Goal: Transaction & Acquisition: Book appointment/travel/reservation

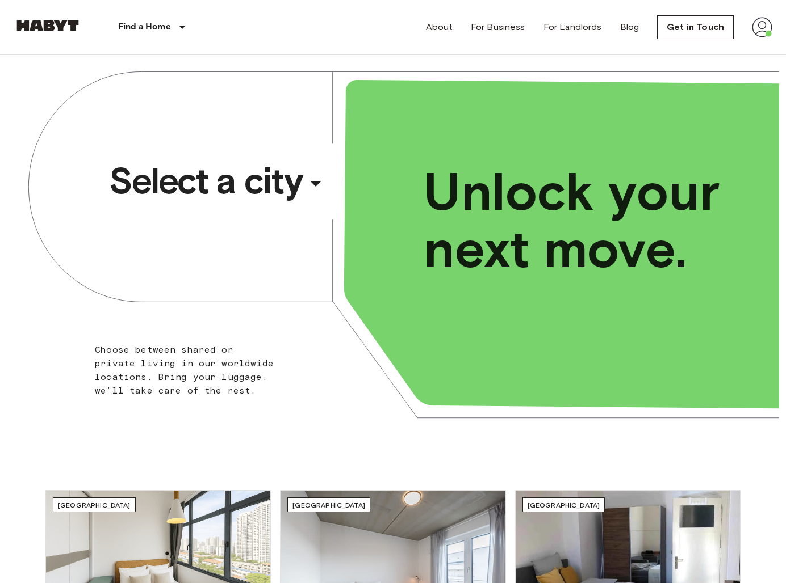
click at [227, 200] on span "Select a city" at bounding box center [205, 180] width 193 height 45
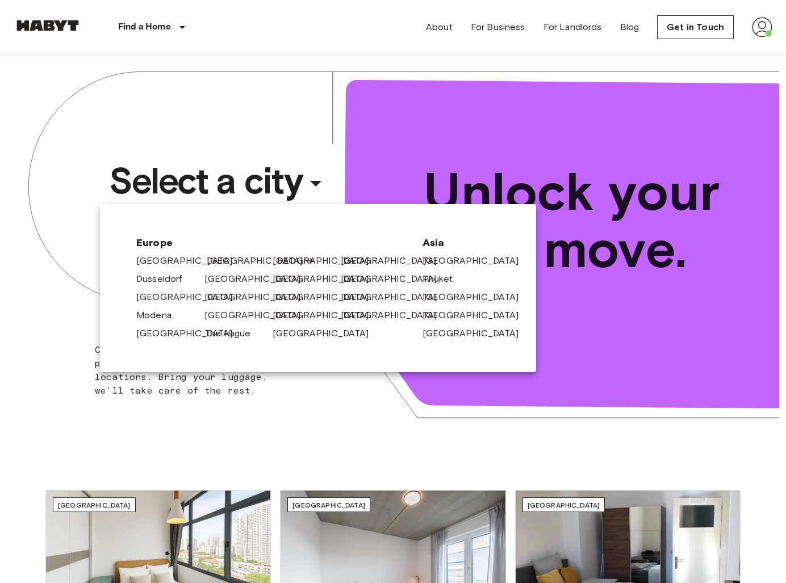
click at [209, 261] on link "[GEOGRAPHIC_DATA]" at bounding box center [261, 261] width 108 height 14
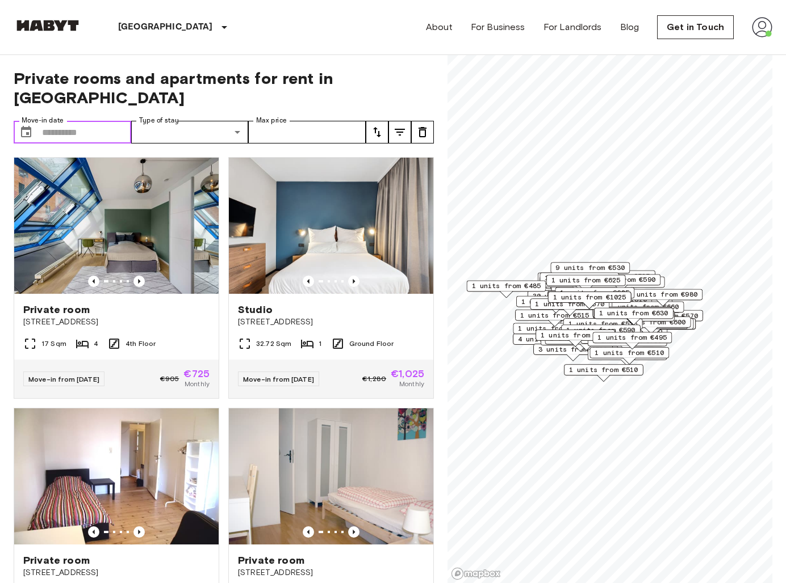
click at [110, 121] on input "Move-in date" at bounding box center [86, 132] width 89 height 23
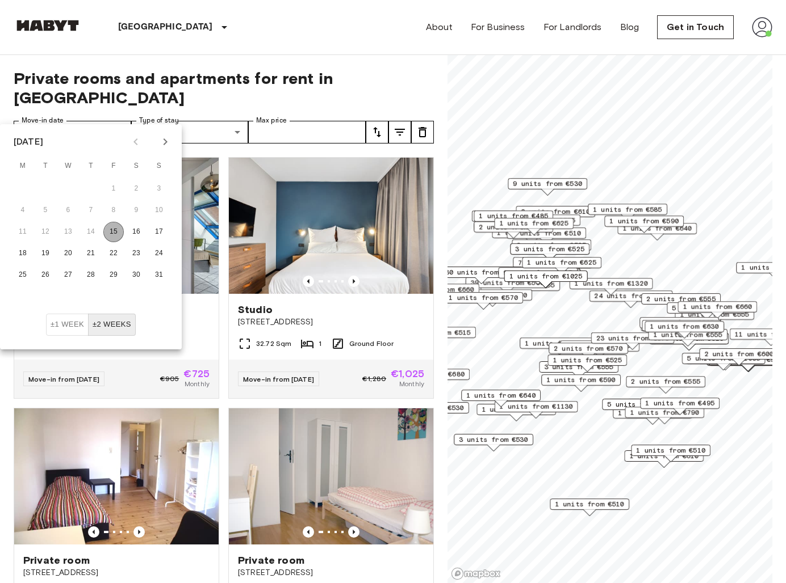
click at [117, 234] on button "15" at bounding box center [113, 232] width 20 height 20
type input "**********"
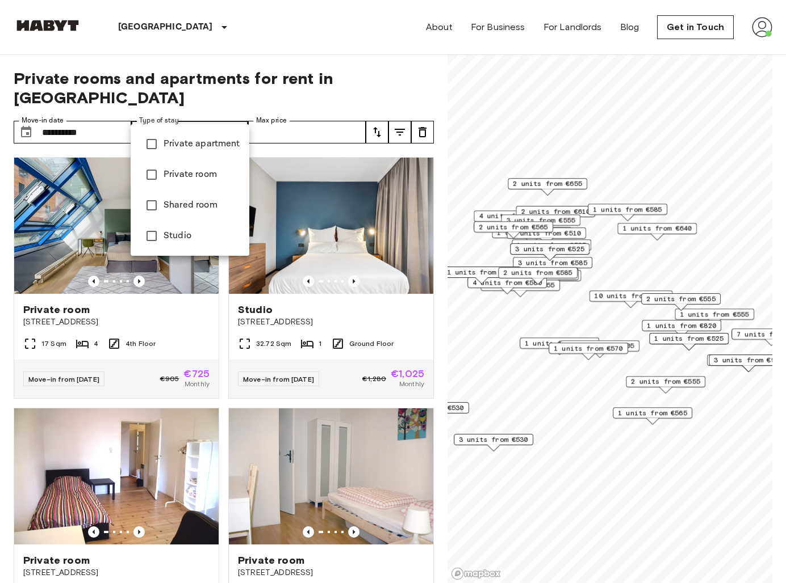
click at [169, 202] on span "Shared room" at bounding box center [201, 206] width 77 height 14
type input "**********"
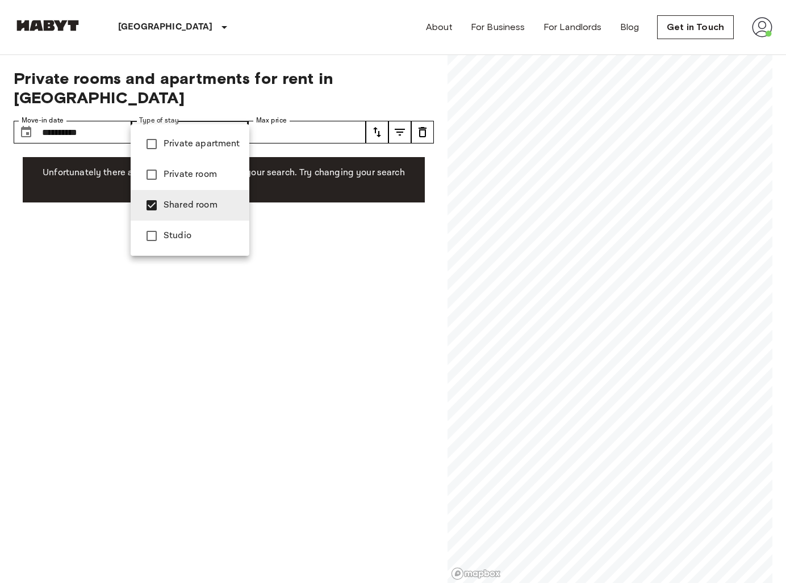
click at [396, 108] on div at bounding box center [393, 291] width 786 height 583
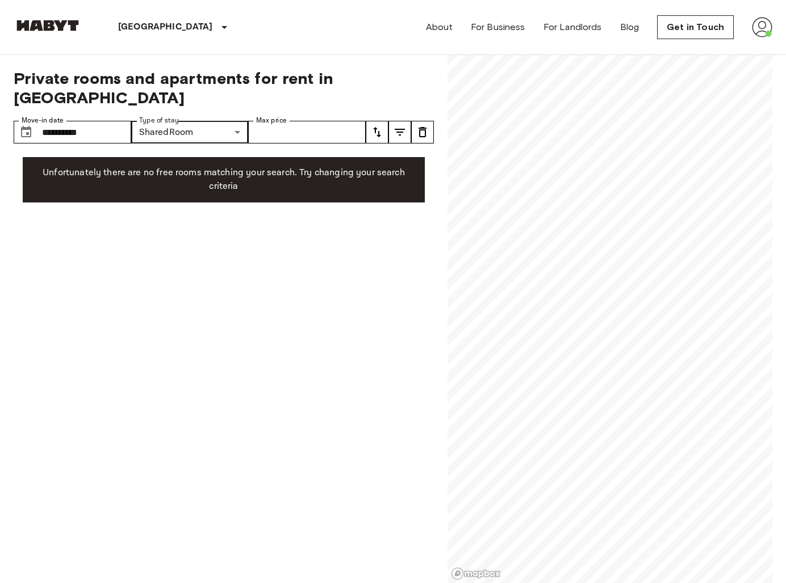
click at [396, 125] on icon "tune" at bounding box center [400, 132] width 14 height 14
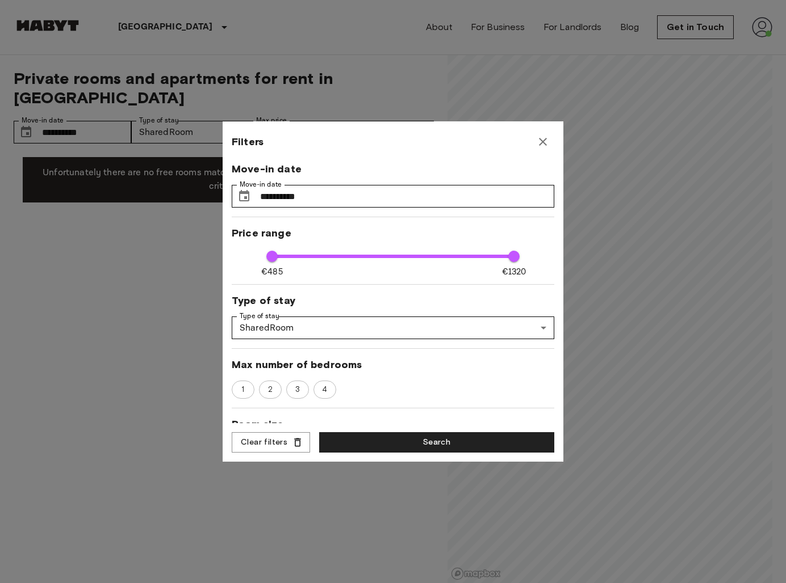
scroll to position [16, 0]
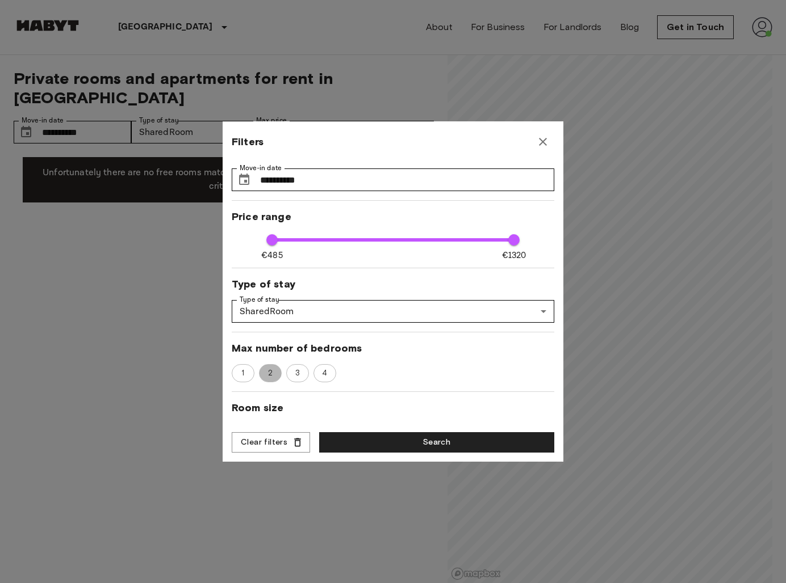
click at [266, 375] on span "2" at bounding box center [270, 373] width 17 height 11
type input "****"
type input "**"
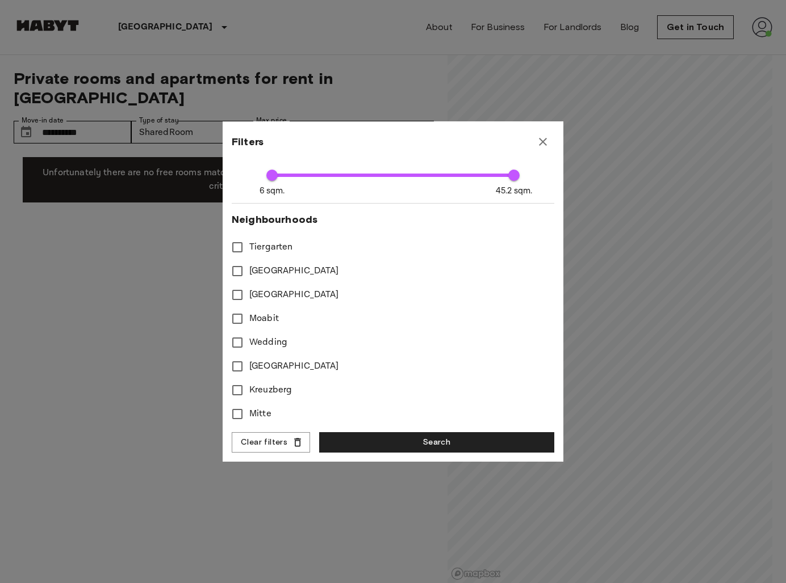
scroll to position [0, 0]
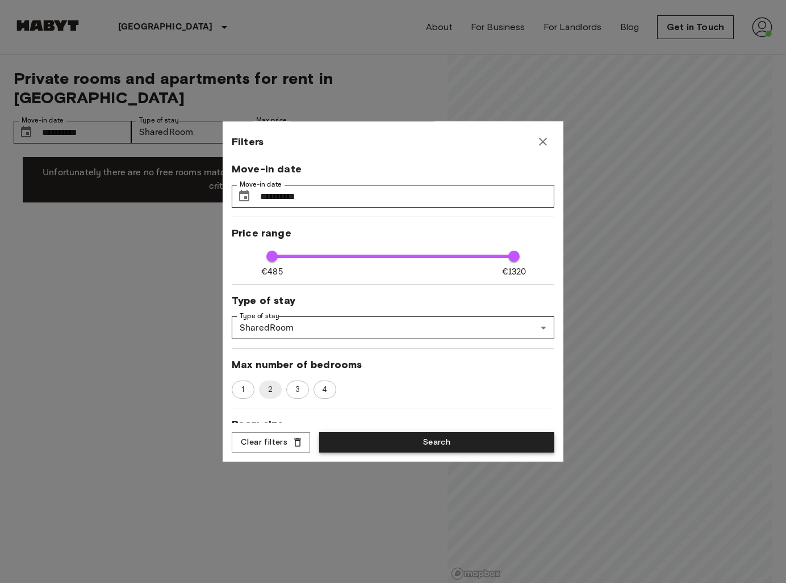
click at [435, 442] on button "Search" at bounding box center [436, 443] width 235 height 21
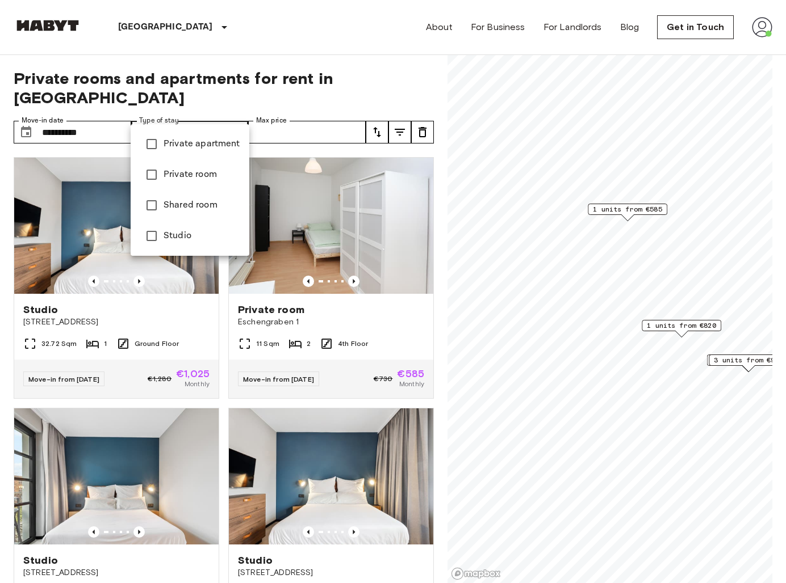
click at [385, 113] on div at bounding box center [393, 291] width 786 height 583
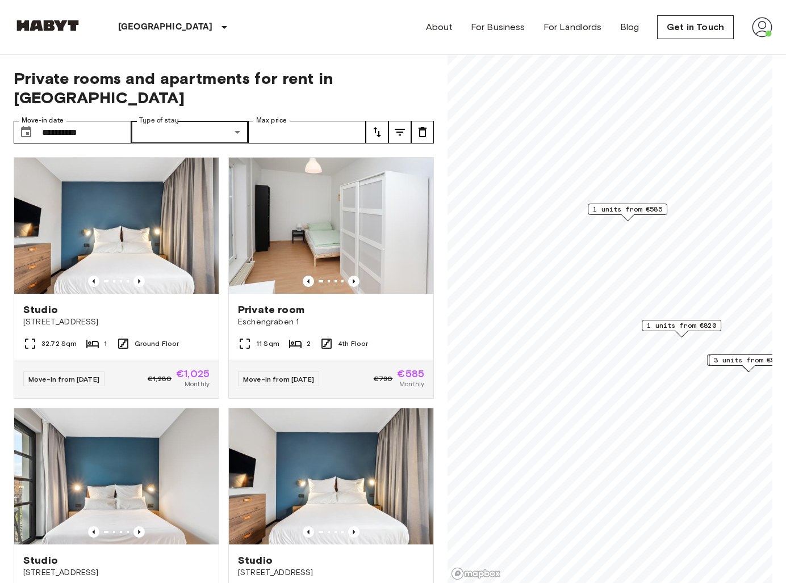
click at [380, 125] on icon "tune" at bounding box center [377, 132] width 14 height 14
click at [389, 158] on li "Lowest price" at bounding box center [423, 155] width 114 height 20
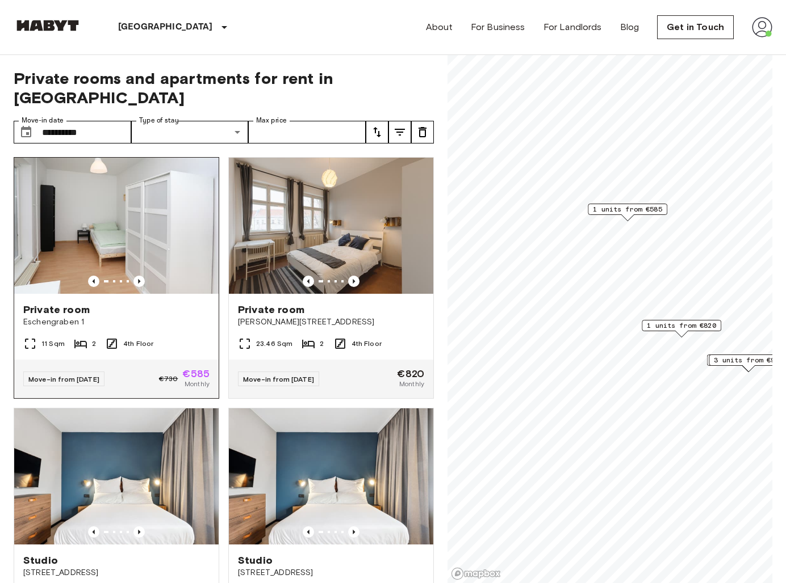
click at [157, 213] on img at bounding box center [116, 226] width 204 height 136
click at [138, 276] on icon "Previous image" at bounding box center [138, 281] width 11 height 11
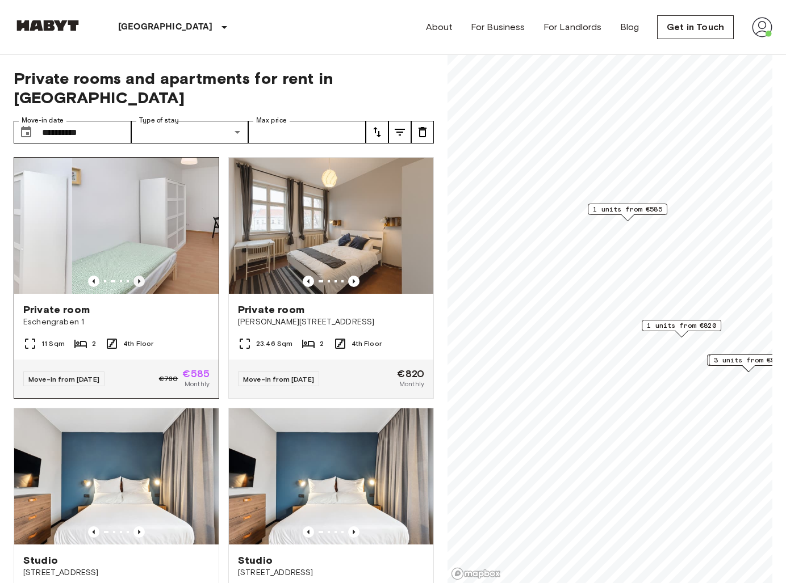
click at [138, 276] on icon "Previous image" at bounding box center [138, 281] width 11 height 11
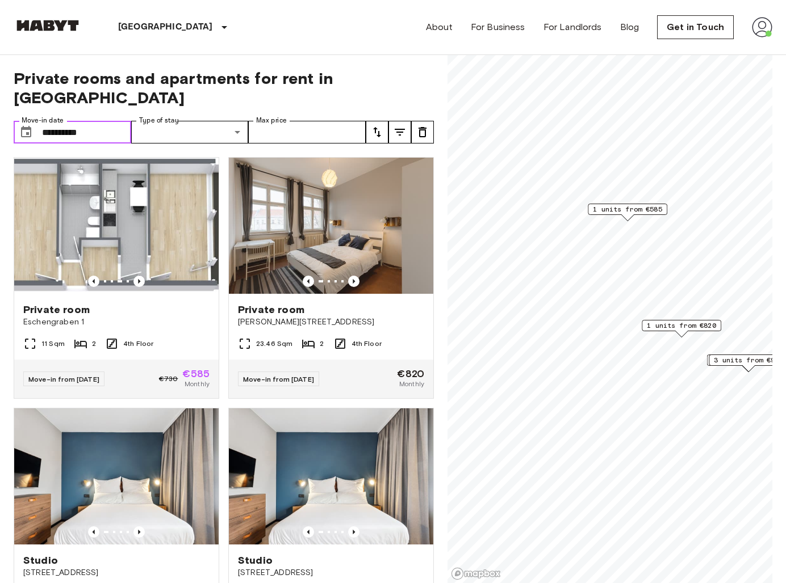
click at [79, 121] on input "**********" at bounding box center [86, 132] width 89 height 23
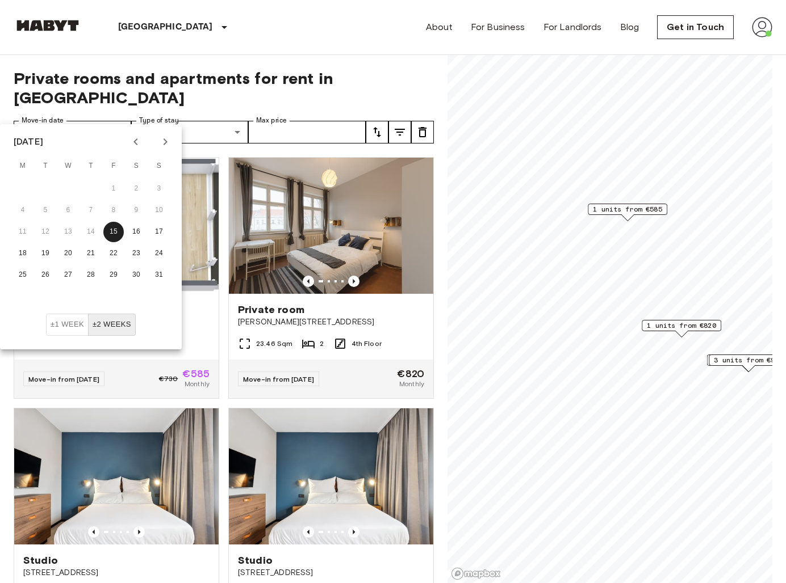
click at [163, 140] on icon "Next month" at bounding box center [165, 141] width 4 height 7
click at [26, 231] on button "15" at bounding box center [22, 232] width 20 height 20
type input "**********"
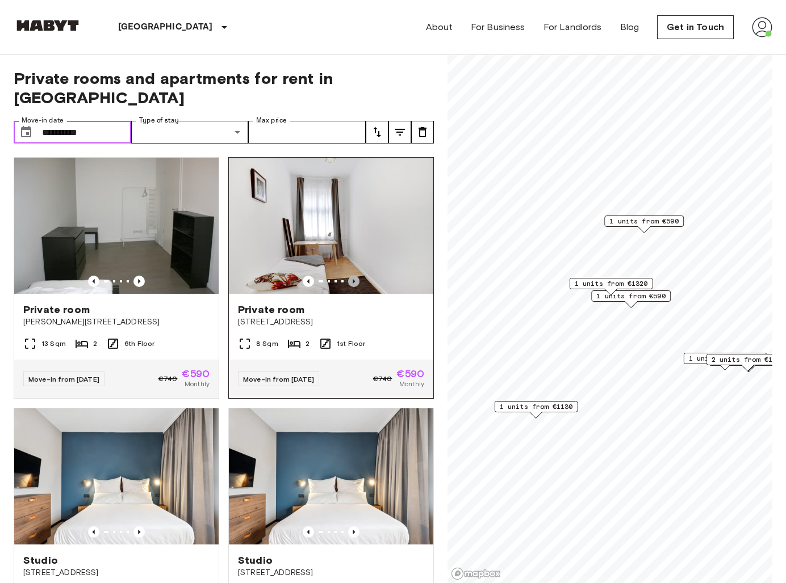
click at [355, 276] on icon "Previous image" at bounding box center [353, 281] width 11 height 11
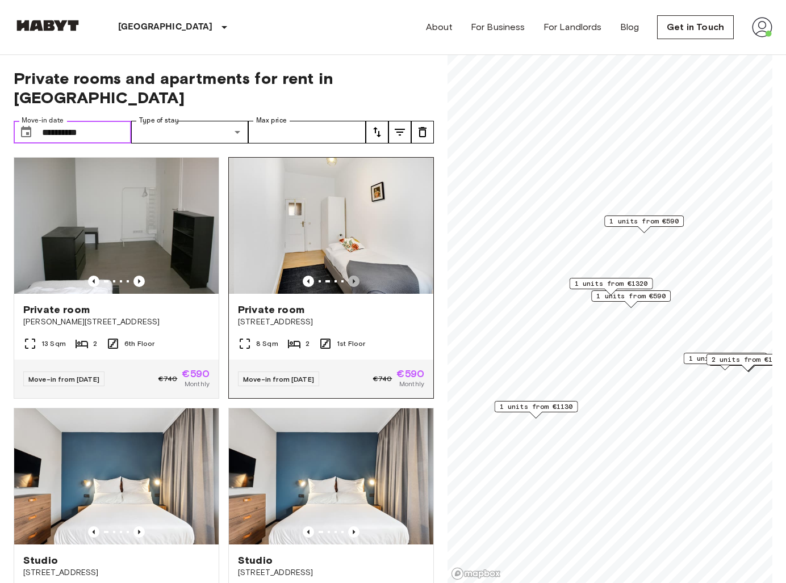
click at [354, 276] on icon "Previous image" at bounding box center [353, 281] width 11 height 11
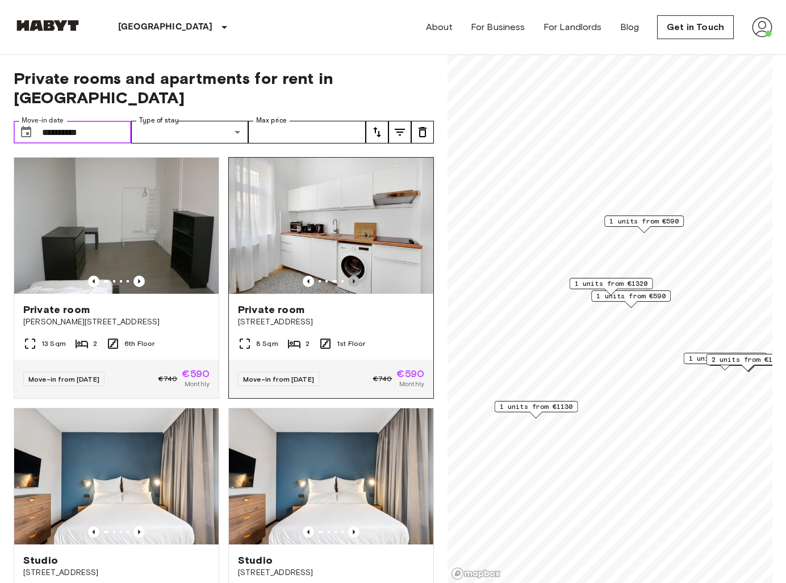
click at [354, 276] on icon "Previous image" at bounding box center [353, 281] width 11 height 11
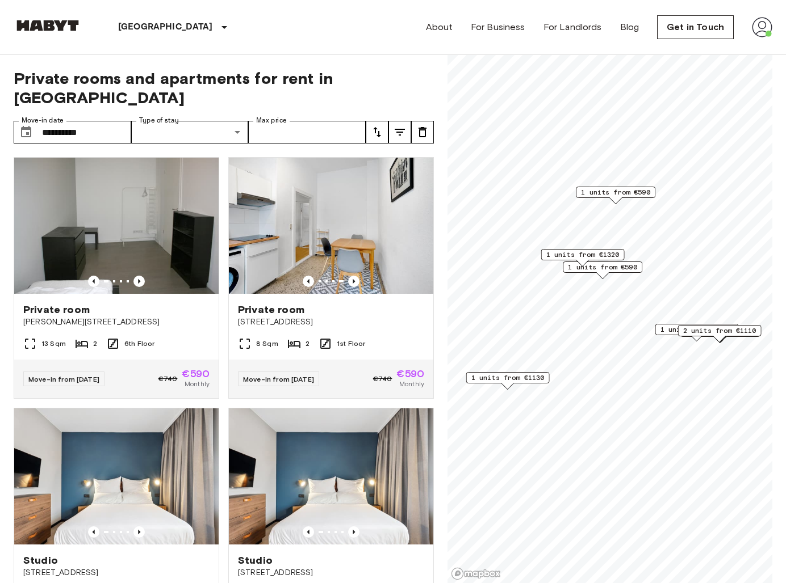
click at [615, 268] on span "1 units from €590" at bounding box center [602, 267] width 69 height 10
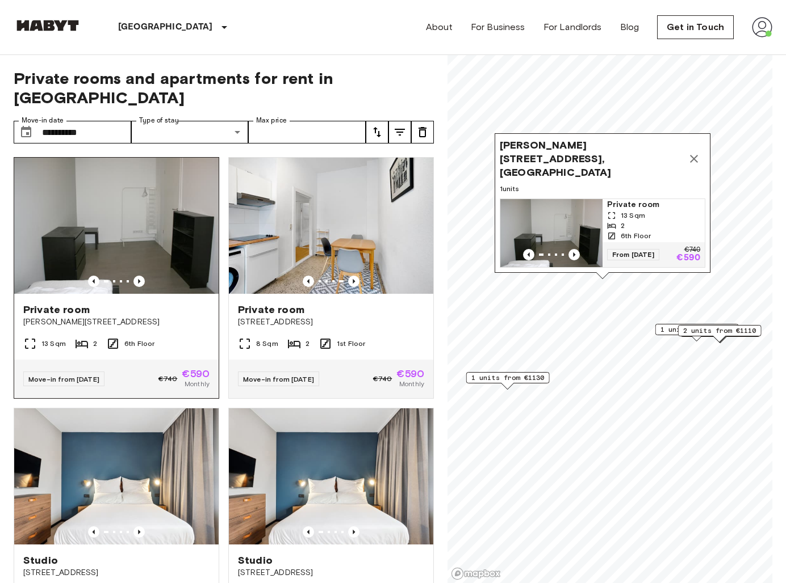
click at [157, 218] on img at bounding box center [116, 226] width 204 height 136
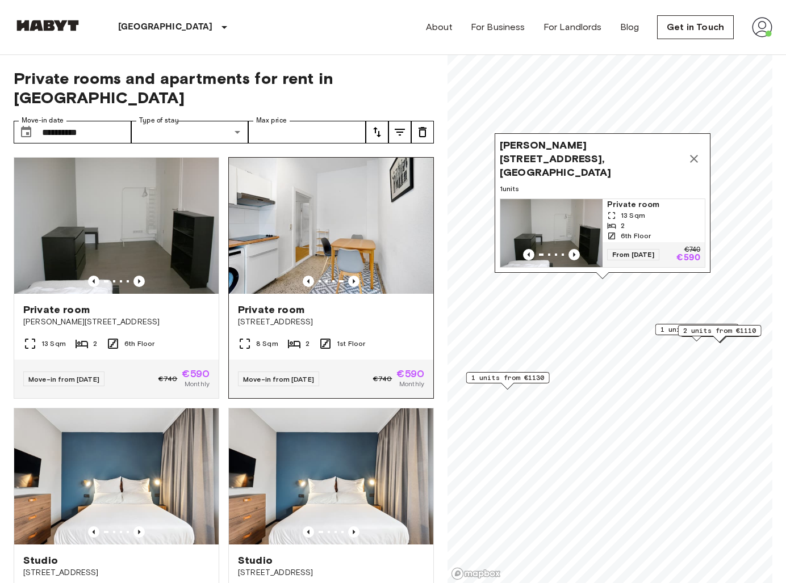
click at [304, 216] on img at bounding box center [331, 226] width 204 height 136
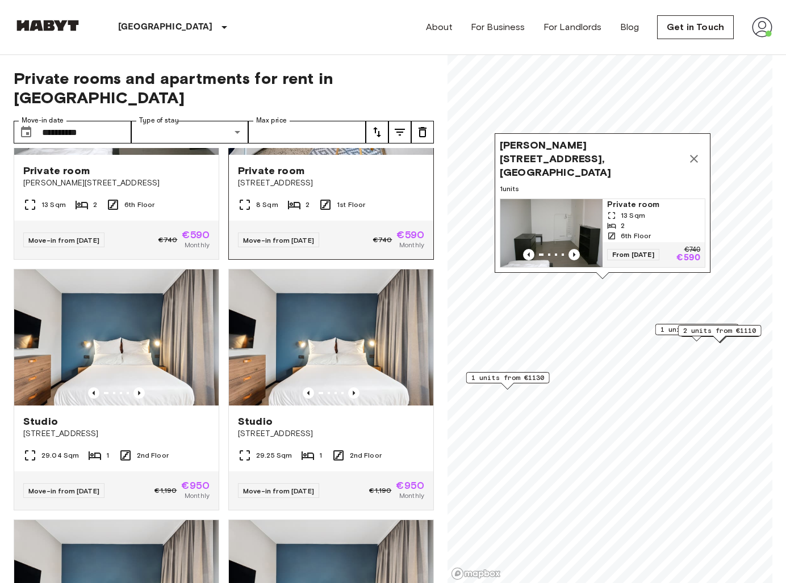
scroll to position [171, 0]
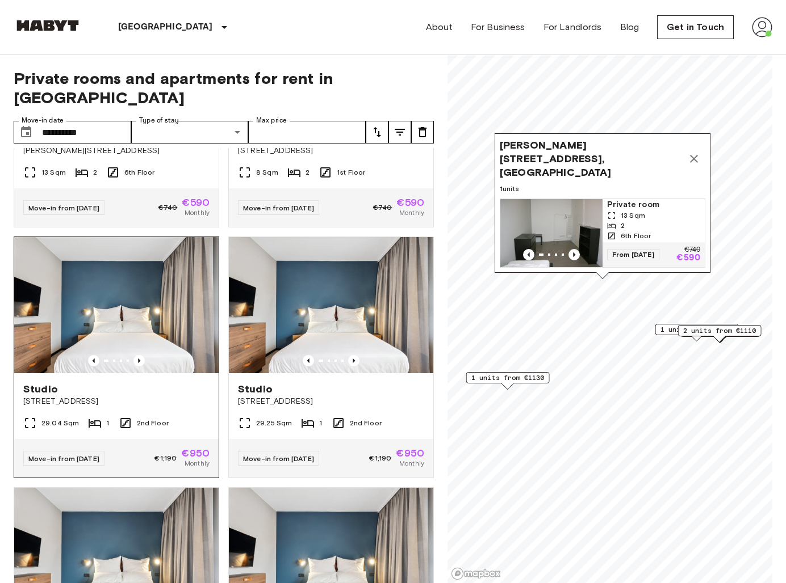
click at [148, 383] on div "Studio" at bounding box center [116, 390] width 186 height 14
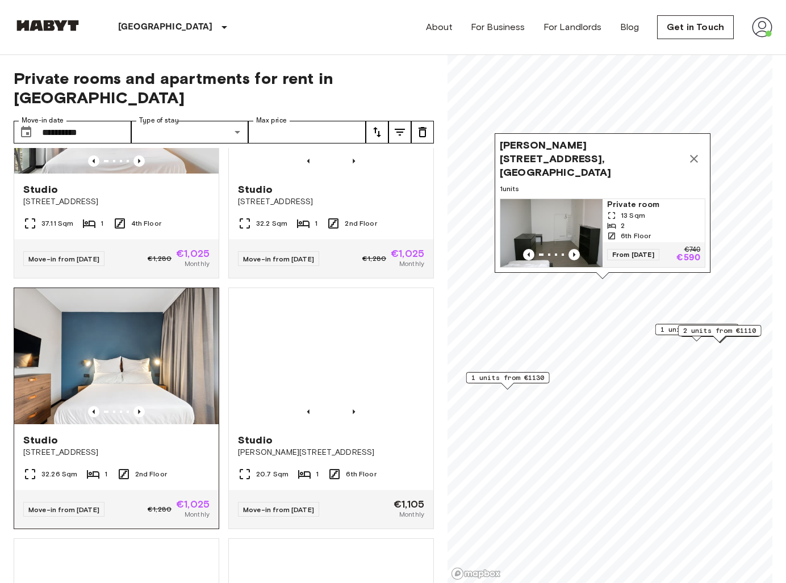
scroll to position [1375, 0]
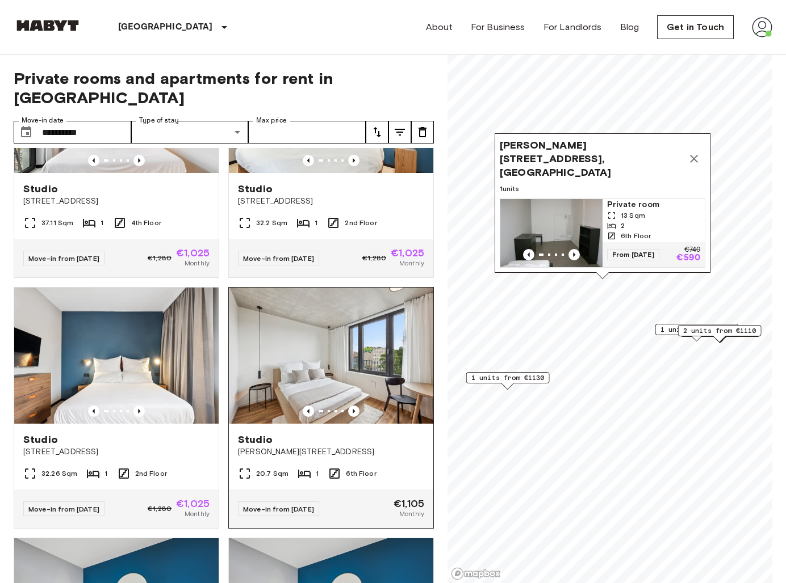
click at [282, 359] on img at bounding box center [331, 356] width 204 height 136
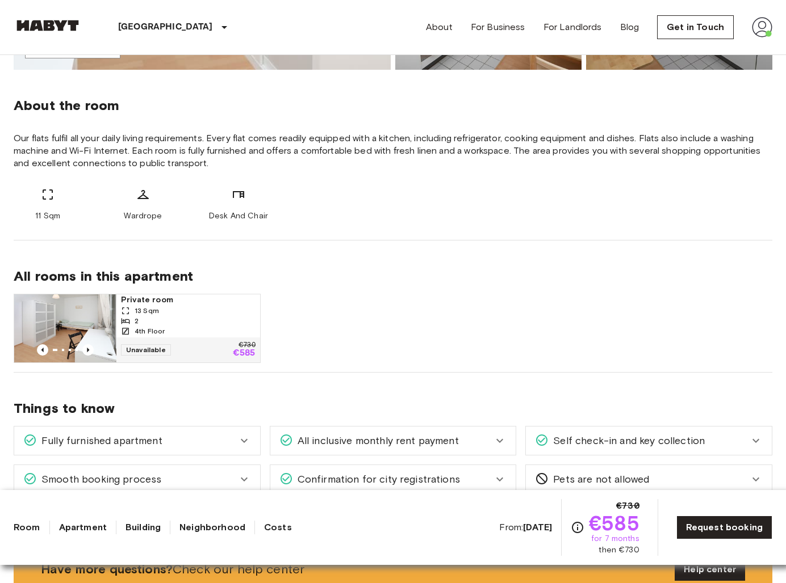
scroll to position [262, 0]
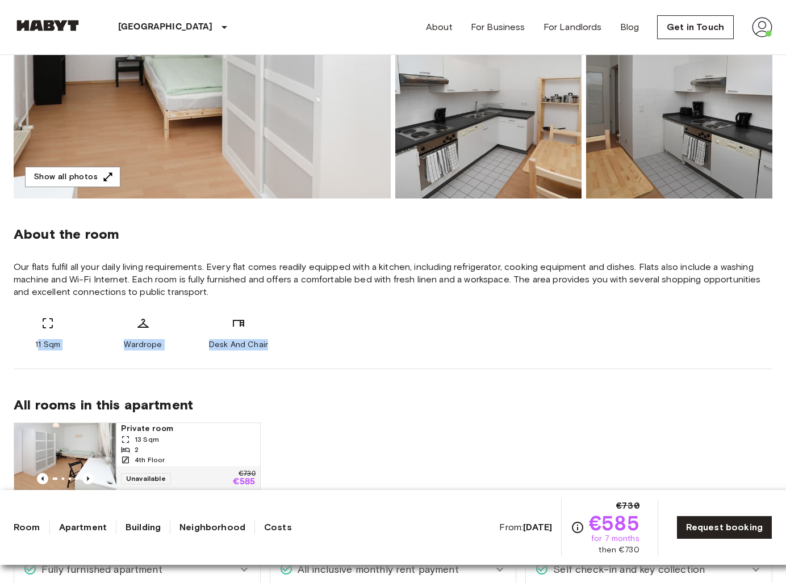
drag, startPoint x: 280, startPoint y: 343, endPoint x: 37, endPoint y: 342, distance: 242.9
click at [37, 342] on div "11 Sqm Wardrope Desk And Chair" at bounding box center [393, 334] width 758 height 34
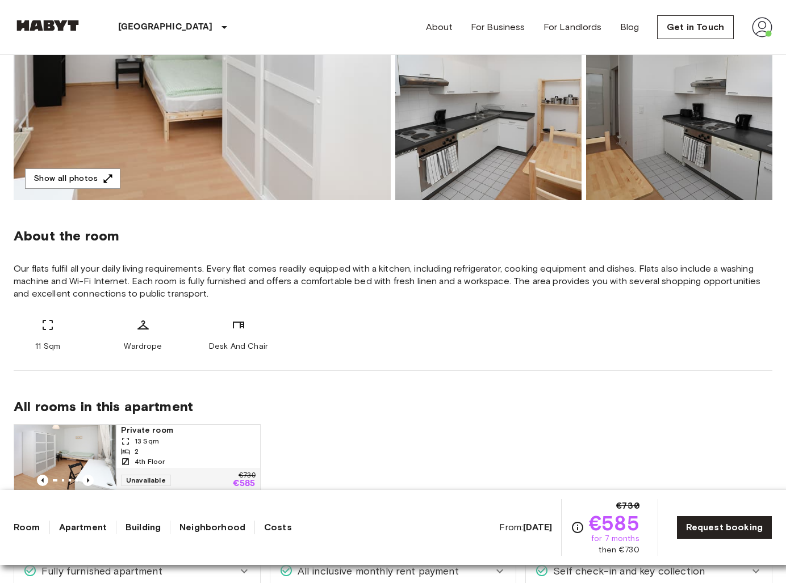
click at [47, 343] on span "11 Sqm" at bounding box center [47, 346] width 25 height 11
drag, startPoint x: 34, startPoint y: 342, endPoint x: 295, endPoint y: 349, distance: 261.2
click at [295, 349] on div "11 Sqm Wardrope Desk And Chair" at bounding box center [393, 335] width 758 height 34
click at [266, 343] on span "Desk And Chair" at bounding box center [238, 346] width 59 height 11
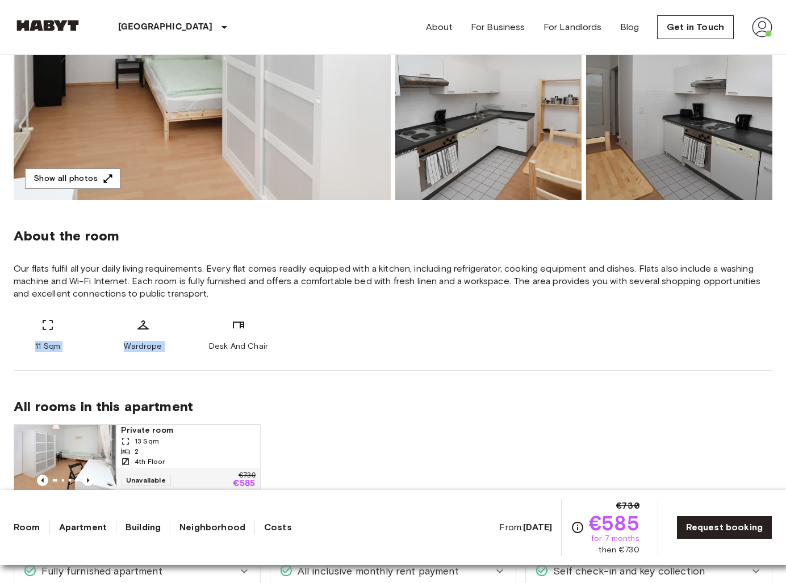
click at [266, 343] on span "Desk And Chair" at bounding box center [238, 346] width 59 height 11
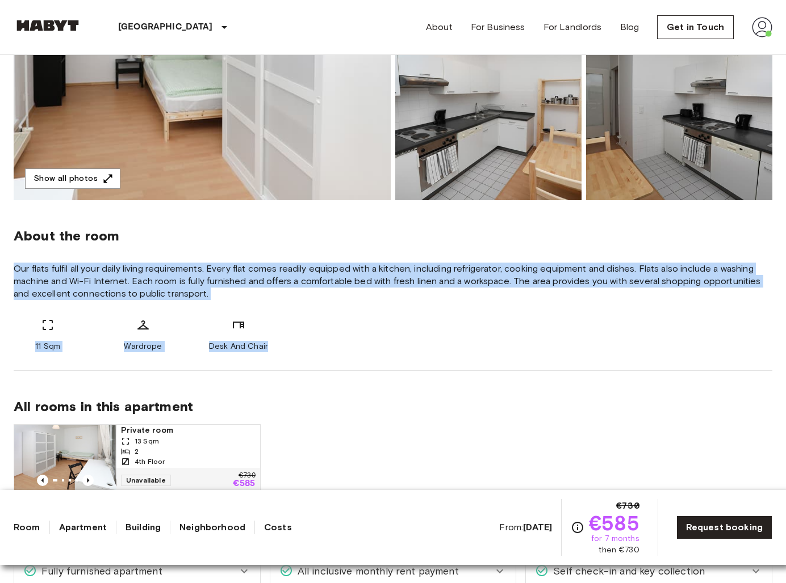
drag, startPoint x: 266, startPoint y: 343, endPoint x: 10, endPoint y: 271, distance: 265.2
click at [14, 268] on span "Our flats fulfil all your daily living requirements. Every flat comes readily e…" at bounding box center [393, 281] width 758 height 37
drag, startPoint x: 13, startPoint y: 268, endPoint x: 219, endPoint y: 299, distance: 207.8
click at [218, 300] on span "Our flats fulfil all your daily living requirements. Every flat comes readily e…" at bounding box center [393, 281] width 758 height 37
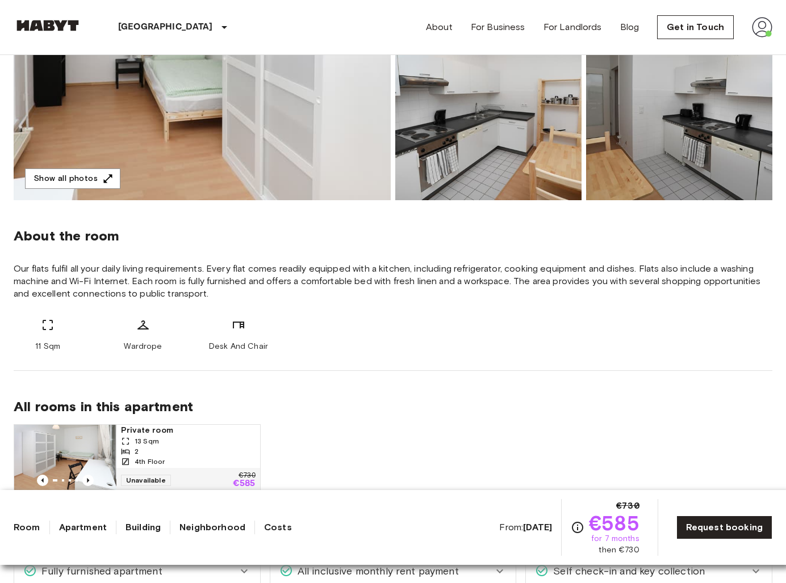
click at [252, 346] on span "Desk And Chair" at bounding box center [238, 346] width 59 height 11
click at [278, 349] on div "11 Sqm Wardrope Desk And Chair" at bounding box center [393, 335] width 758 height 34
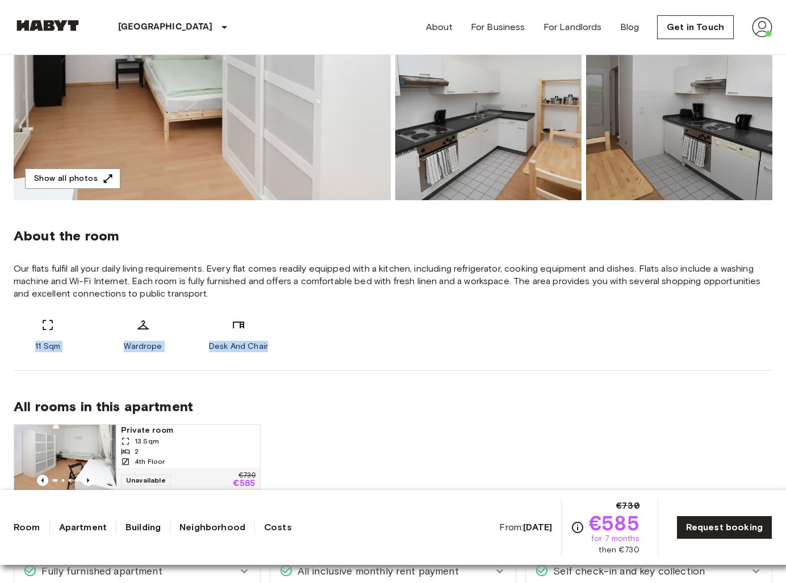
drag, startPoint x: 272, startPoint y: 349, endPoint x: 36, endPoint y: 335, distance: 236.5
click at [36, 335] on div "11 Sqm Wardrope Desk And Chair" at bounding box center [393, 335] width 758 height 34
drag, startPoint x: 42, startPoint y: 326, endPoint x: 101, endPoint y: 323, distance: 59.1
click at [101, 323] on div "11 Sqm Wardrope Desk And Chair" at bounding box center [393, 335] width 758 height 34
click at [52, 345] on span "11 Sqm" at bounding box center [47, 346] width 25 height 11
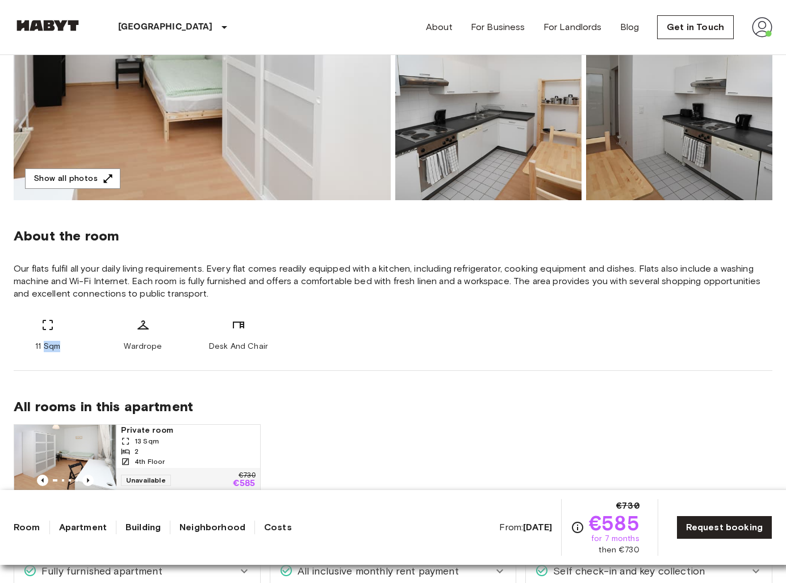
click at [53, 345] on span "11 Sqm" at bounding box center [47, 346] width 25 height 11
click at [42, 345] on span "11 Sqm" at bounding box center [47, 346] width 25 height 11
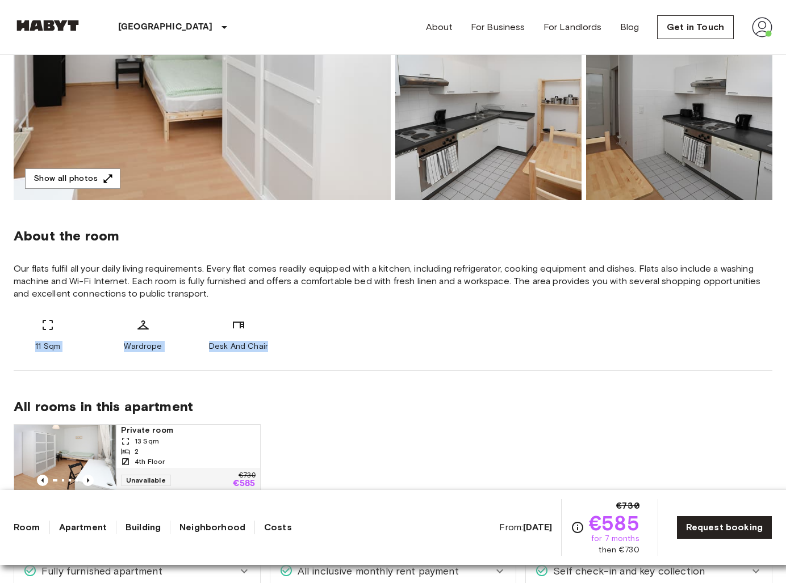
drag, startPoint x: 23, startPoint y: 345, endPoint x: 295, endPoint y: 356, distance: 272.7
click at [296, 355] on div "About the room Our flats fulfil all your daily living requirements. Every flat …" at bounding box center [393, 285] width 758 height 171
click at [238, 350] on span "Desk And Chair" at bounding box center [238, 346] width 59 height 11
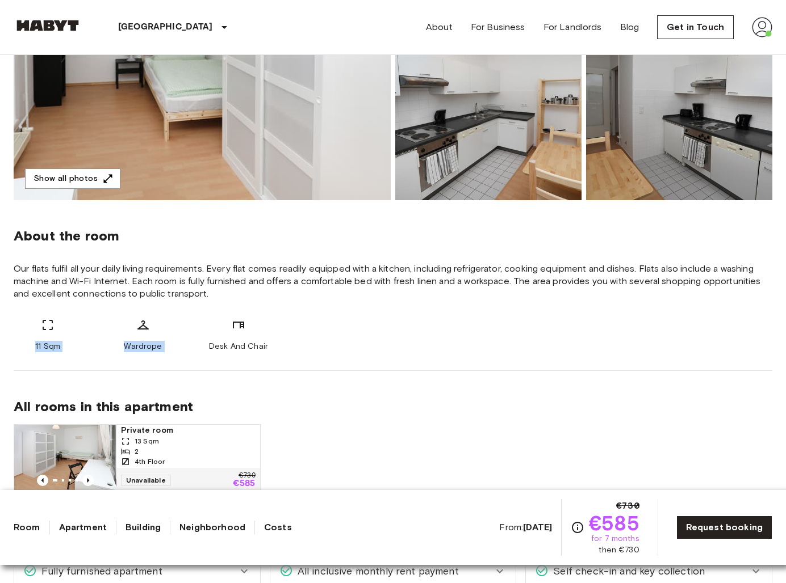
click at [238, 350] on span "Desk And Chair" at bounding box center [238, 346] width 59 height 11
click at [275, 352] on div "About the room Our flats fulfil all your daily living requirements. Every flat …" at bounding box center [393, 285] width 758 height 171
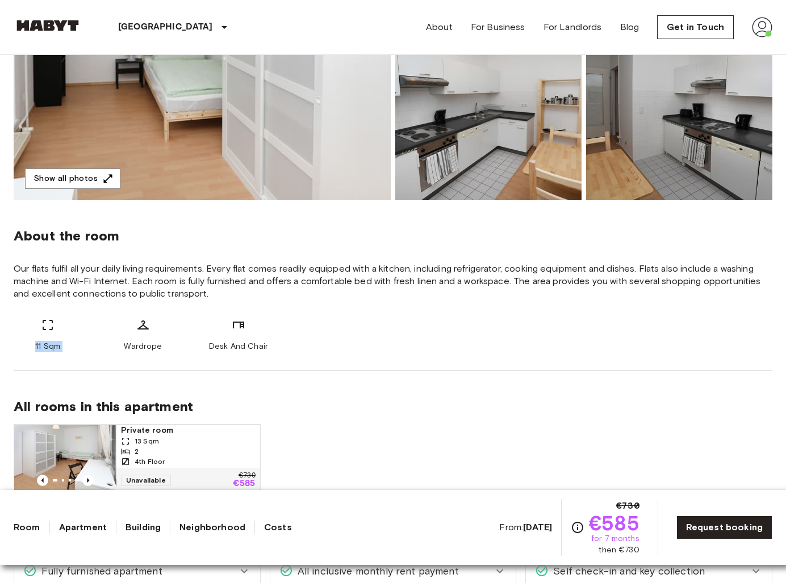
drag, startPoint x: 275, startPoint y: 352, endPoint x: 110, endPoint y: 346, distance: 165.3
click at [110, 346] on div "About the room Our flats fulfil all your daily living requirements. Every flat …" at bounding box center [393, 285] width 758 height 171
click at [275, 342] on div "11 Sqm Wardrope Desk And Chair" at bounding box center [393, 335] width 758 height 34
drag, startPoint x: 275, startPoint y: 342, endPoint x: 21, endPoint y: 344, distance: 254.3
click at [20, 345] on div "11 Sqm Wardrope Desk And Chair" at bounding box center [393, 335] width 758 height 34
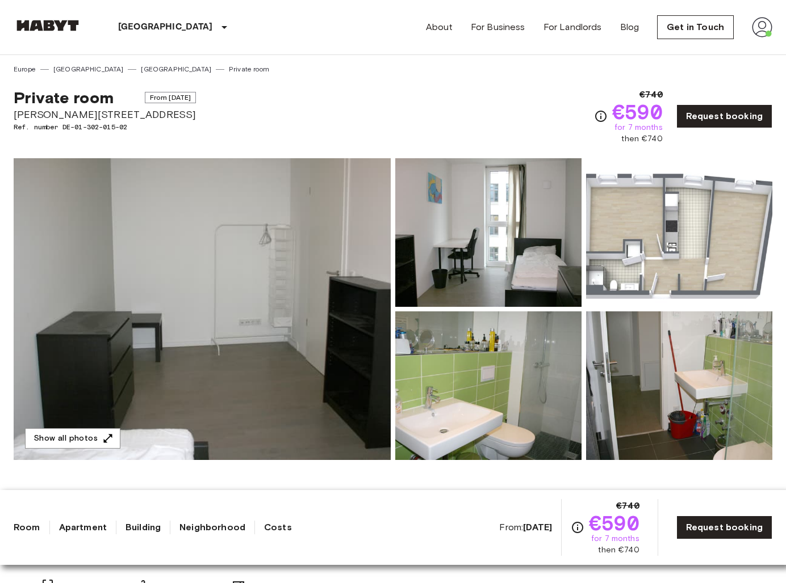
click at [232, 255] on img at bounding box center [202, 309] width 377 height 302
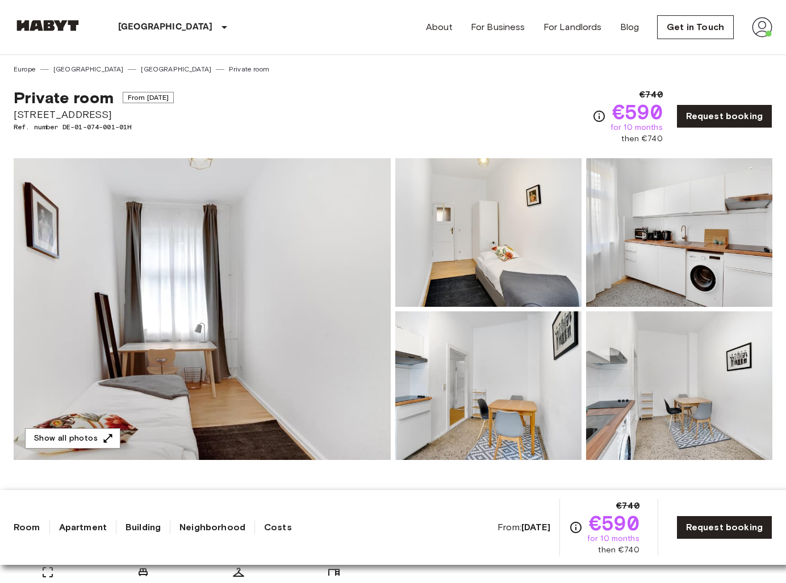
click at [163, 322] on img at bounding box center [202, 309] width 377 height 302
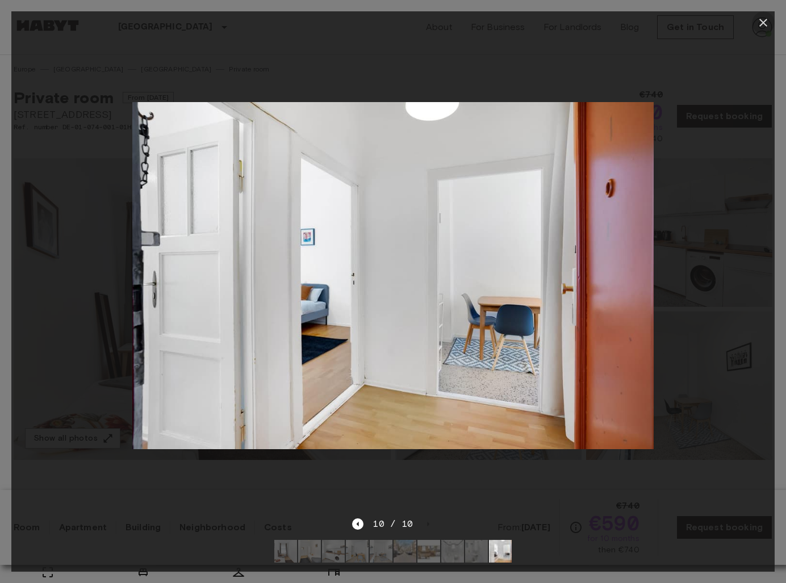
click at [765, 17] on icon "button" at bounding box center [763, 23] width 14 height 14
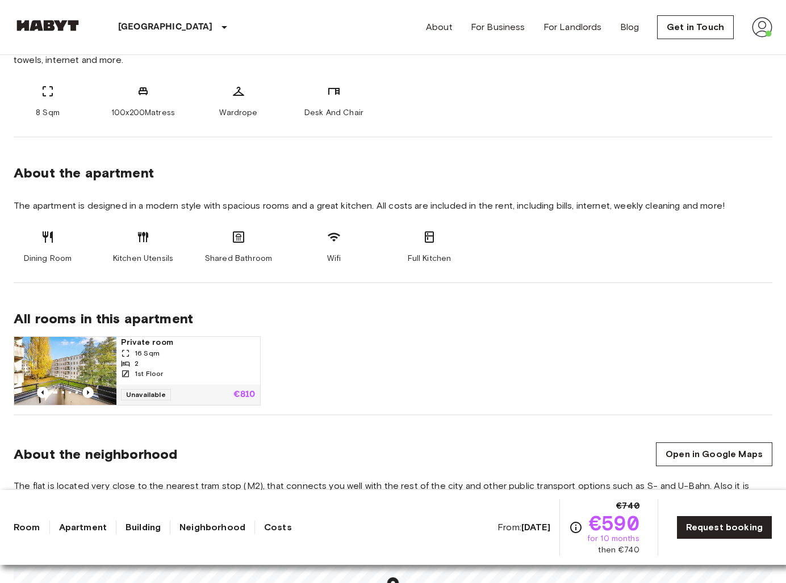
scroll to position [490, 0]
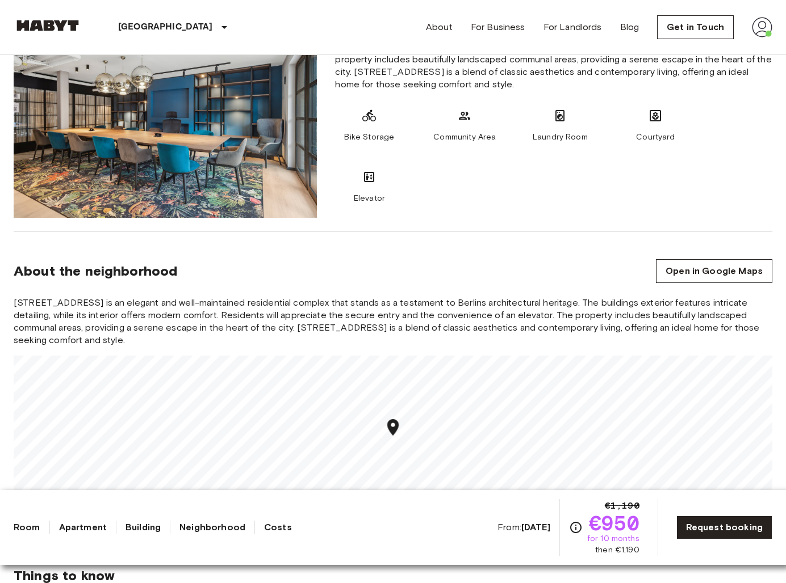
scroll to position [740, 0]
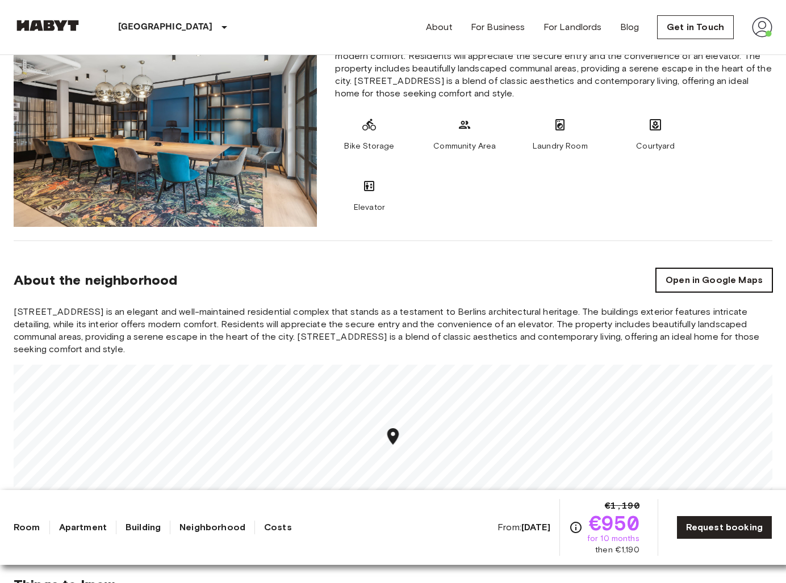
click at [662, 274] on link "Open in Google Maps" at bounding box center [714, 280] width 116 height 24
click at [688, 287] on link "Open in Google Maps" at bounding box center [714, 280] width 116 height 24
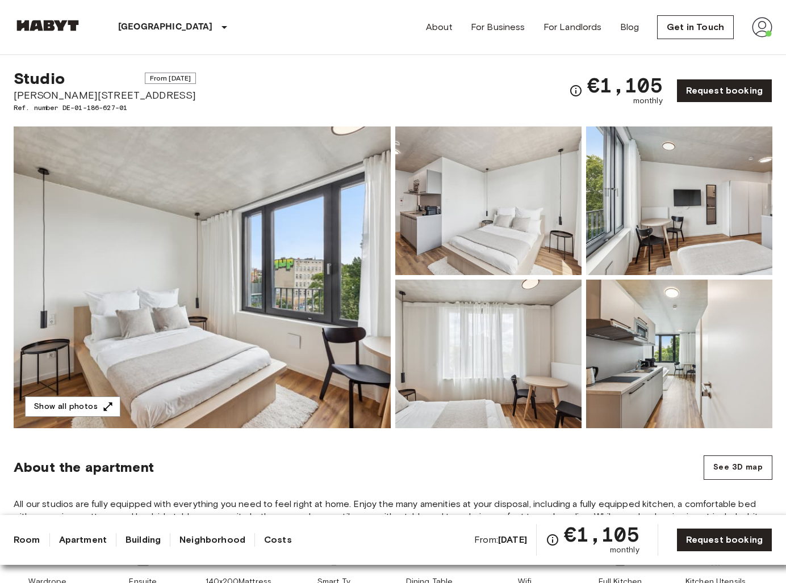
scroll to position [2, 0]
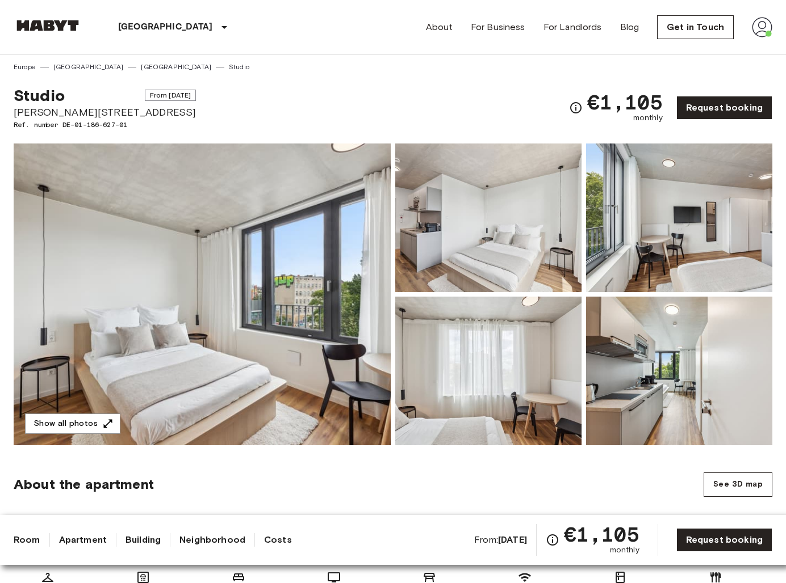
click at [126, 114] on span "[PERSON_NAME][STREET_ADDRESS]" at bounding box center [105, 112] width 182 height 15
copy span "[PERSON_NAME][STREET_ADDRESS]"
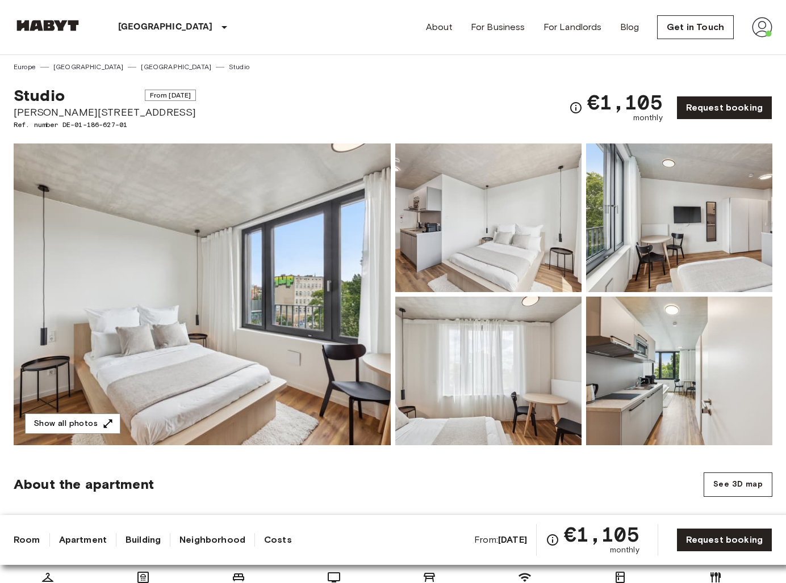
click at [87, 112] on span "[PERSON_NAME][STREET_ADDRESS]" at bounding box center [105, 112] width 182 height 15
copy span "[PERSON_NAME][STREET_ADDRESS]"
click at [100, 111] on span "[PERSON_NAME][STREET_ADDRESS]" at bounding box center [105, 112] width 182 height 15
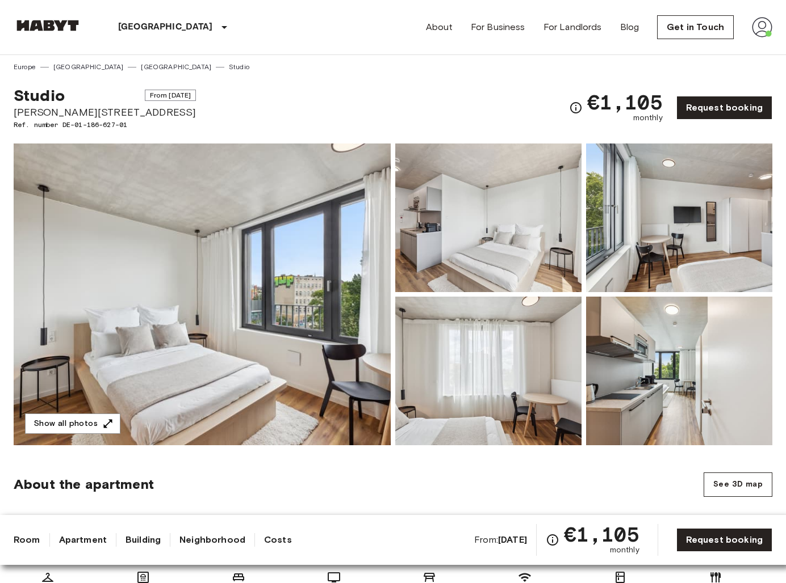
click at [100, 111] on span "[PERSON_NAME][STREET_ADDRESS]" at bounding box center [105, 112] width 182 height 15
click at [109, 111] on span "[PERSON_NAME][STREET_ADDRESS]" at bounding box center [105, 112] width 182 height 15
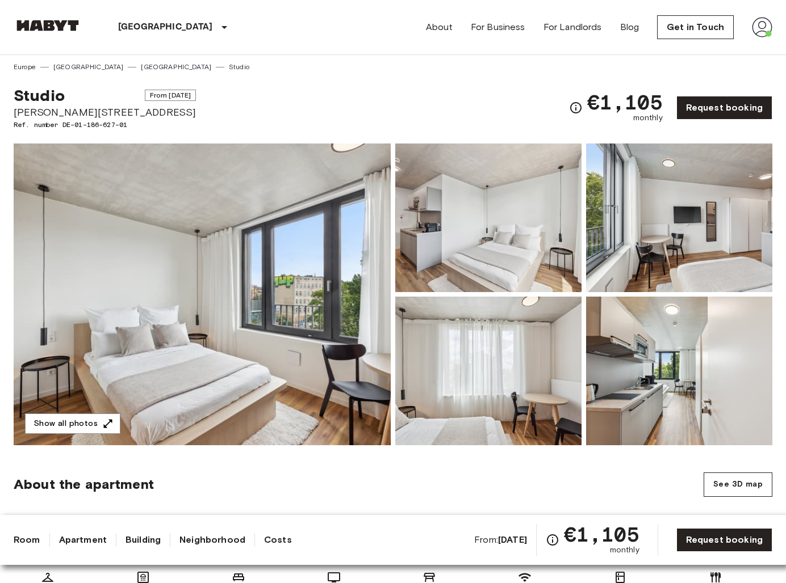
click at [145, 94] on span "From [DATE]" at bounding box center [171, 95] width 52 height 11
click at [119, 115] on span "[PERSON_NAME][STREET_ADDRESS]" at bounding box center [105, 112] width 182 height 15
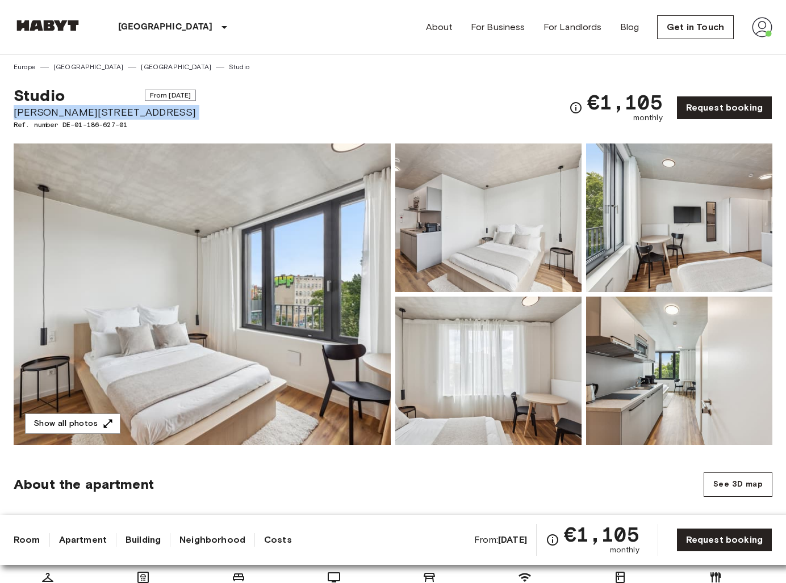
click at [119, 115] on span "[PERSON_NAME][STREET_ADDRESS]" at bounding box center [105, 112] width 182 height 15
click at [129, 113] on span "[PERSON_NAME][STREET_ADDRESS]" at bounding box center [105, 112] width 182 height 15
drag, startPoint x: 135, startPoint y: 111, endPoint x: 17, endPoint y: 107, distance: 118.1
click at [17, 107] on span "[PERSON_NAME][STREET_ADDRESS]" at bounding box center [105, 112] width 182 height 15
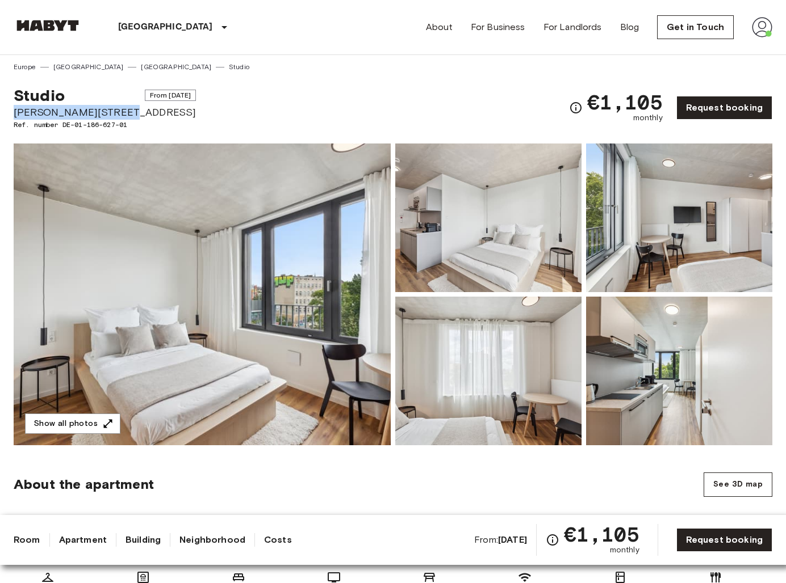
drag, startPoint x: 14, startPoint y: 108, endPoint x: 120, endPoint y: 111, distance: 105.6
click at [120, 111] on span "[PERSON_NAME][STREET_ADDRESS]" at bounding box center [105, 112] width 182 height 15
click at [126, 112] on span "[PERSON_NAME][STREET_ADDRESS]" at bounding box center [105, 112] width 182 height 15
click at [129, 111] on span "[PERSON_NAME][STREET_ADDRESS]" at bounding box center [105, 112] width 182 height 15
drag, startPoint x: 134, startPoint y: 111, endPoint x: 122, endPoint y: 115, distance: 12.4
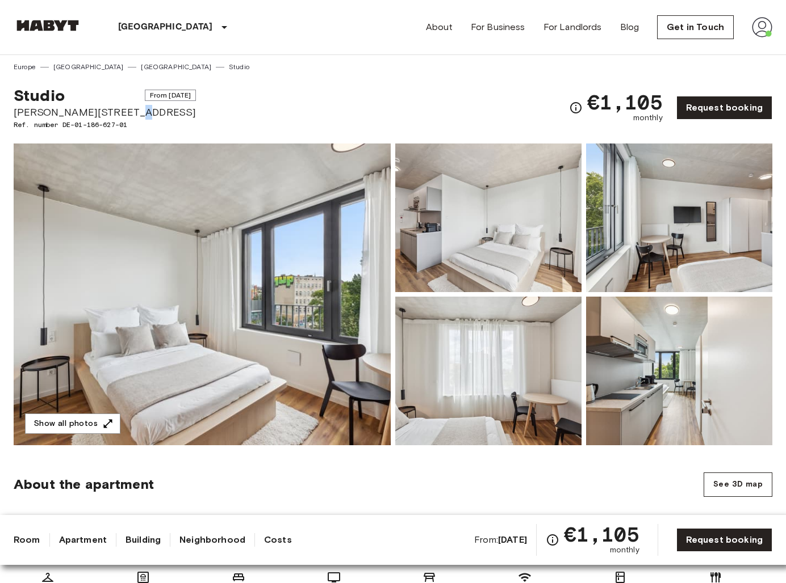
click at [122, 115] on span "[PERSON_NAME][STREET_ADDRESS]" at bounding box center [105, 112] width 182 height 15
drag, startPoint x: 118, startPoint y: 115, endPoint x: 12, endPoint y: 114, distance: 105.6
drag, startPoint x: 11, startPoint y: 113, endPoint x: 119, endPoint y: 113, distance: 107.8
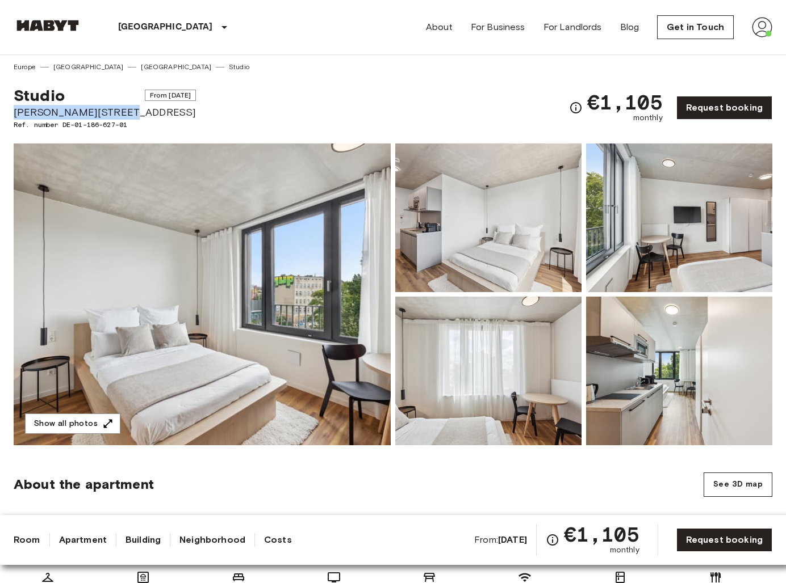
click at [119, 113] on span "[PERSON_NAME][STREET_ADDRESS]" at bounding box center [105, 112] width 182 height 15
drag, startPoint x: 119, startPoint y: 113, endPoint x: 12, endPoint y: 117, distance: 106.8
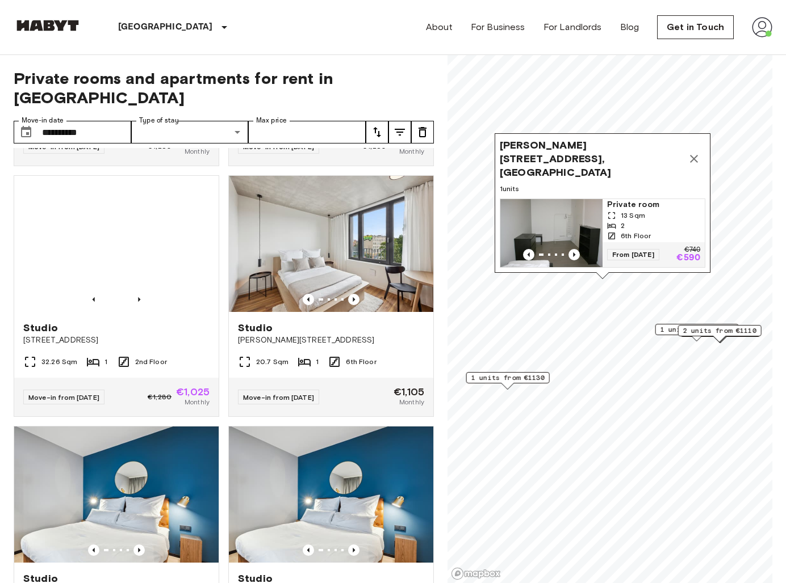
scroll to position [1514, 0]
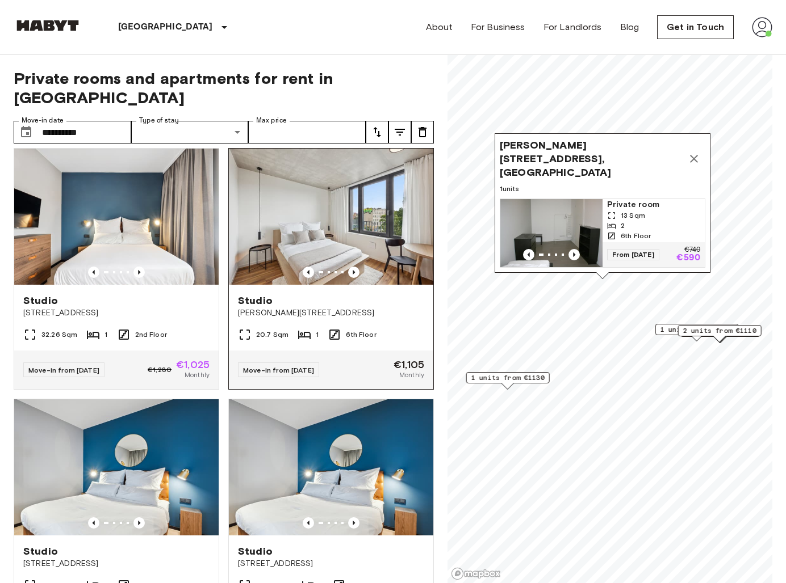
click at [302, 226] on img at bounding box center [331, 217] width 204 height 136
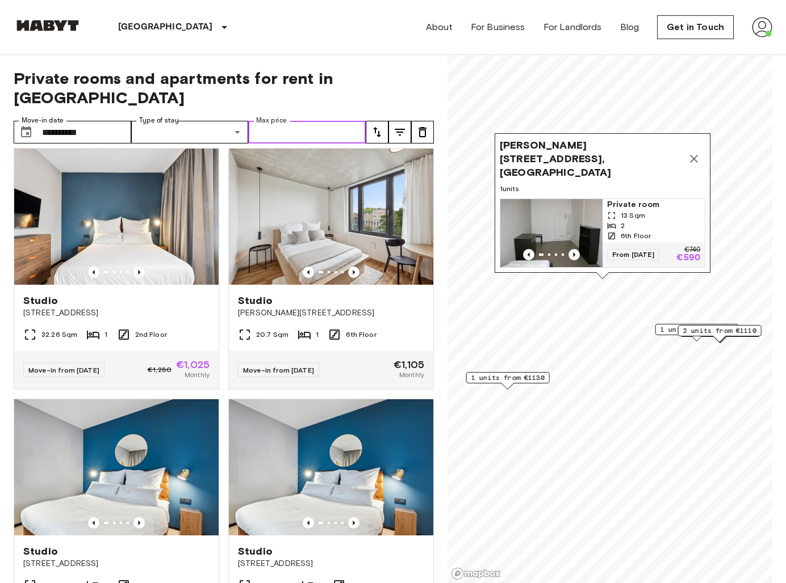
click at [285, 121] on input "Max price" at bounding box center [306, 132] width 117 height 23
click at [402, 129] on icon "tune" at bounding box center [399, 132] width 10 height 7
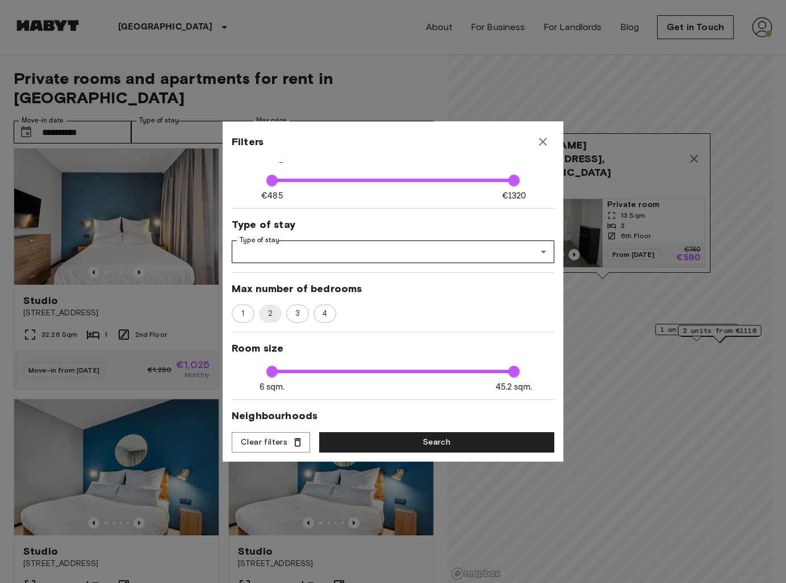
scroll to position [86, 0]
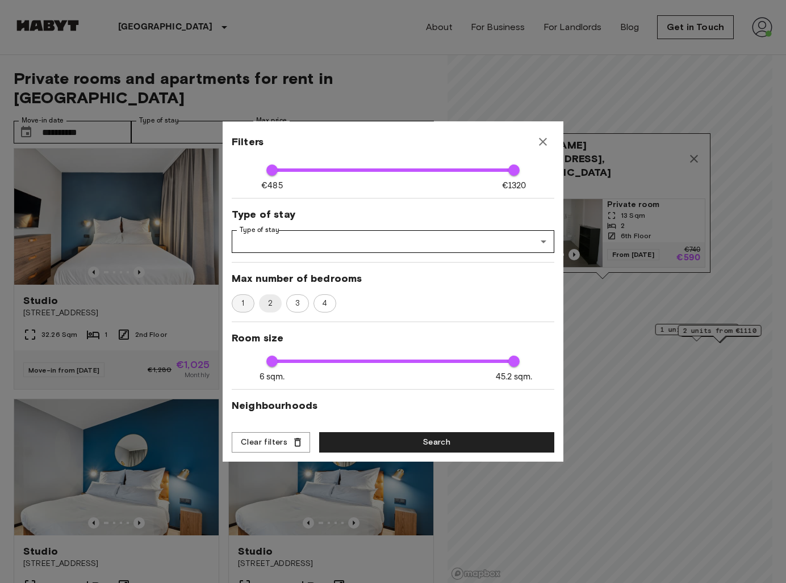
click at [241, 304] on span "1" at bounding box center [242, 303] width 15 height 11
type input "****"
type input "**"
click at [387, 439] on button "Search" at bounding box center [436, 443] width 235 height 21
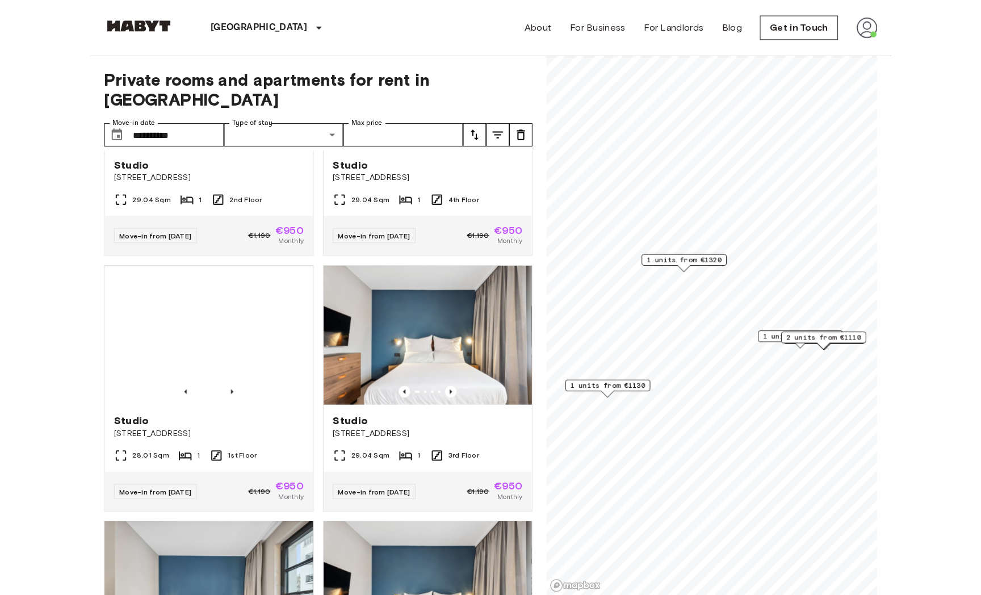
scroll to position [400, 0]
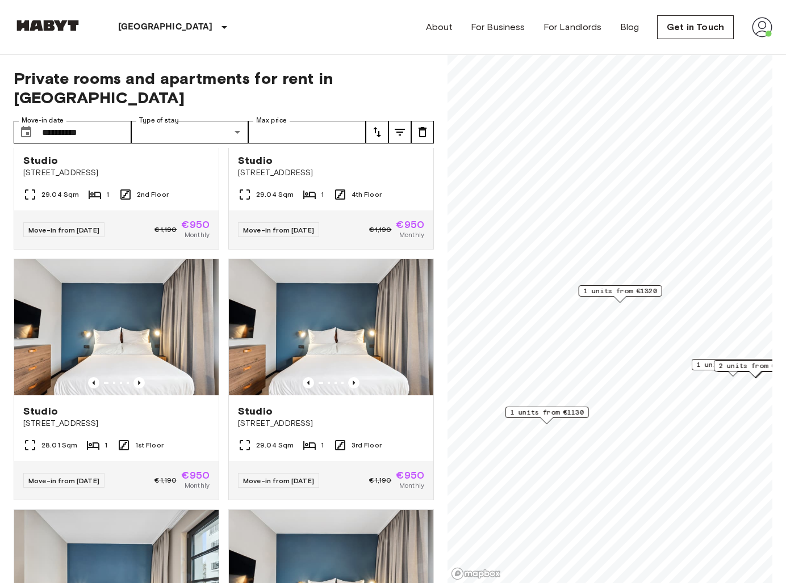
click at [563, 413] on span "1 units from €1130" at bounding box center [546, 413] width 73 height 10
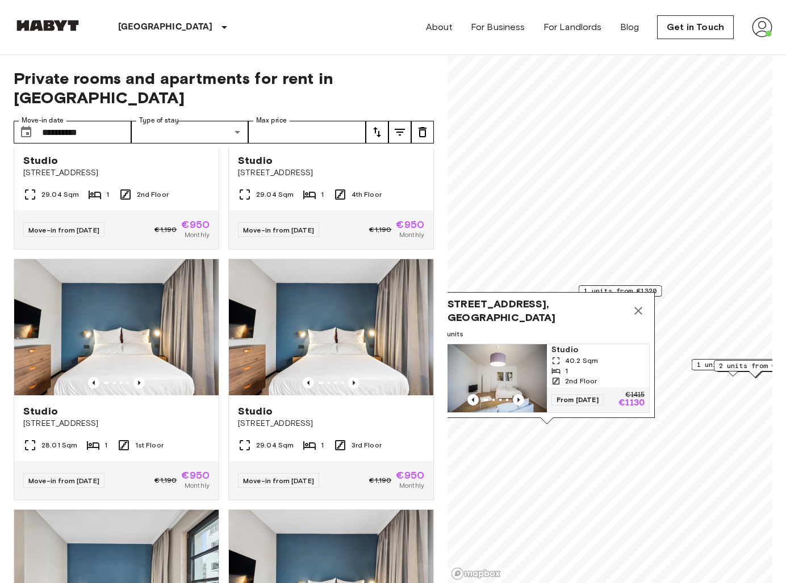
click at [525, 313] on span "Gotenstraße 73, 10829 Berlin, GER" at bounding box center [535, 310] width 183 height 27
click at [513, 363] on img "Map marker" at bounding box center [495, 379] width 102 height 68
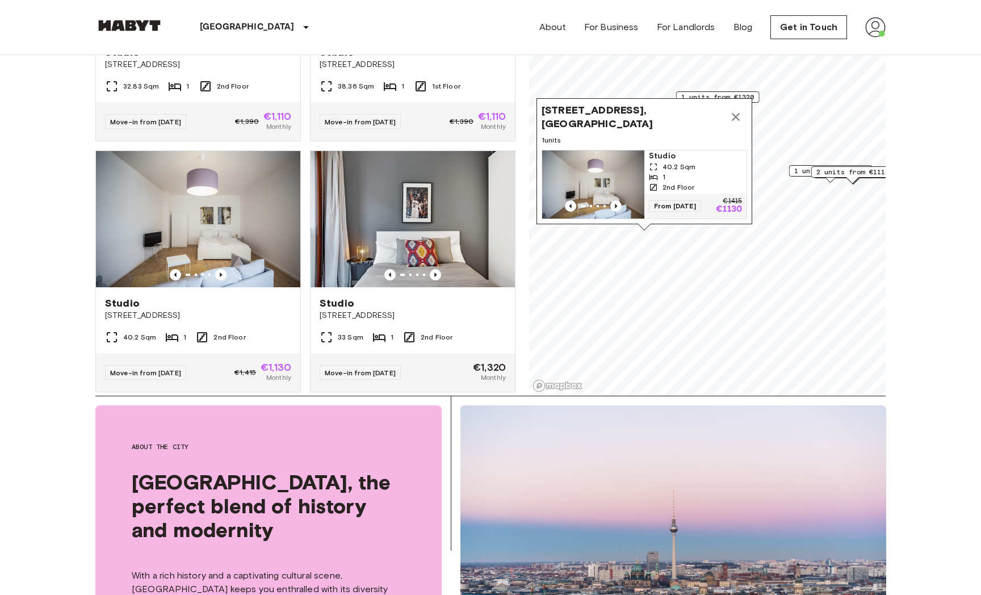
scroll to position [102, 0]
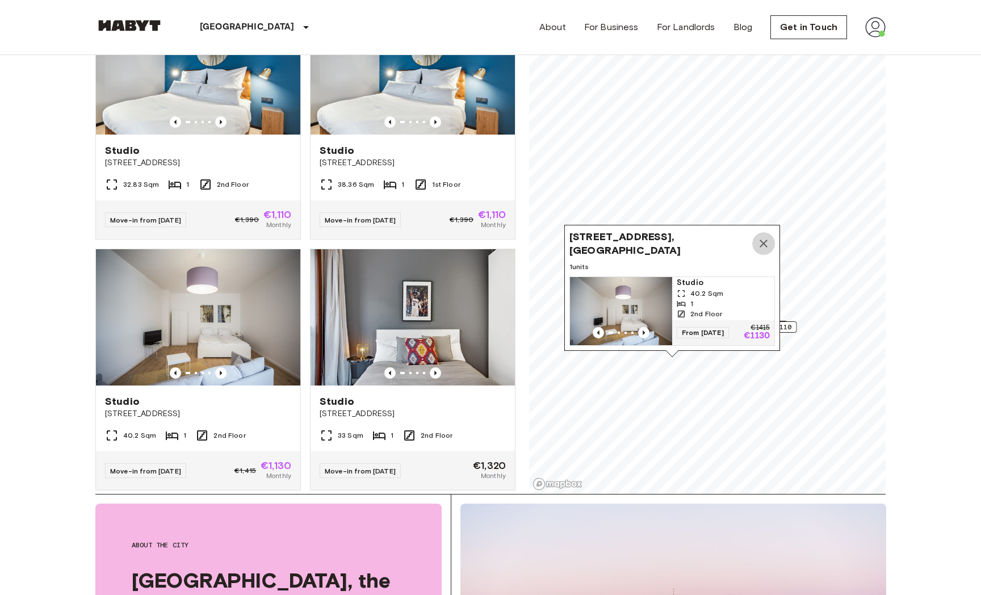
click at [763, 247] on icon "Map marker" at bounding box center [764, 244] width 14 height 14
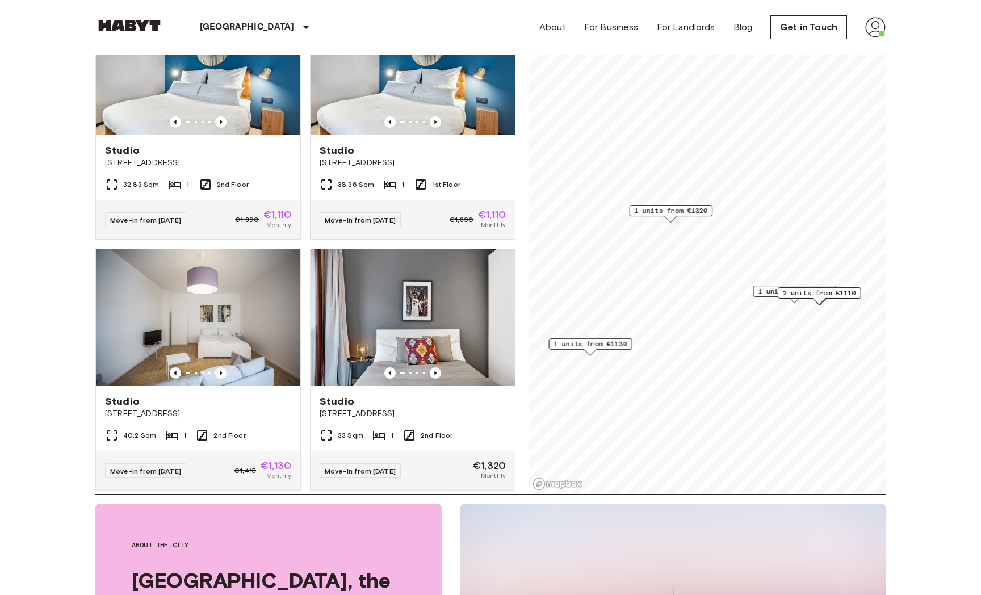
drag, startPoint x: 664, startPoint y: 325, endPoint x: 618, endPoint y: 353, distance: 54.5
click at [618, 354] on div "1 units from €1130" at bounding box center [590, 347] width 83 height 18
click at [785, 292] on span "2 units from €1110" at bounding box center [818, 291] width 73 height 10
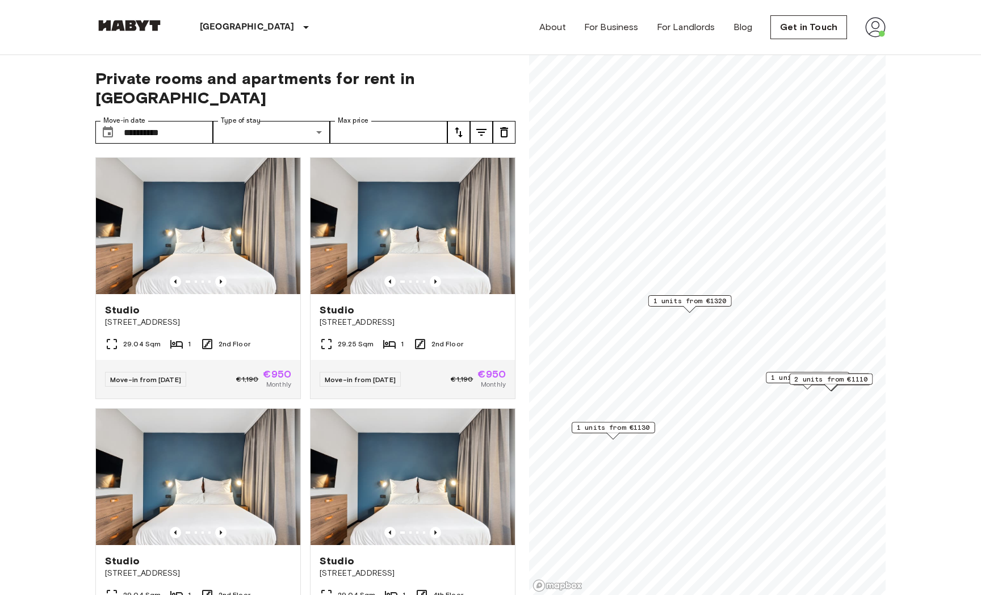
scroll to position [102, 0]
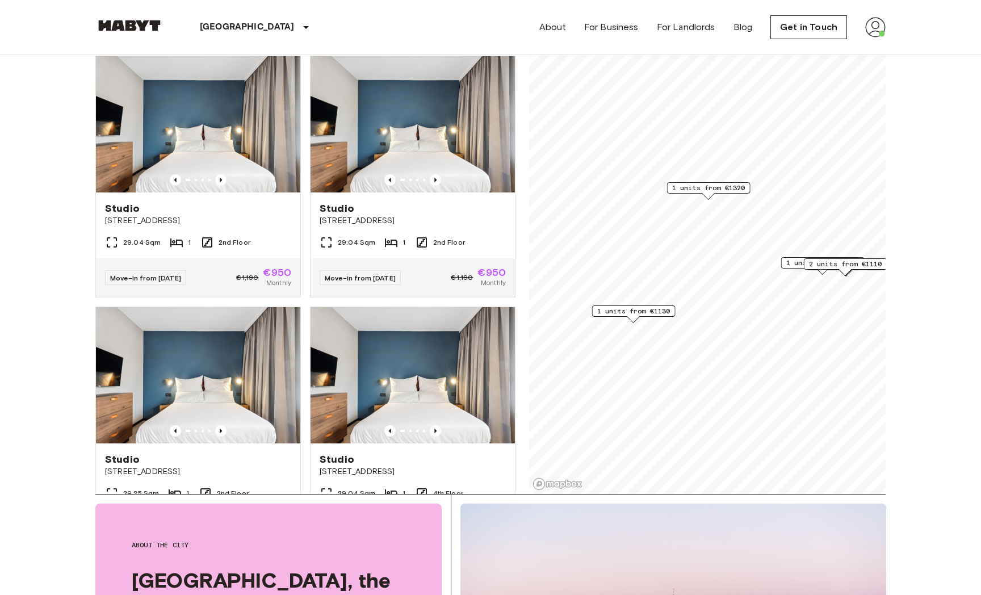
click at [785, 260] on span "1 units from €1105" at bounding box center [822, 263] width 73 height 10
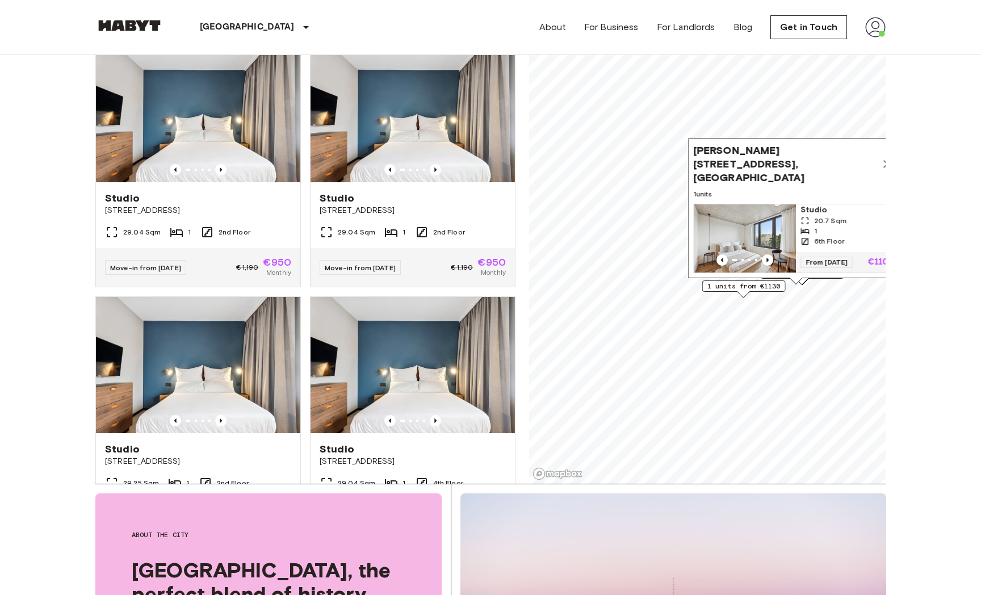
scroll to position [0, 0]
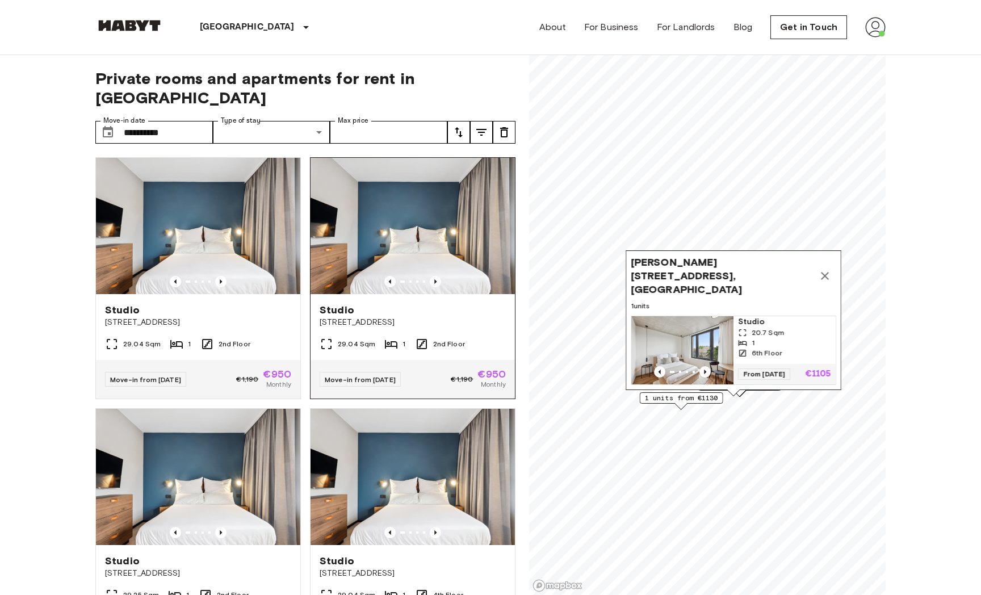
click at [476, 356] on div "**********" at bounding box center [490, 325] width 790 height 540
click at [785, 282] on icon "Map marker" at bounding box center [825, 275] width 14 height 14
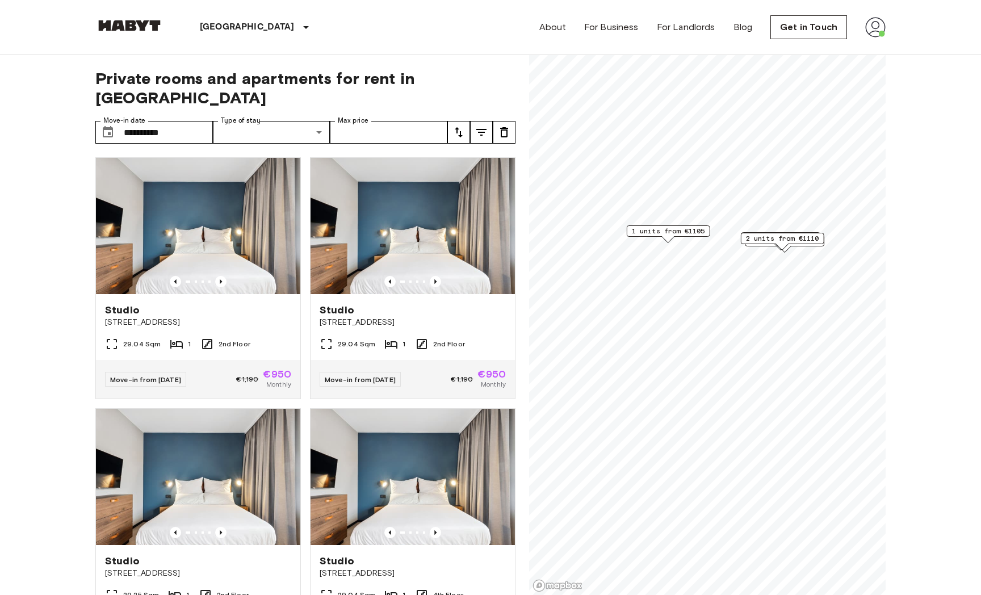
click at [778, 237] on span "2 units from €1110" at bounding box center [782, 238] width 73 height 10
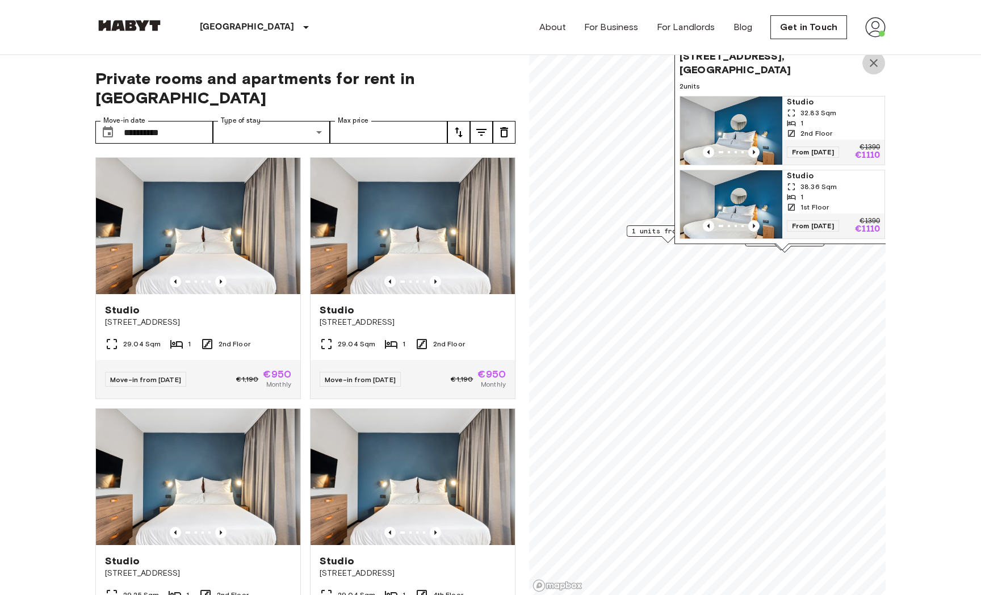
click at [785, 63] on icon "Map marker" at bounding box center [874, 63] width 14 height 14
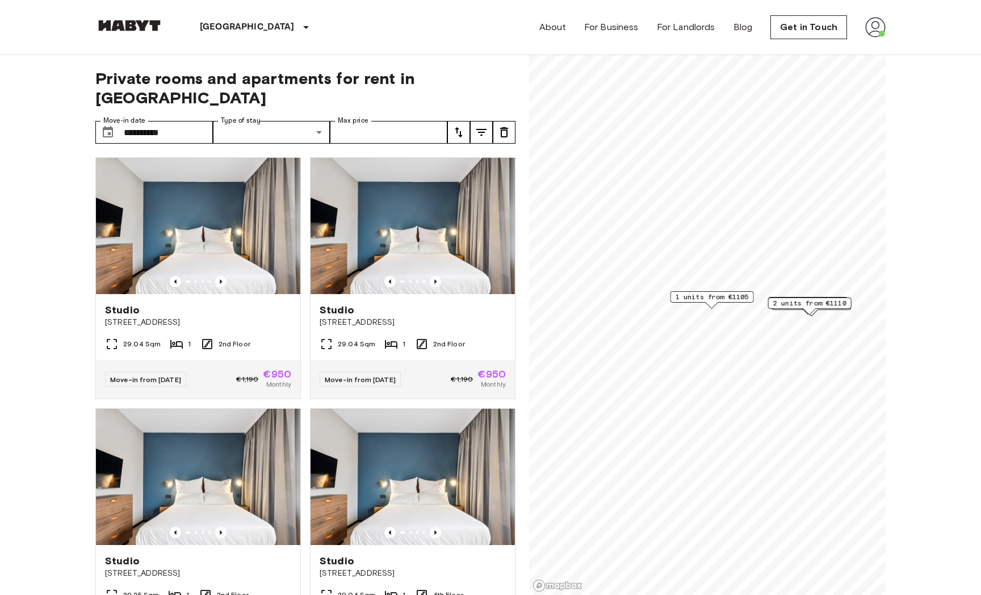
click at [723, 298] on span "1 units from €1105" at bounding box center [711, 297] width 73 height 10
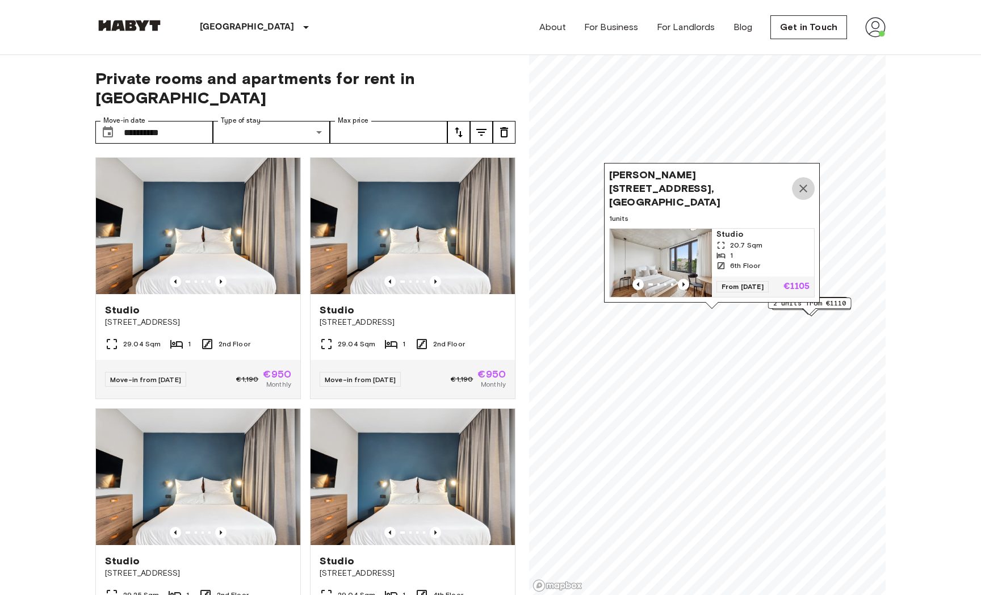
click at [785, 192] on icon "Map marker" at bounding box center [803, 188] width 8 height 8
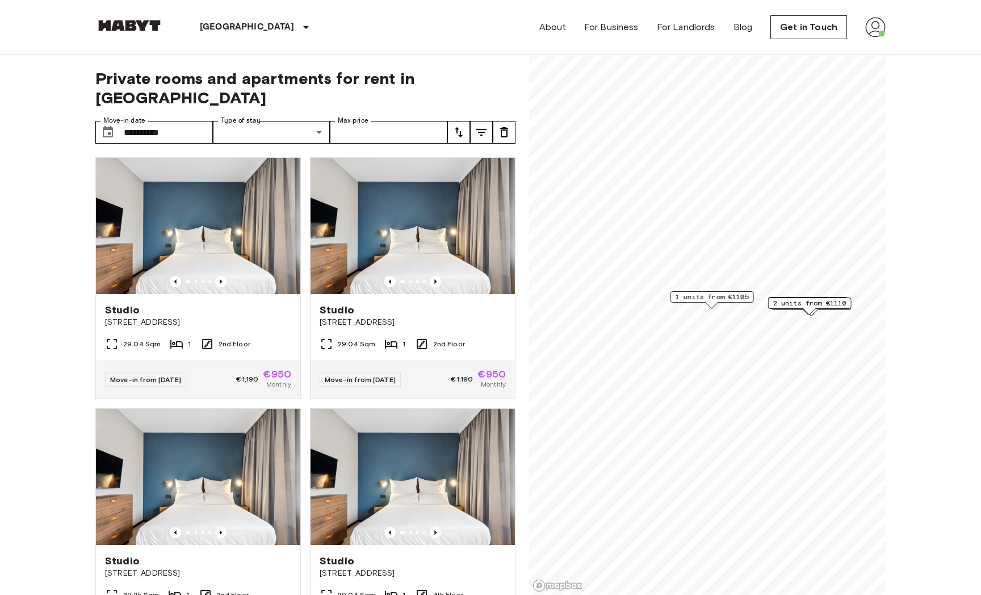
click at [785, 301] on span "2 units from €1110" at bounding box center [809, 303] width 73 height 10
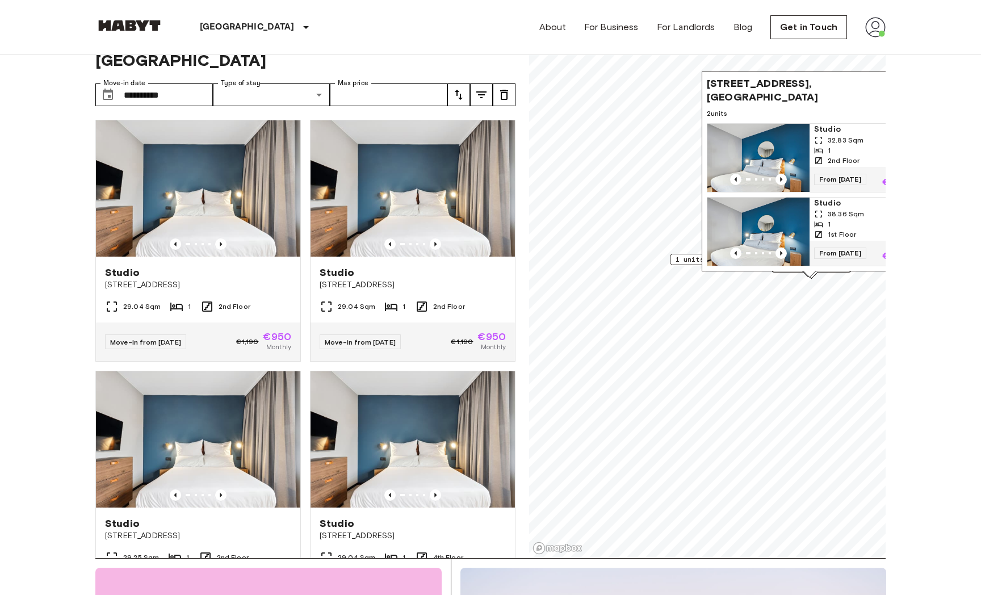
scroll to position [42, 0]
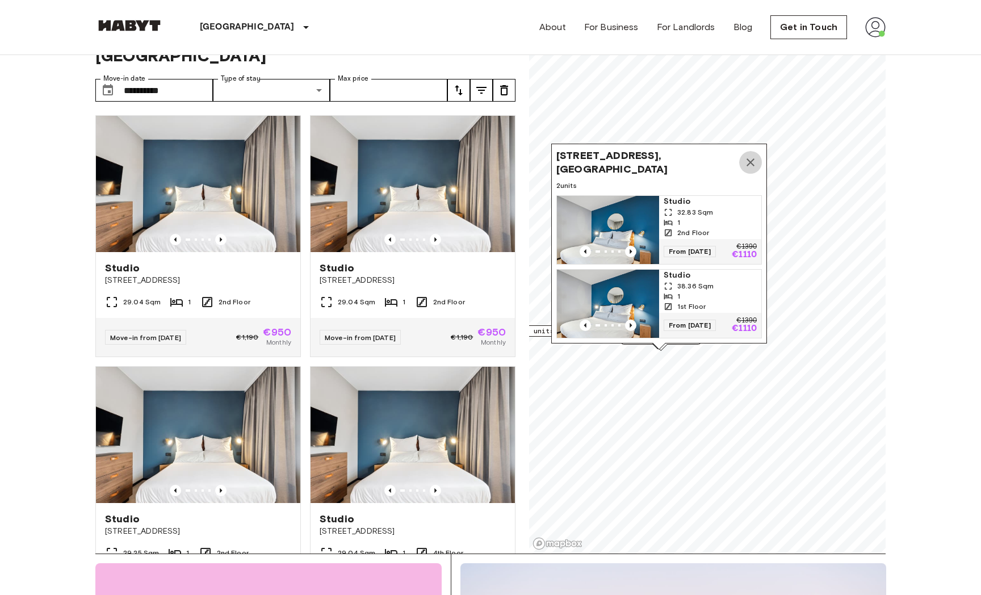
click at [749, 165] on icon "Map marker" at bounding box center [751, 163] width 14 height 14
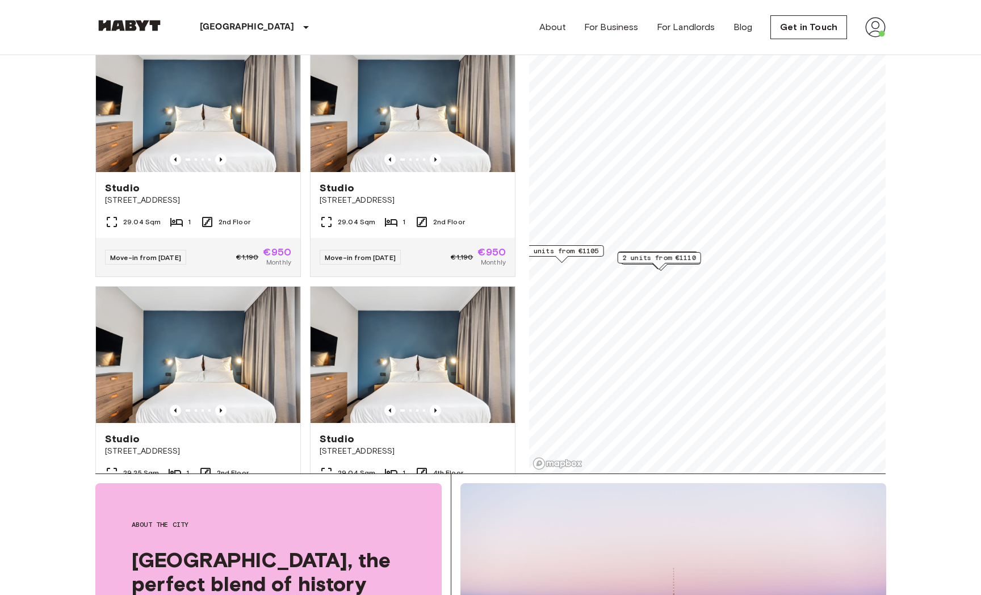
scroll to position [124, 0]
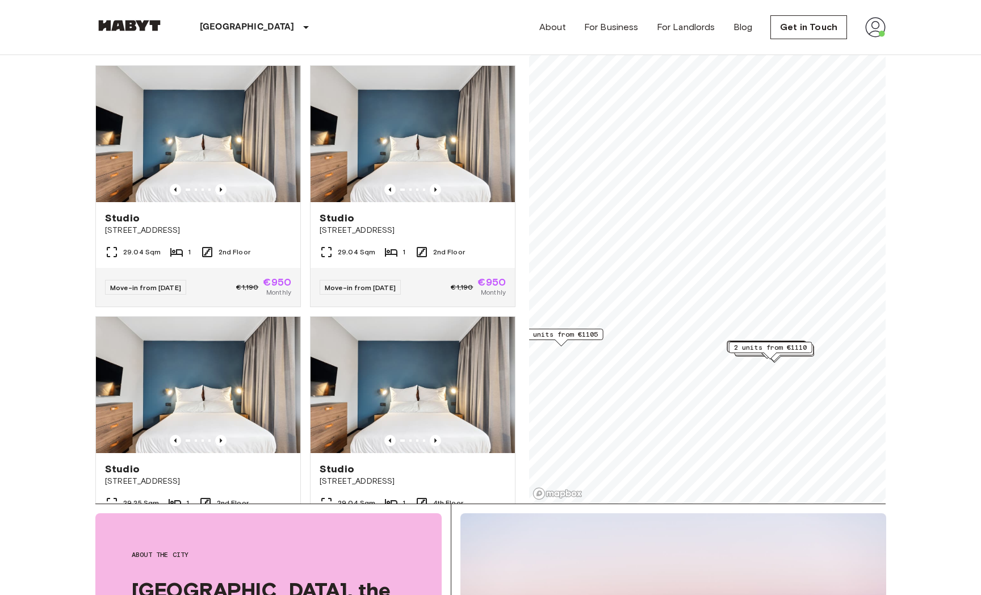
scroll to position [104, 0]
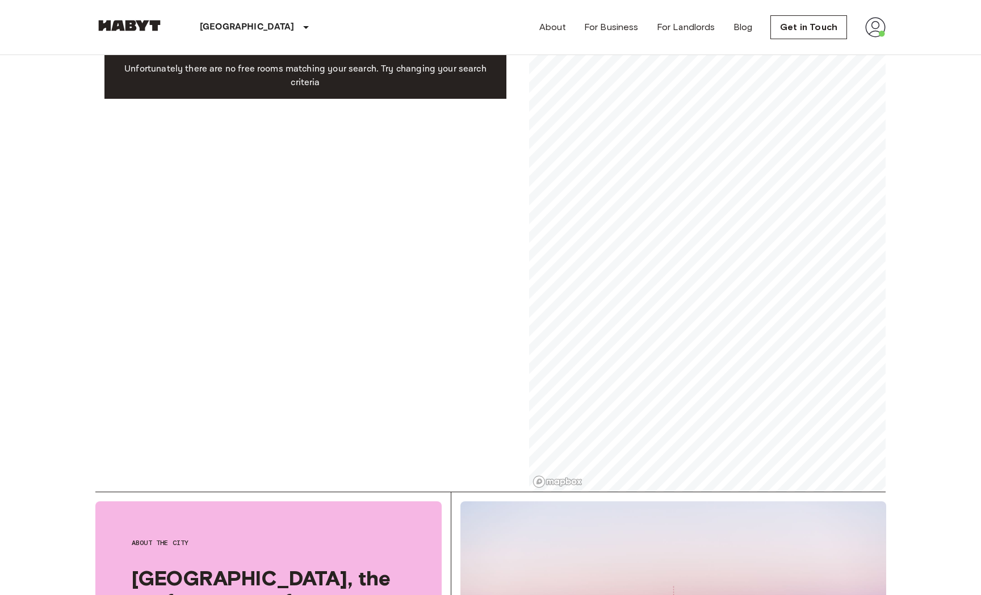
click at [450, 84] on div "**********" at bounding box center [490, 221] width 790 height 540
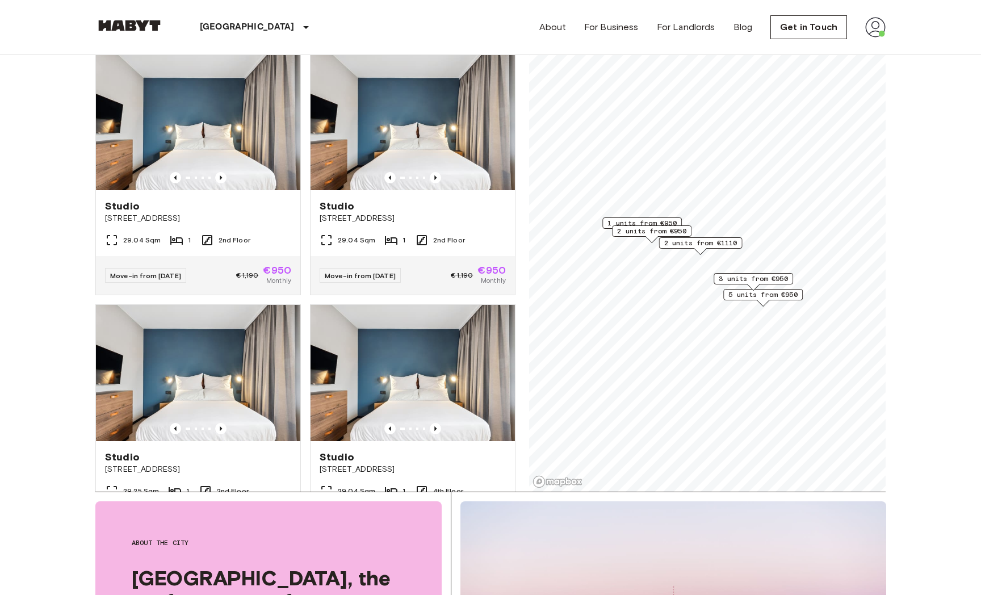
click at [744, 280] on span "3 units from €950" at bounding box center [753, 279] width 69 height 10
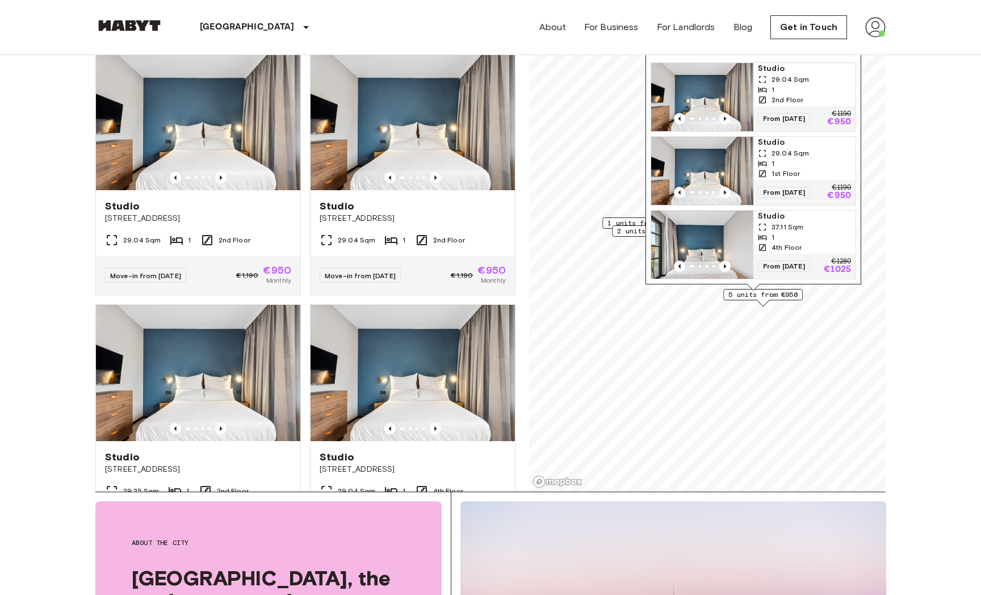
click at [748, 296] on span "5 units from €950" at bounding box center [762, 294] width 69 height 10
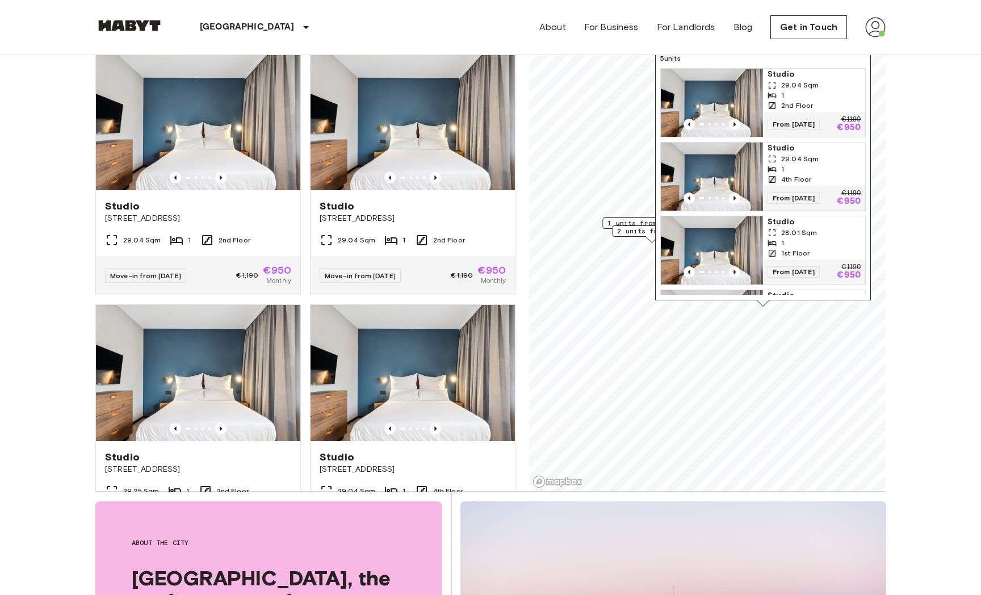
click at [783, 154] on span "29.04 Sqm" at bounding box center [799, 159] width 37 height 10
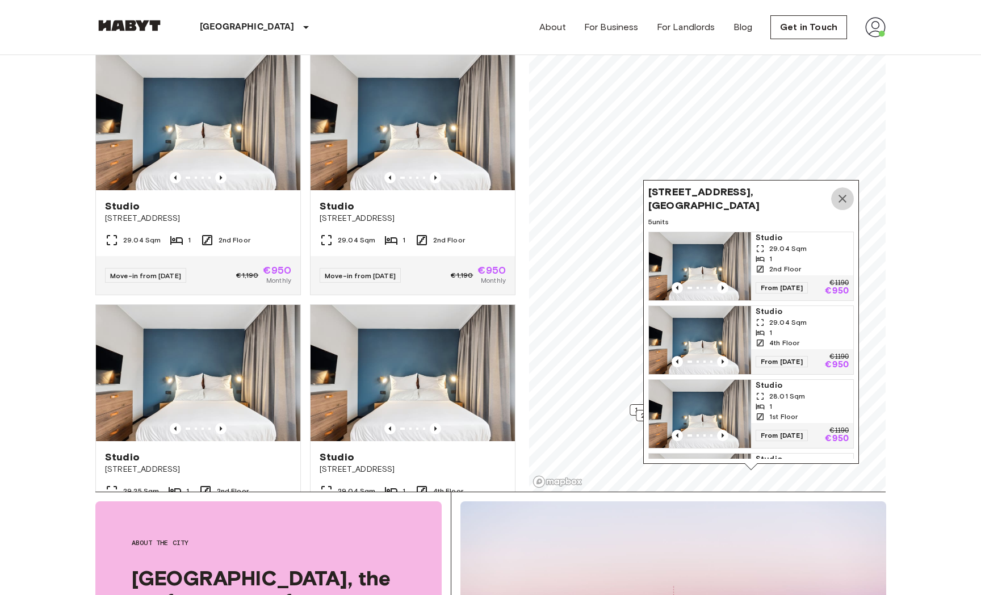
click at [785, 196] on icon "Map marker" at bounding box center [843, 199] width 14 height 14
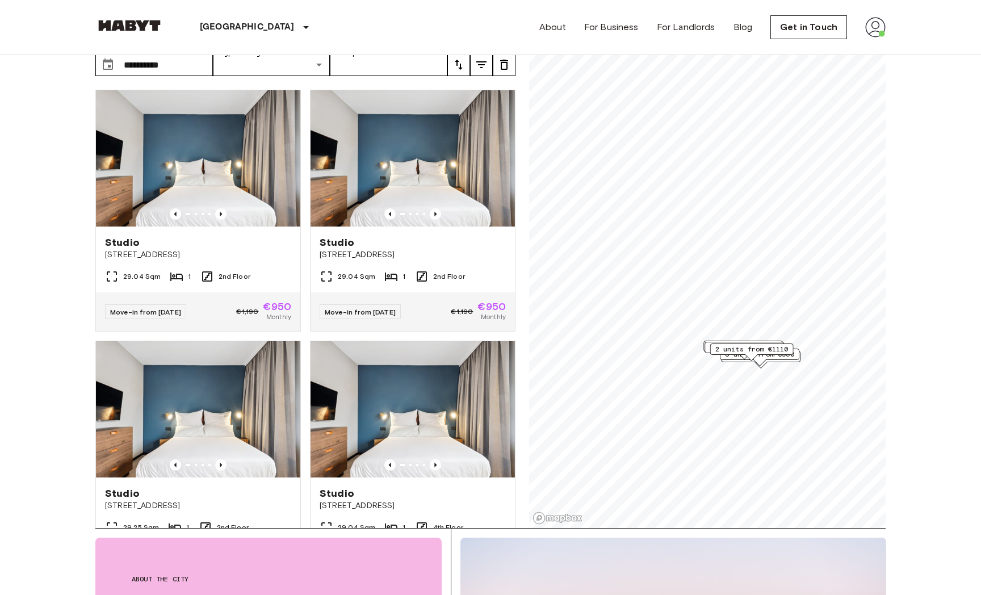
scroll to position [65, 0]
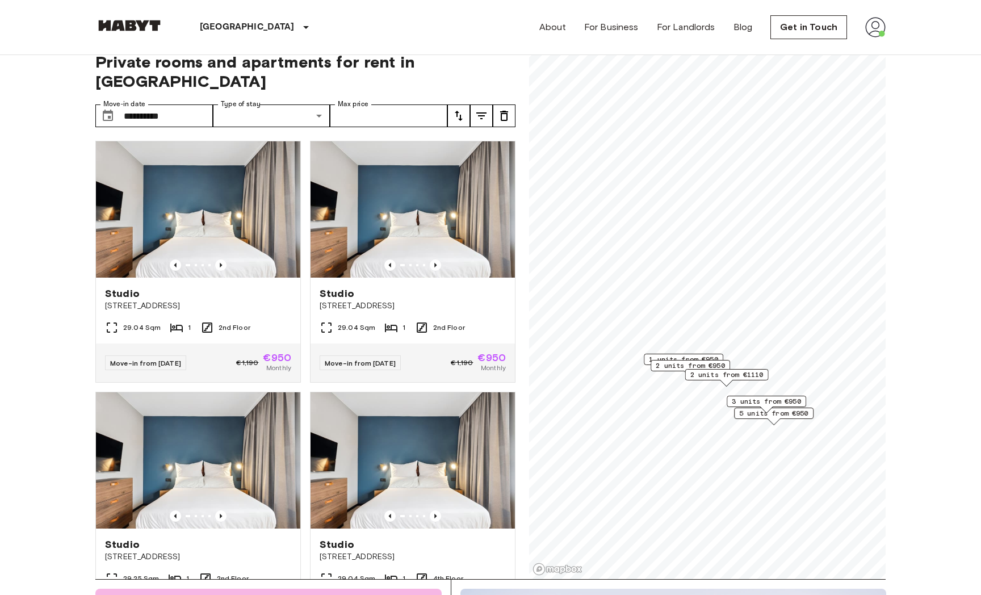
scroll to position [14, 0]
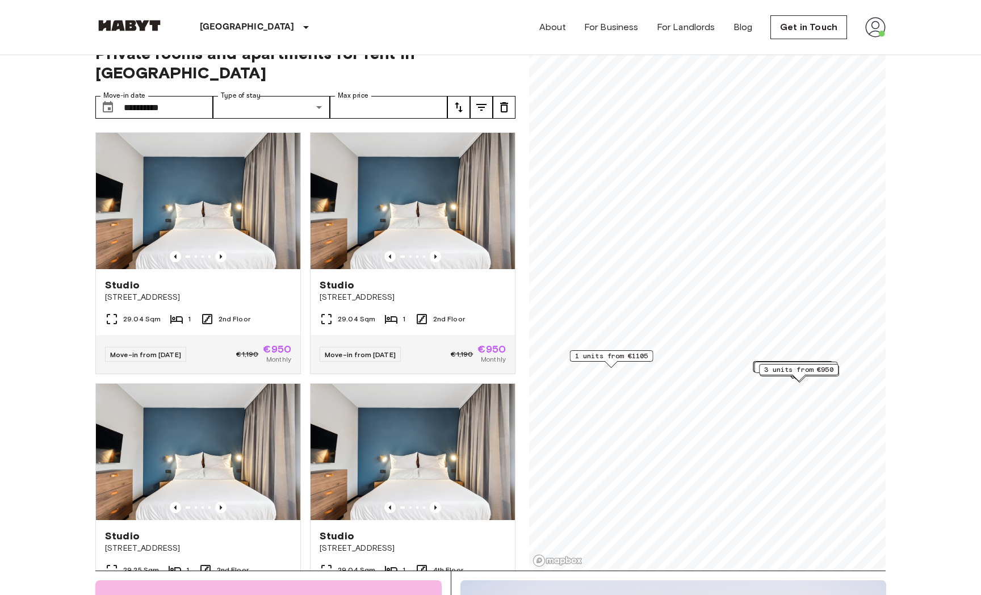
click at [626, 358] on span "1 units from €1105" at bounding box center [611, 356] width 73 height 10
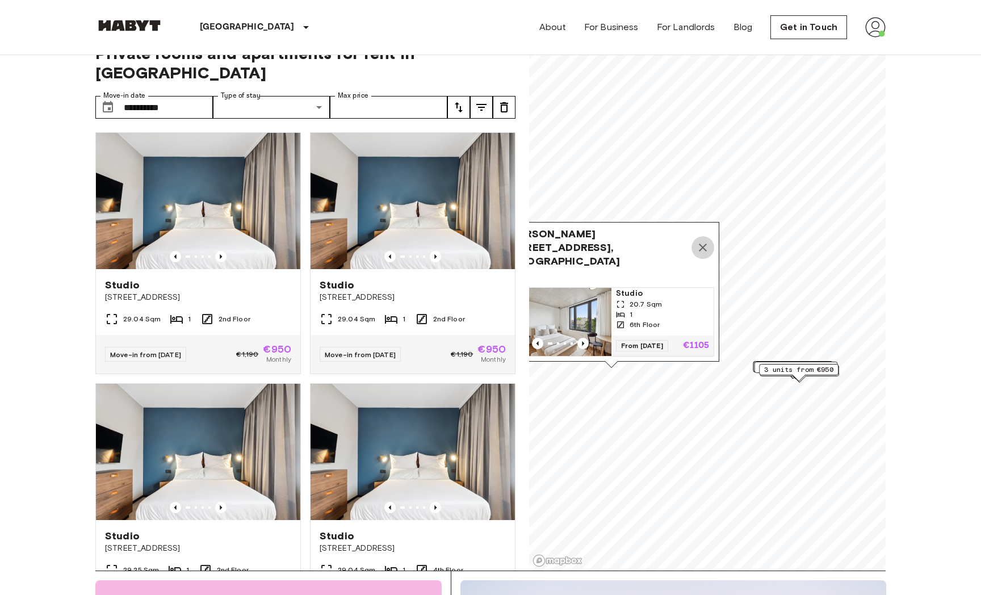
click at [702, 251] on icon "Map marker" at bounding box center [703, 247] width 8 height 8
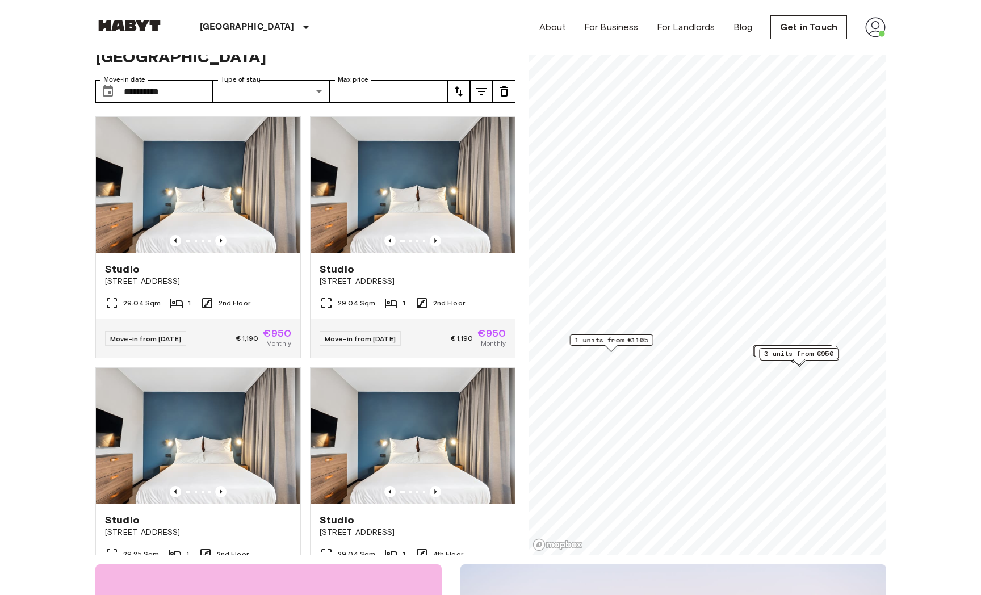
scroll to position [58, 0]
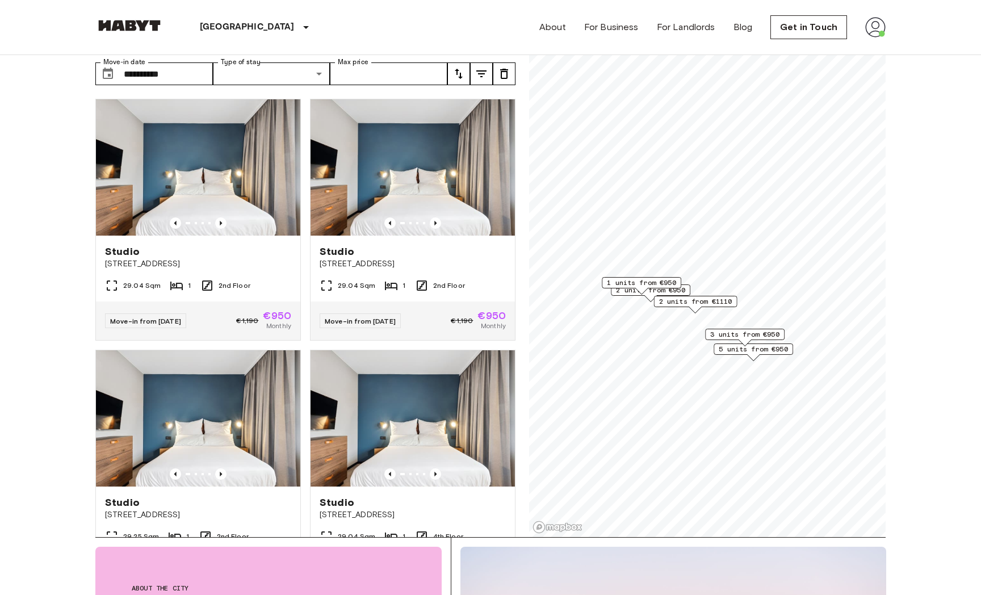
click at [626, 282] on span "1 units from €950" at bounding box center [641, 283] width 69 height 10
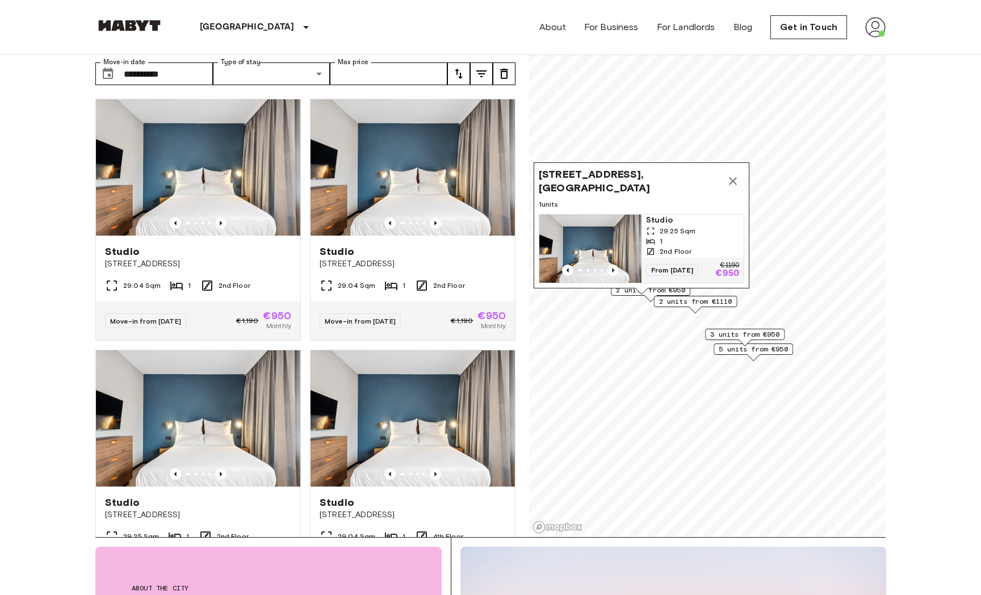
click at [615, 245] on img "Map marker" at bounding box center [590, 249] width 102 height 68
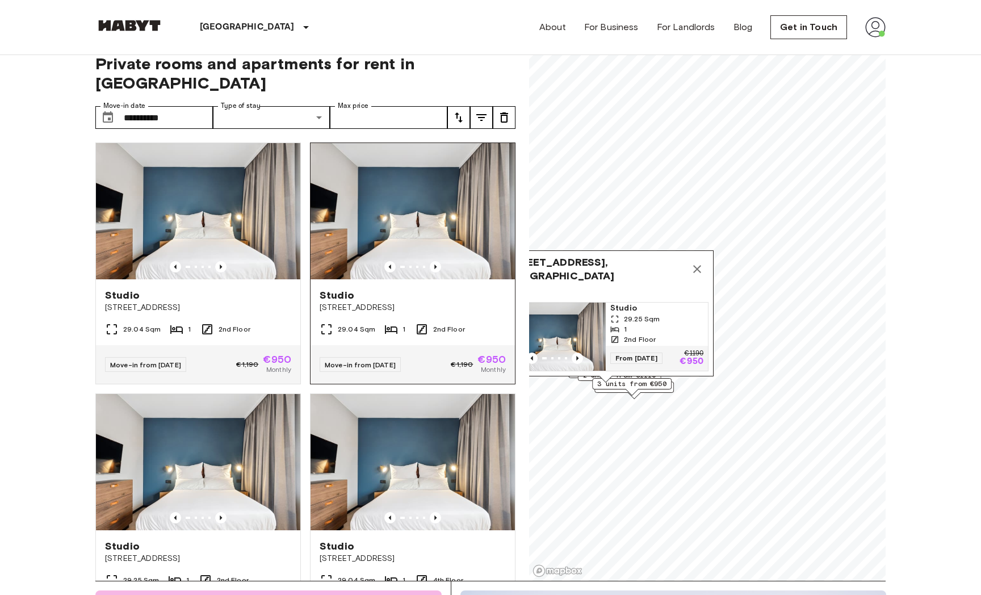
scroll to position [22, 0]
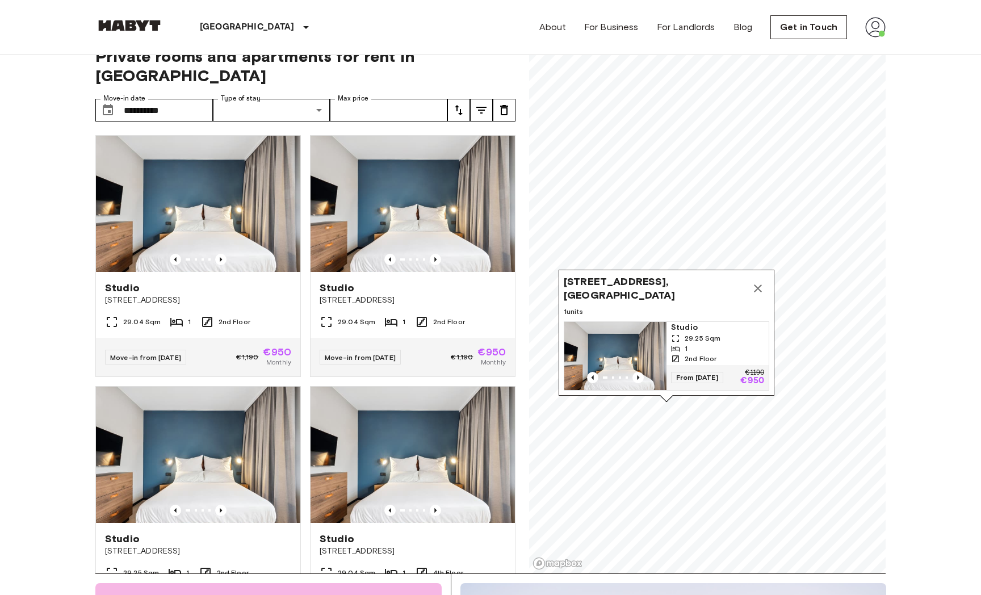
click at [759, 289] on icon "Map marker" at bounding box center [758, 288] width 8 height 8
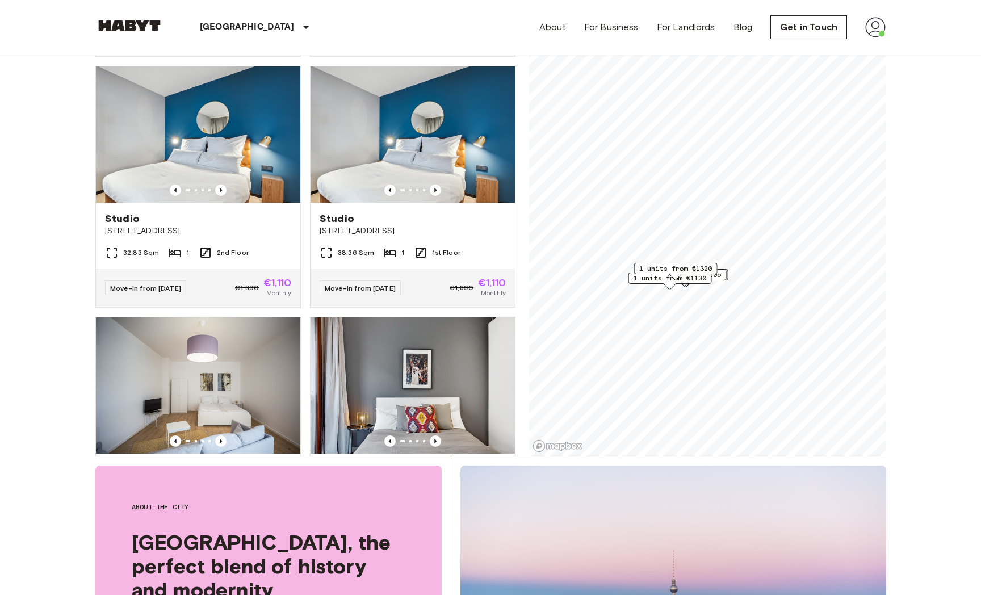
scroll to position [1563, 0]
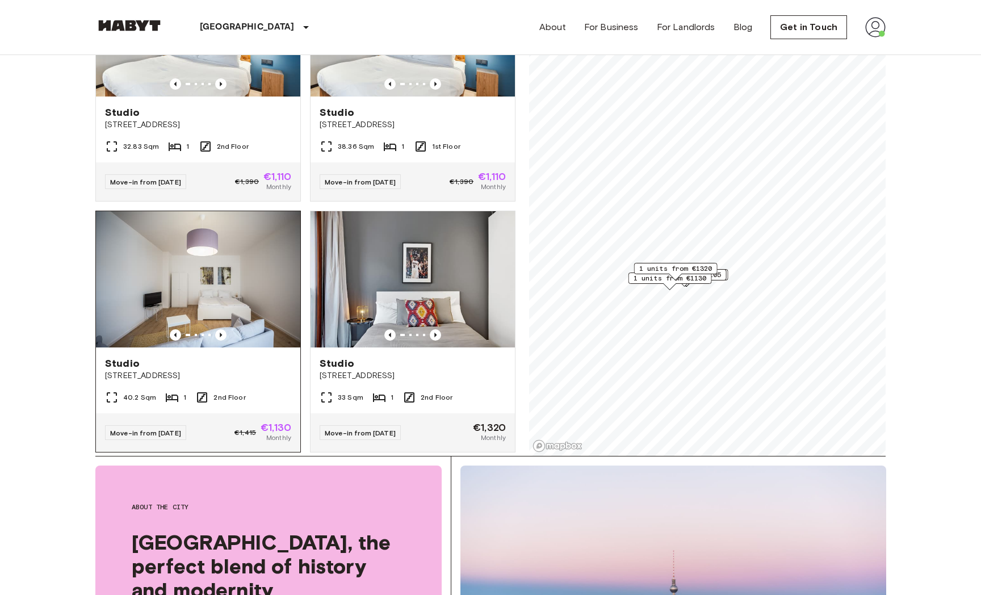
click at [148, 356] on div "Studio" at bounding box center [198, 363] width 186 height 14
click at [245, 356] on div "Studio" at bounding box center [198, 363] width 186 height 14
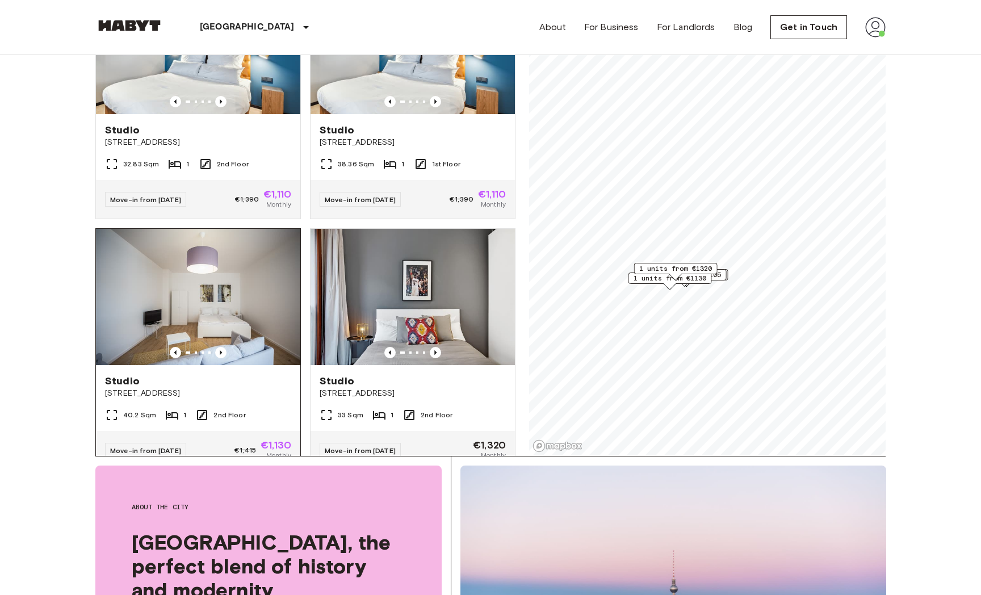
scroll to position [1544, 0]
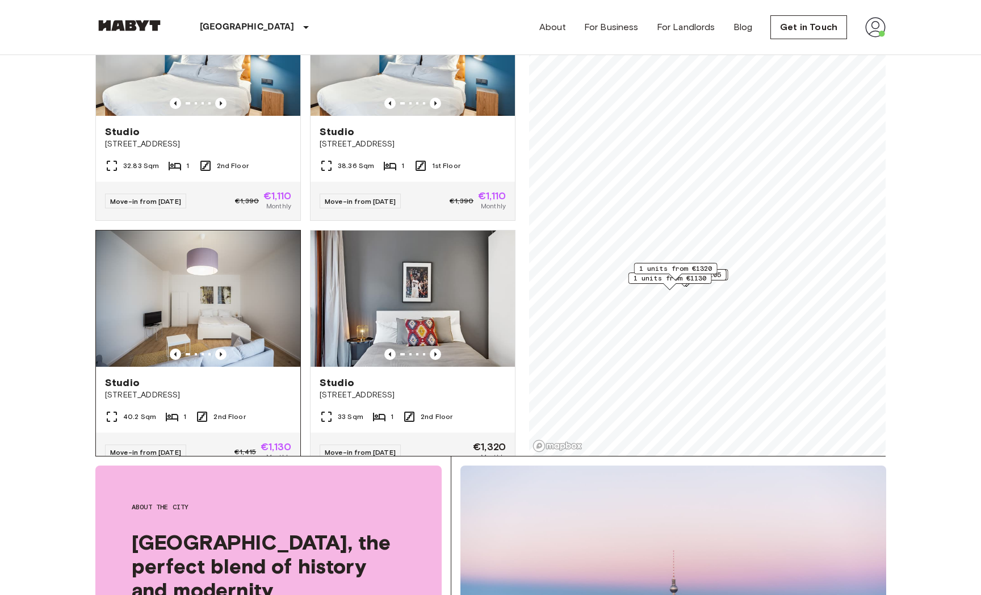
click at [269, 410] on div "40.2 Sqm 1 2nd Floor" at bounding box center [198, 421] width 204 height 23
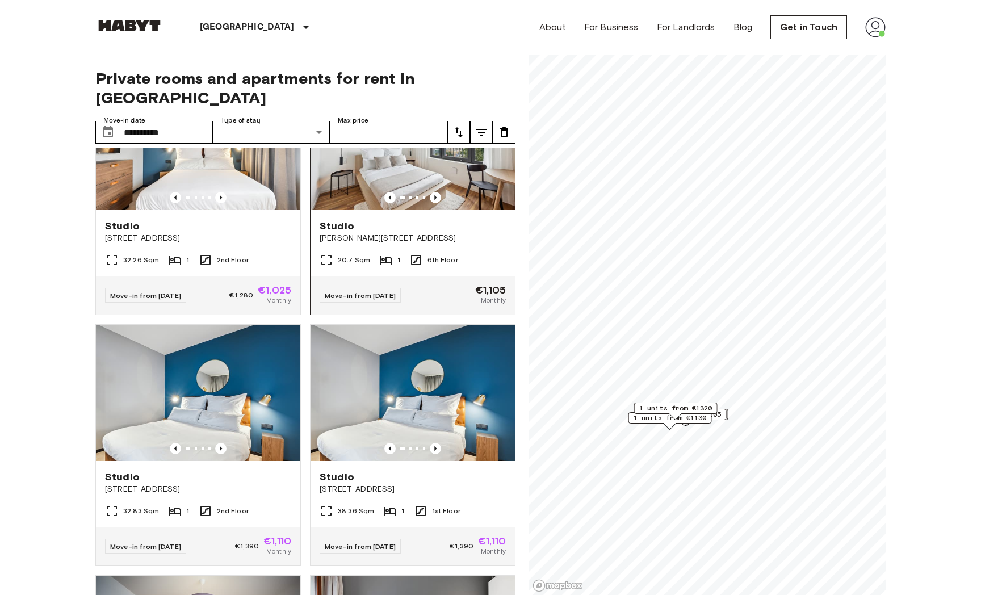
scroll to position [1347, 0]
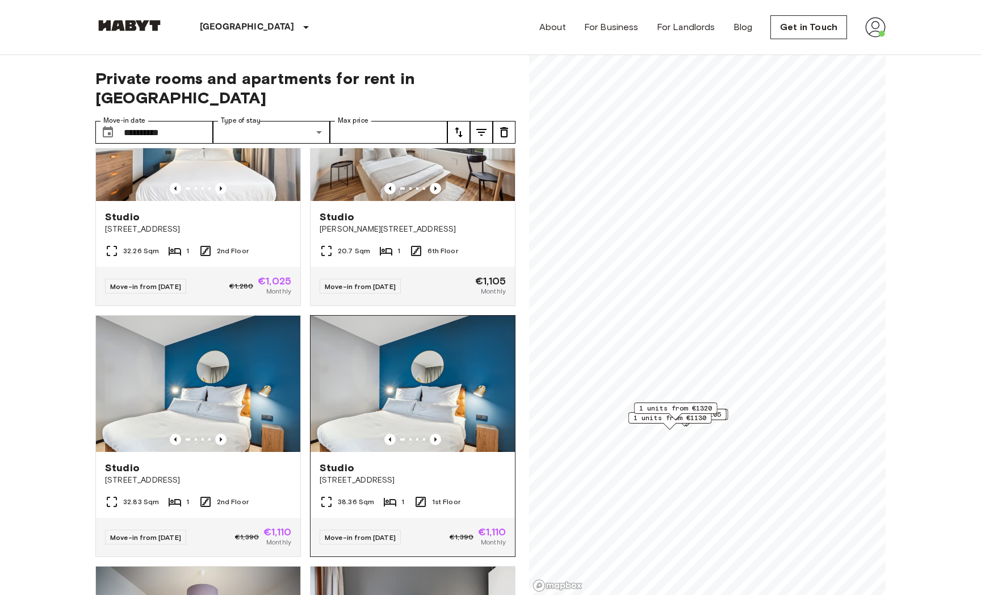
click at [405, 352] on img at bounding box center [412, 384] width 204 height 136
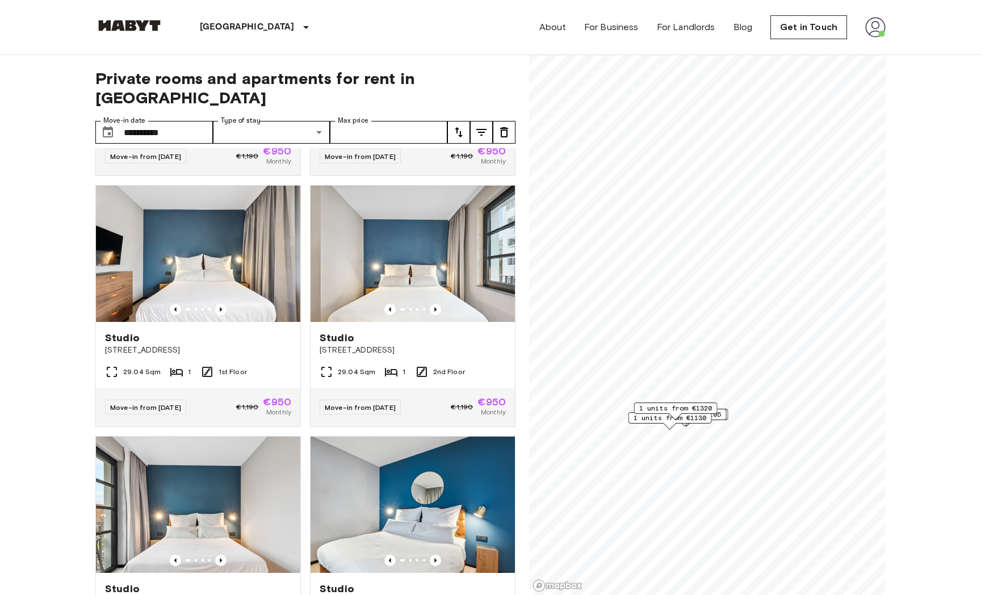
scroll to position [719, 0]
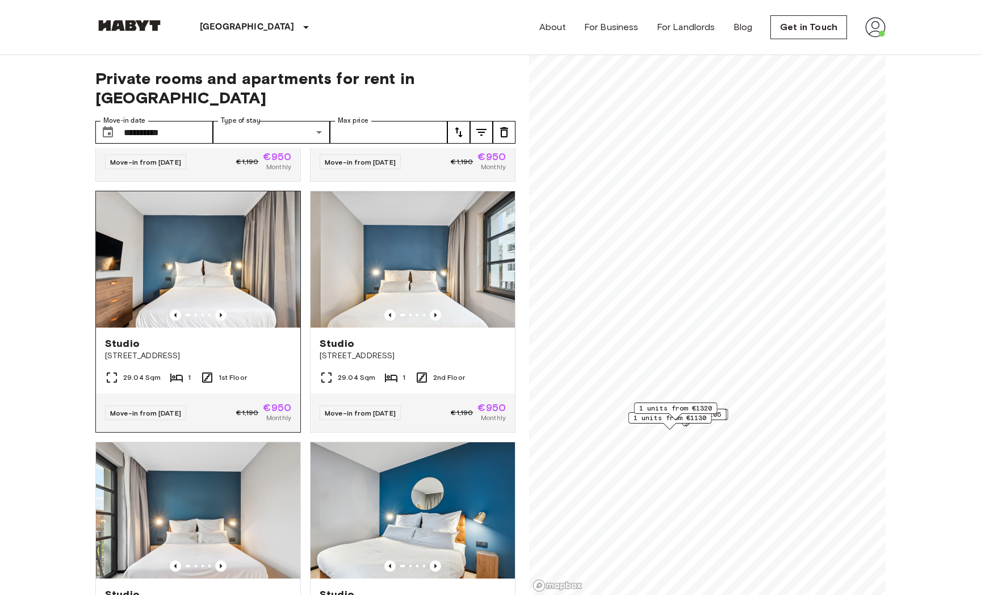
click at [217, 261] on img at bounding box center [198, 259] width 204 height 136
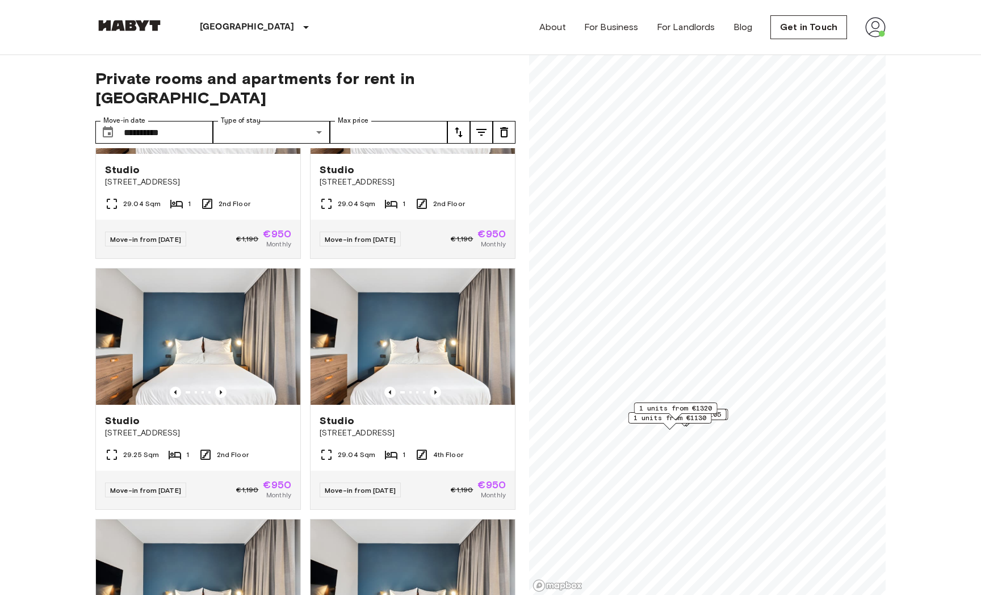
scroll to position [0, 0]
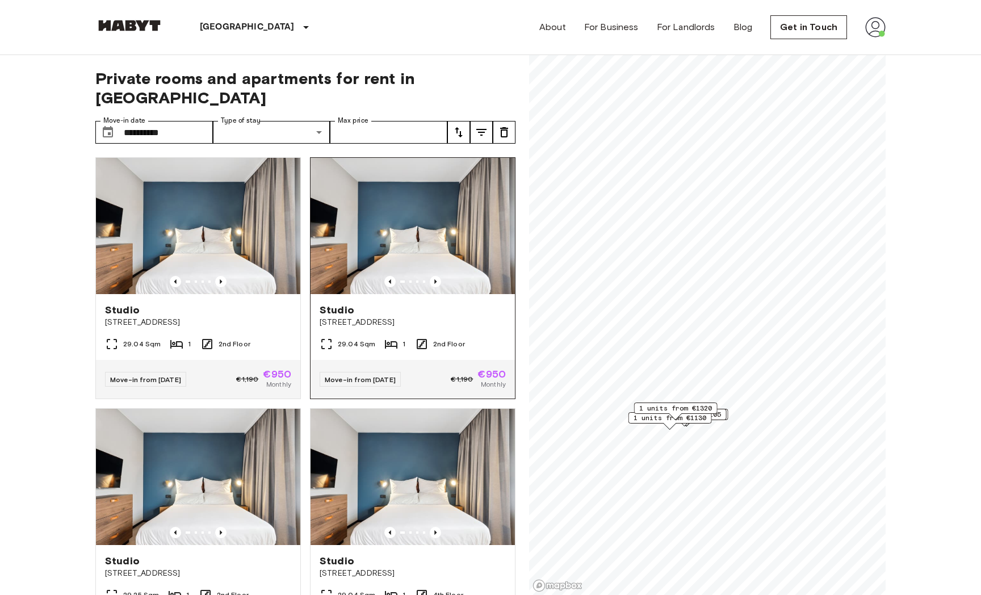
click at [450, 303] on div "Studio" at bounding box center [413, 310] width 186 height 14
click at [450, 294] on div "Studio Fischerstraße 10" at bounding box center [412, 315] width 204 height 43
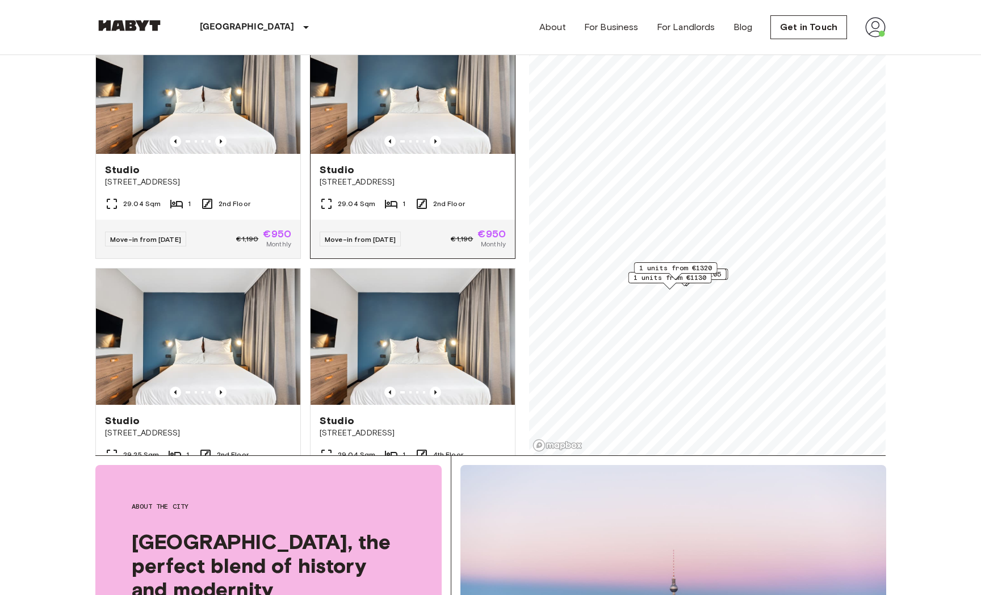
click at [400, 177] on span "Fischerstraße 10" at bounding box center [413, 182] width 186 height 11
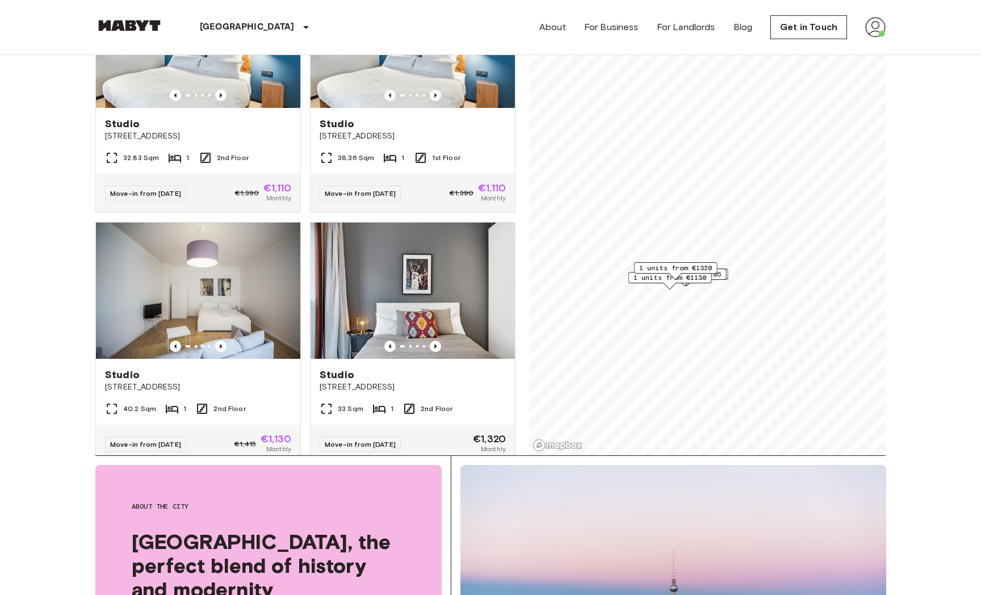
scroll to position [1563, 0]
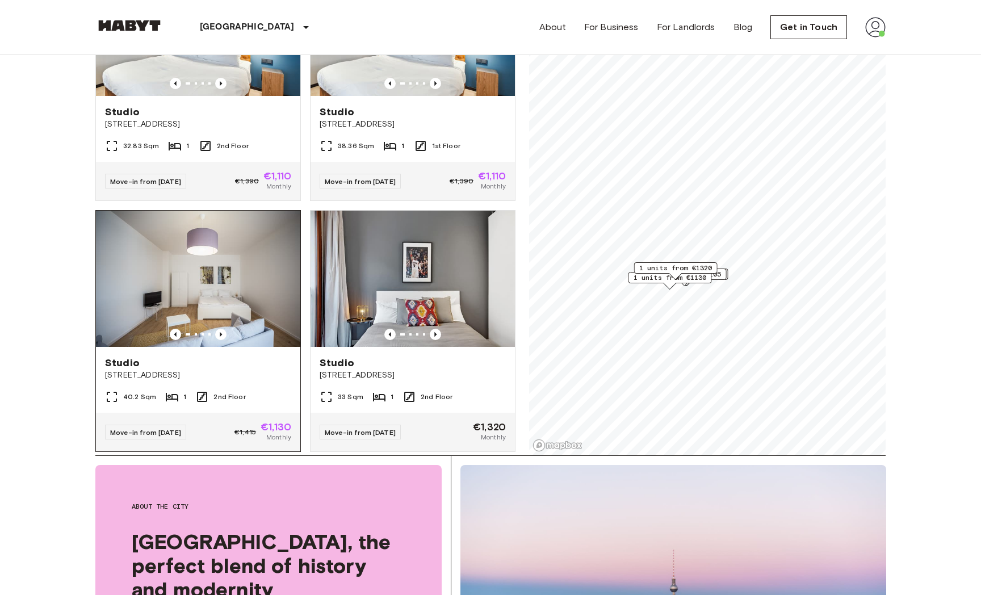
click at [172, 255] on img at bounding box center [198, 279] width 204 height 136
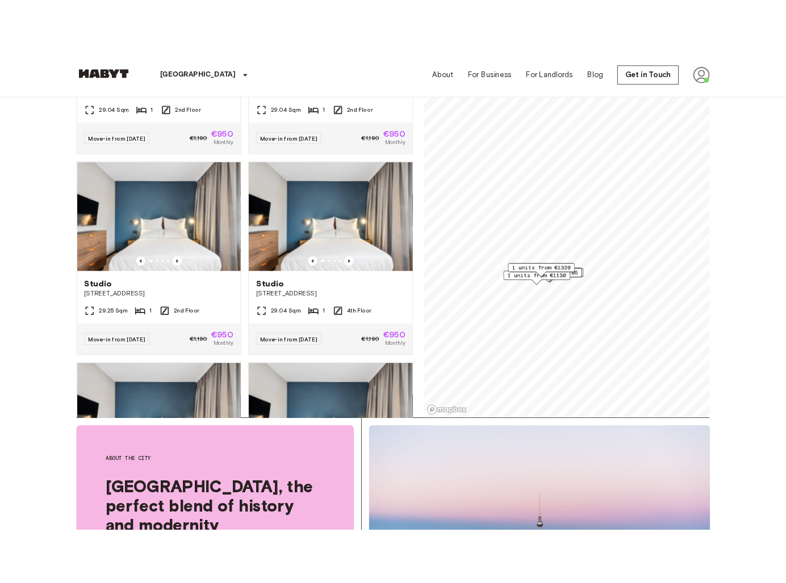
scroll to position [0, 0]
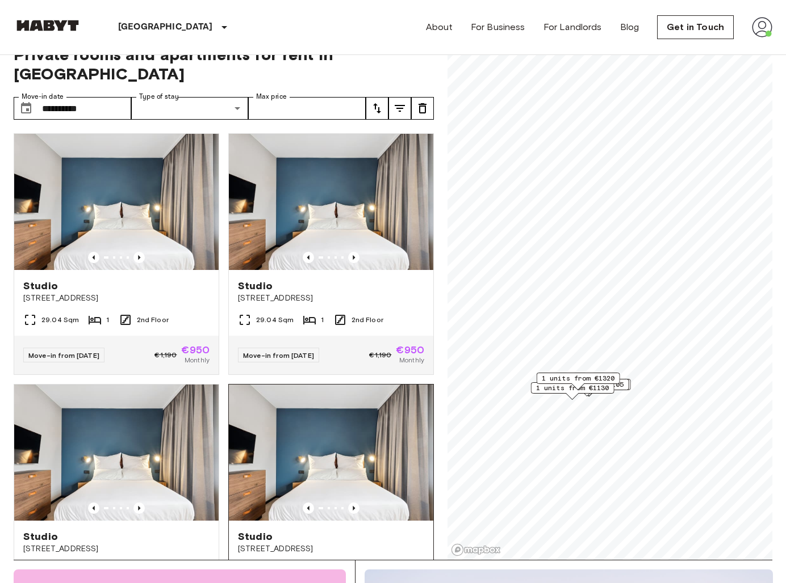
scroll to position [18, 0]
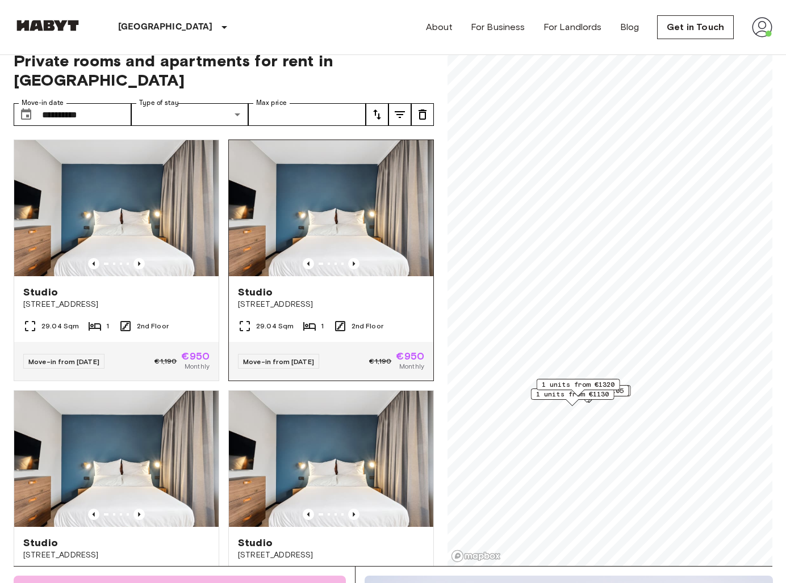
click at [303, 229] on img at bounding box center [331, 208] width 204 height 136
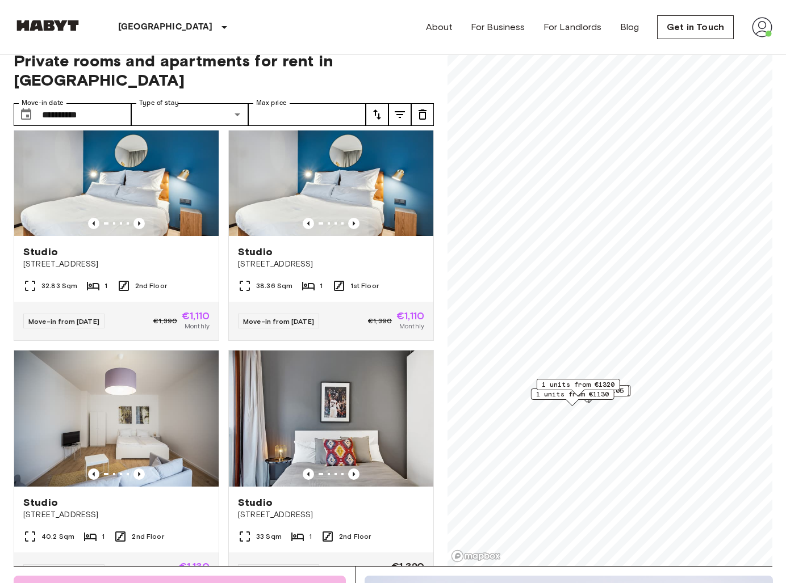
scroll to position [1575, 0]
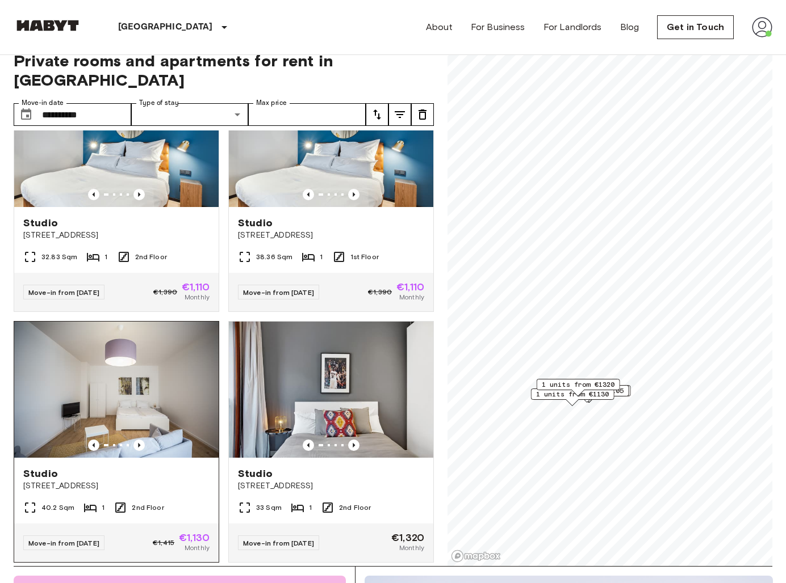
click at [159, 393] on img at bounding box center [116, 390] width 204 height 136
click at [52, 467] on span "Studio" at bounding box center [40, 474] width 35 height 14
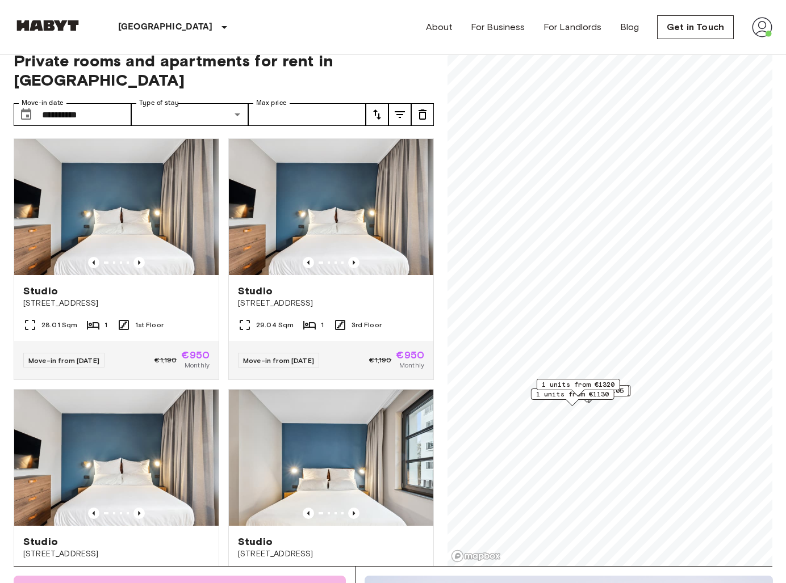
scroll to position [501, 0]
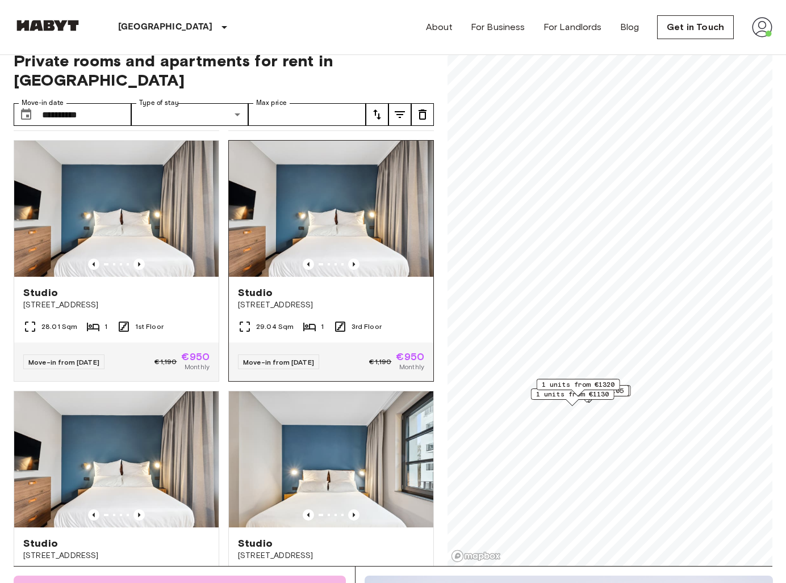
click at [303, 170] on img at bounding box center [331, 209] width 204 height 136
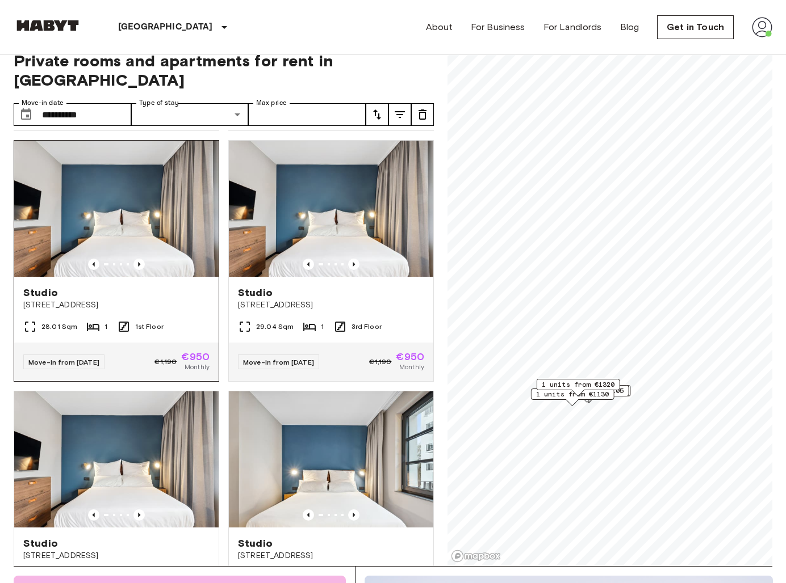
click at [138, 213] on img at bounding box center [116, 209] width 204 height 136
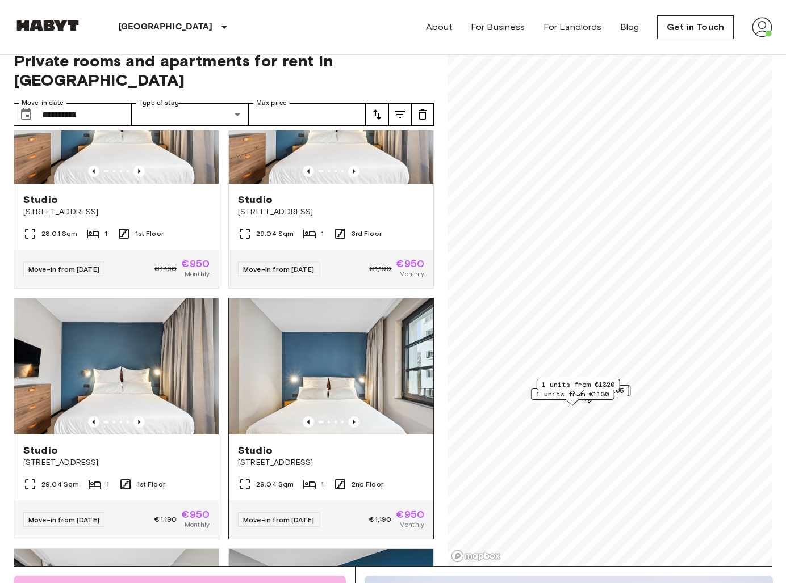
scroll to position [541, 0]
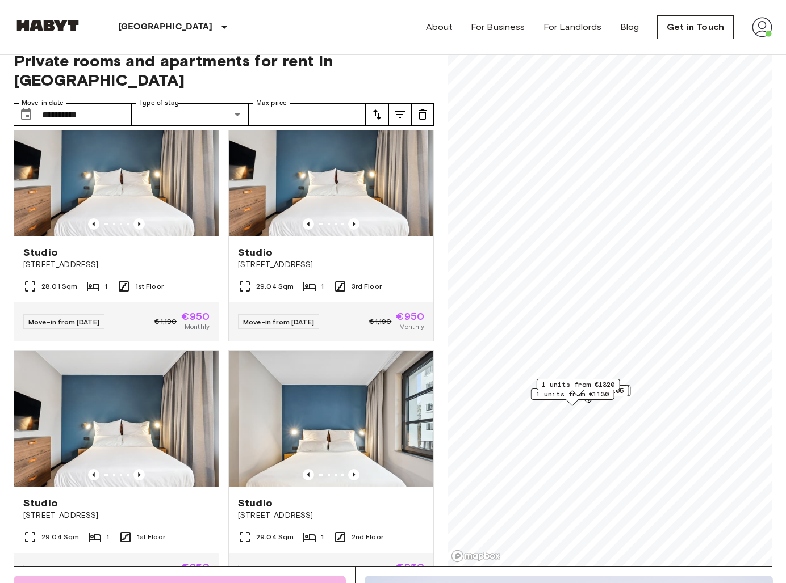
click at [142, 237] on div "Studio Fischerstraße 11" at bounding box center [116, 258] width 204 height 43
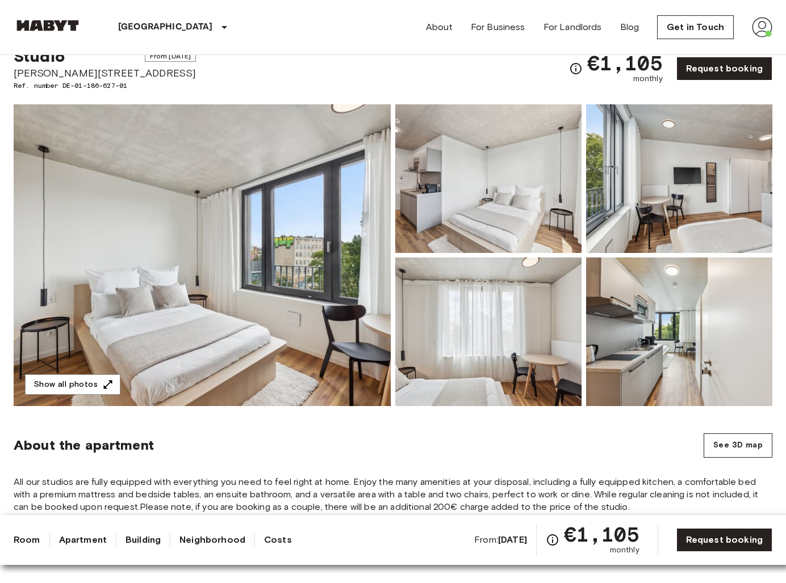
scroll to position [29, 0]
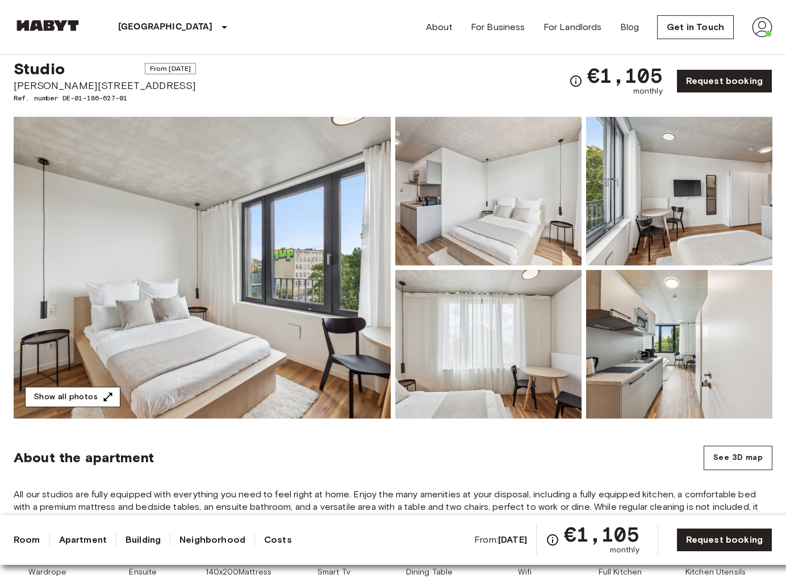
click at [95, 402] on button "Show all photos" at bounding box center [72, 397] width 95 height 21
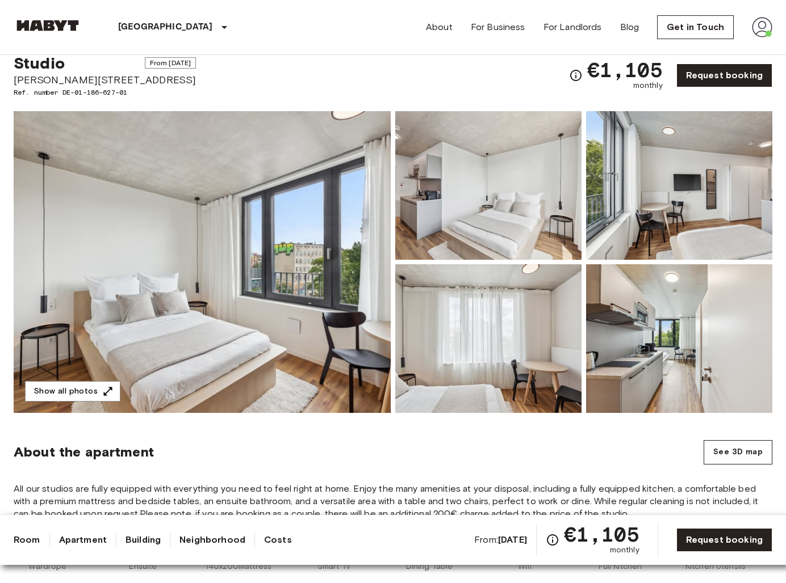
scroll to position [0, 0]
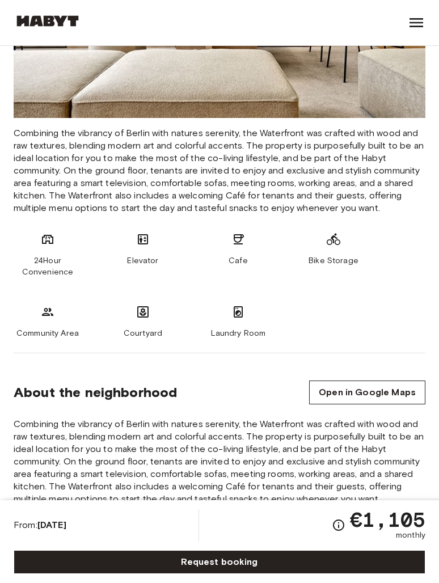
scroll to position [994, 0]
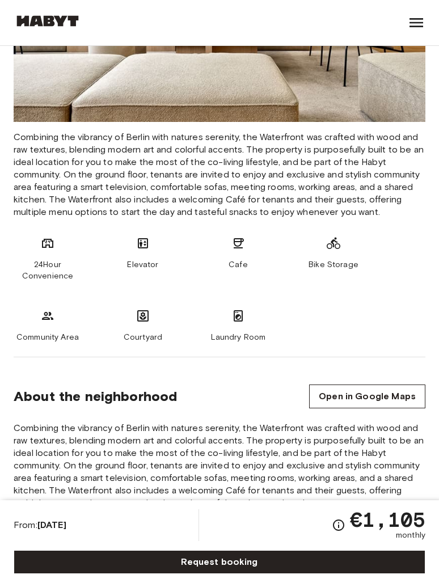
click at [43, 240] on icon at bounding box center [48, 244] width 14 height 14
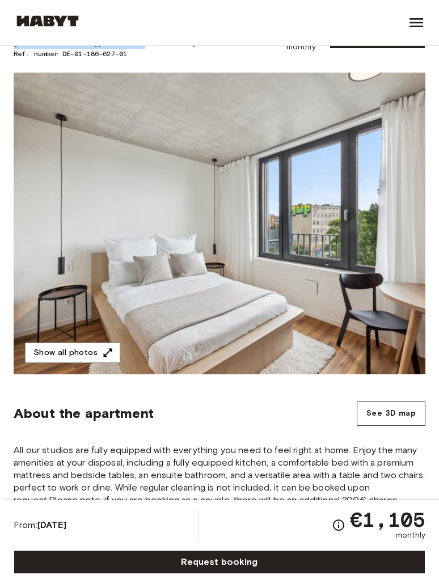
scroll to position [0, 0]
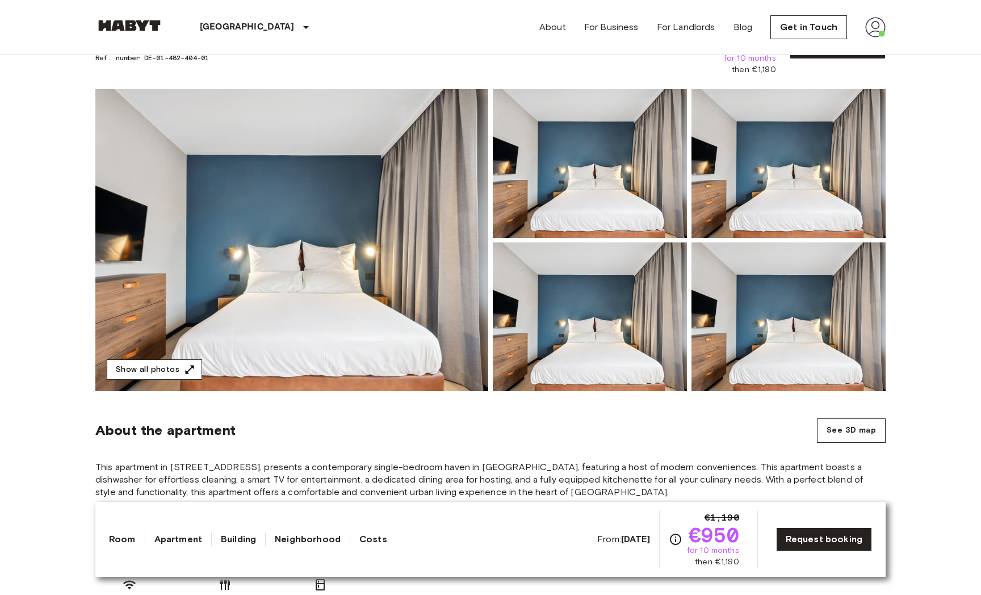
scroll to position [71, 0]
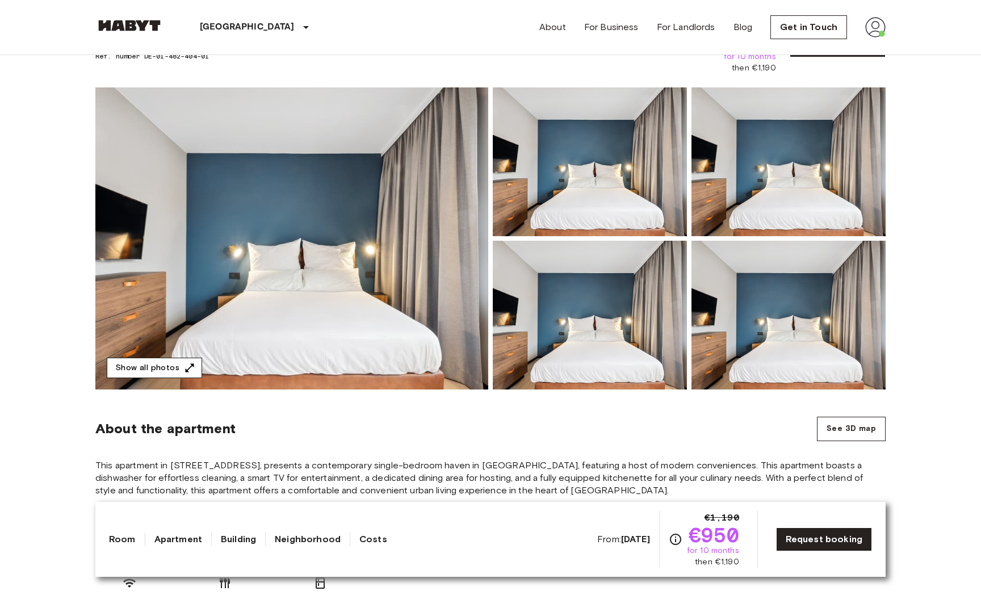
click at [150, 364] on button "Show all photos" at bounding box center [154, 368] width 95 height 21
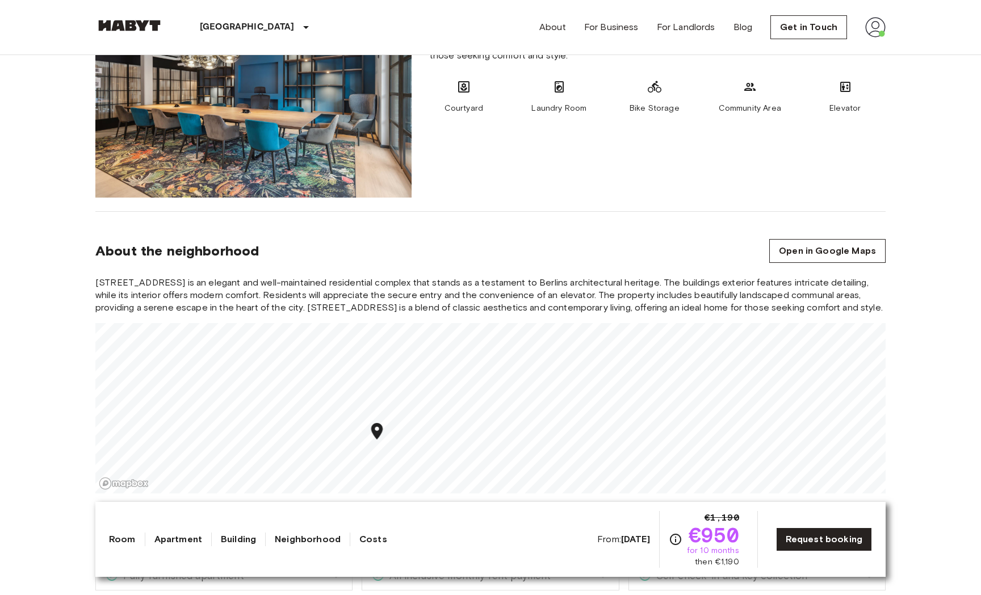
scroll to position [776, 0]
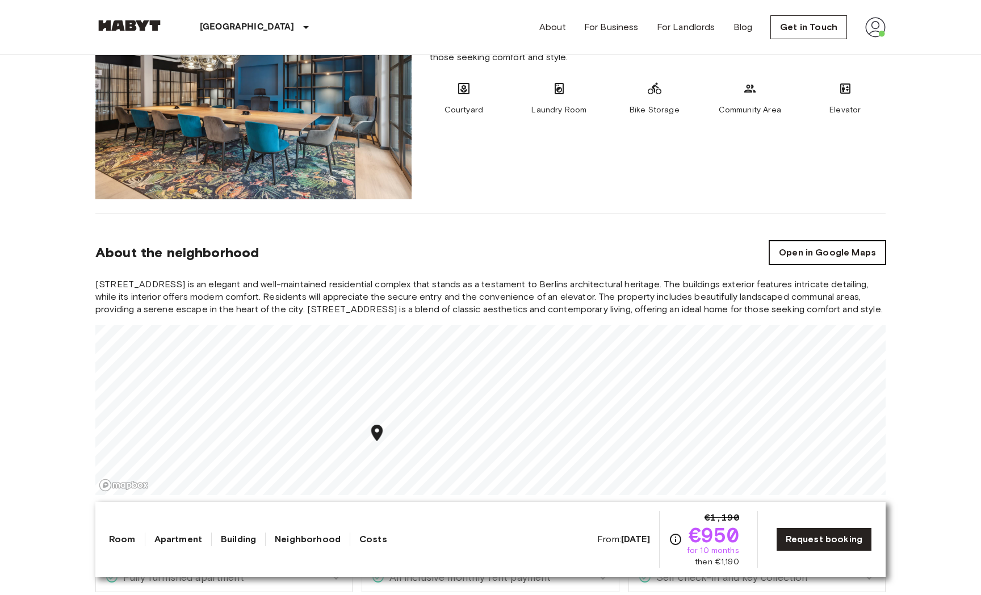
click at [820, 242] on link "Open in Google Maps" at bounding box center [827, 253] width 116 height 24
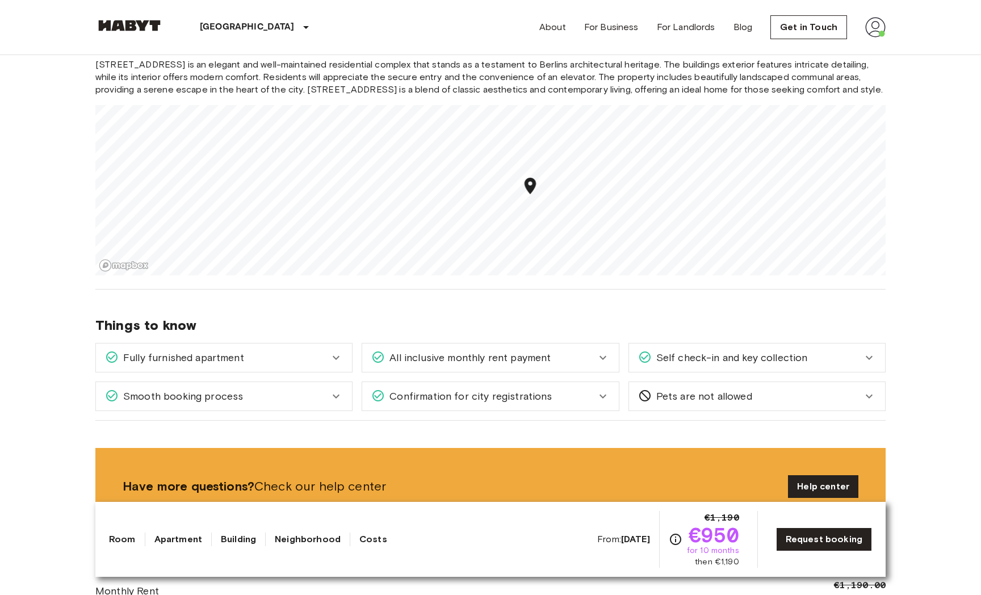
scroll to position [1019, 0]
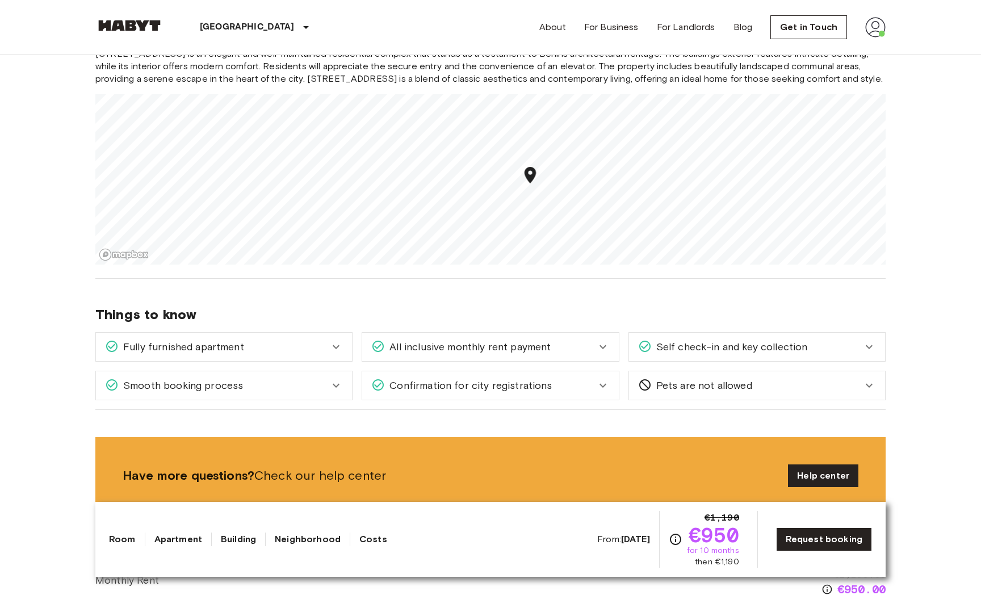
click at [304, 344] on div "Fully furnished apartment" at bounding box center [217, 346] width 224 height 15
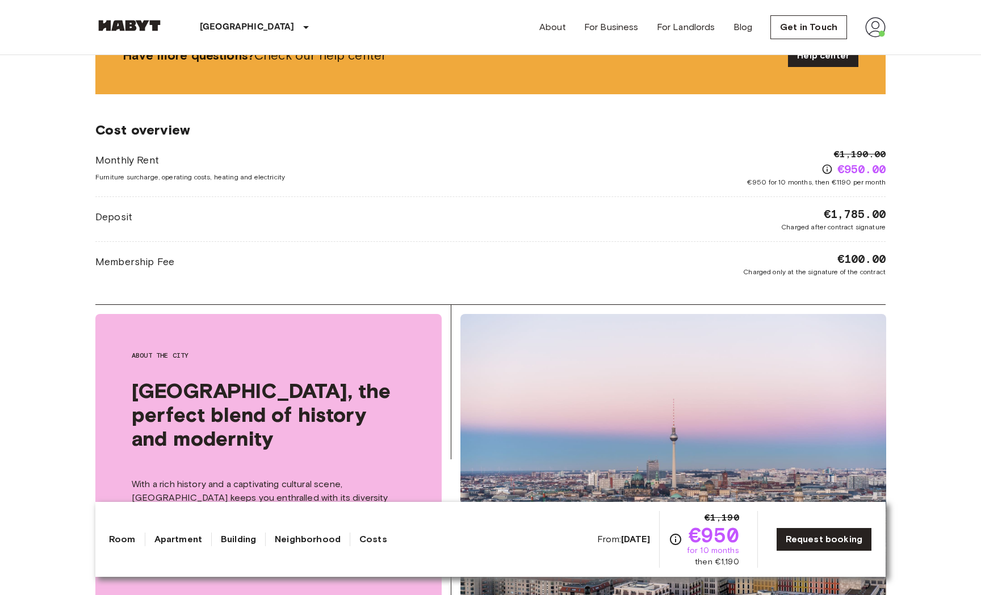
scroll to position [0, 0]
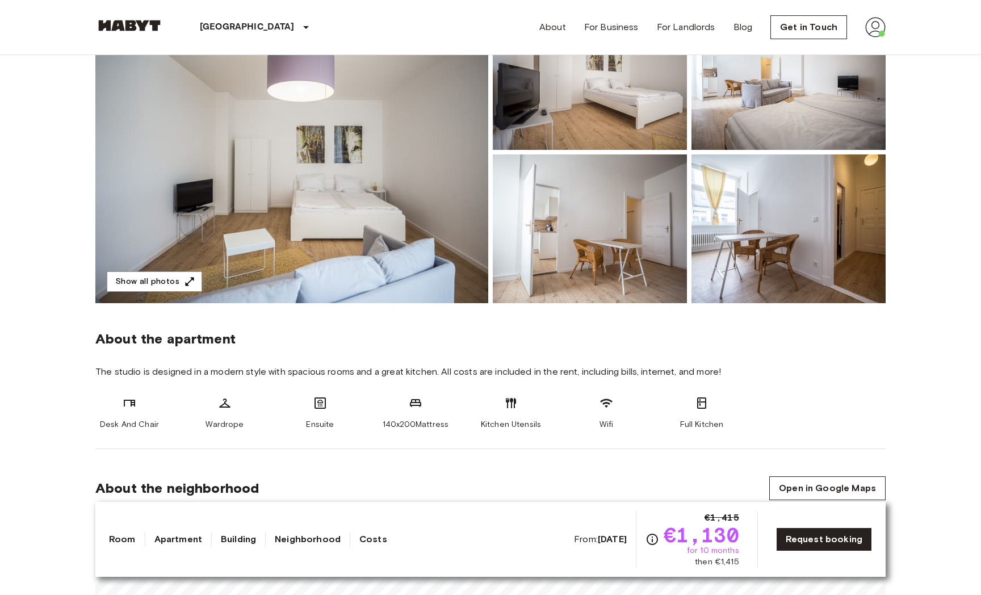
scroll to position [156, 0]
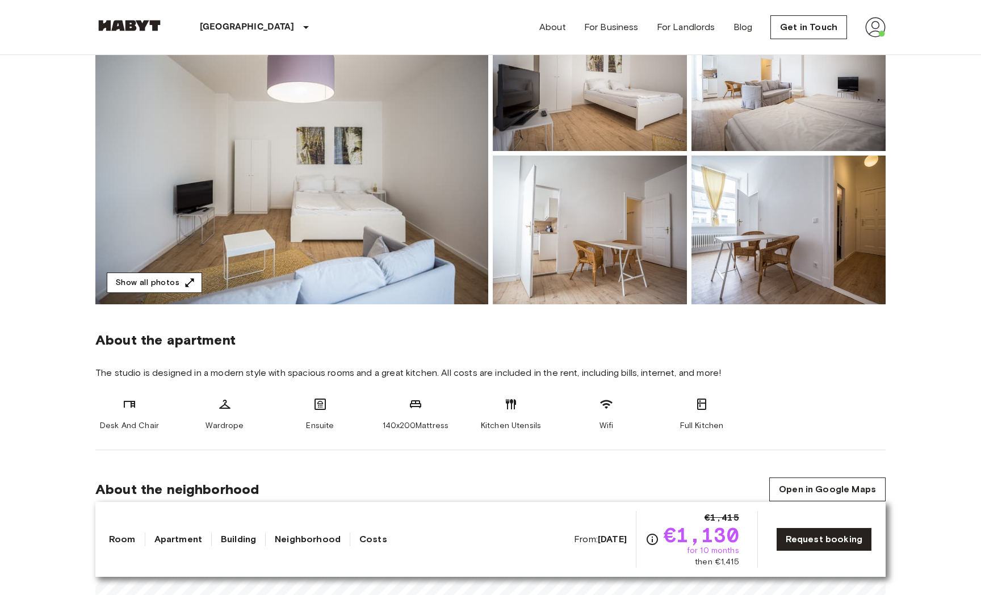
click at [174, 285] on button "Show all photos" at bounding box center [154, 282] width 95 height 21
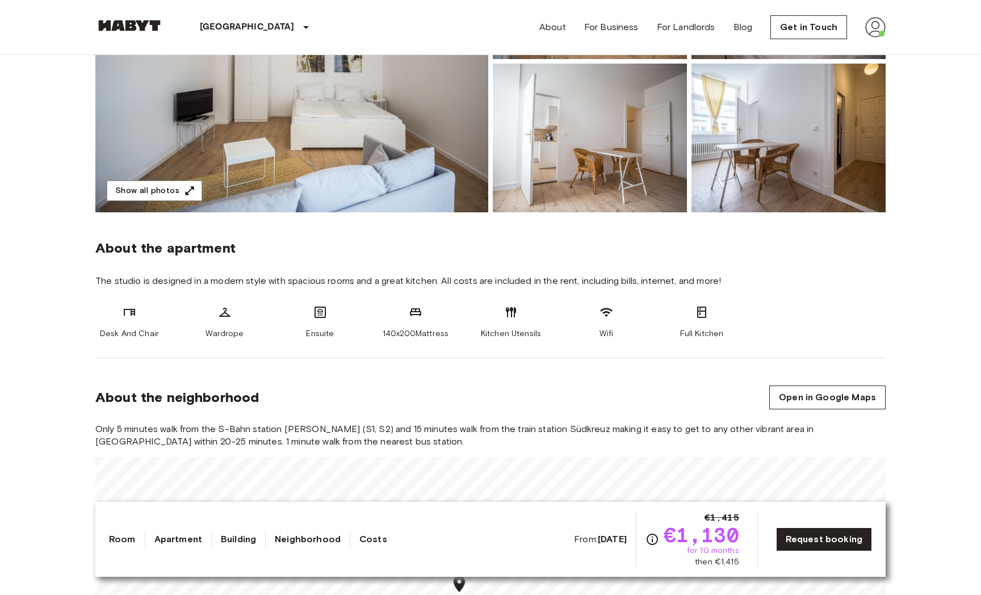
scroll to position [249, 0]
click at [822, 400] on link "Open in Google Maps" at bounding box center [827, 397] width 116 height 24
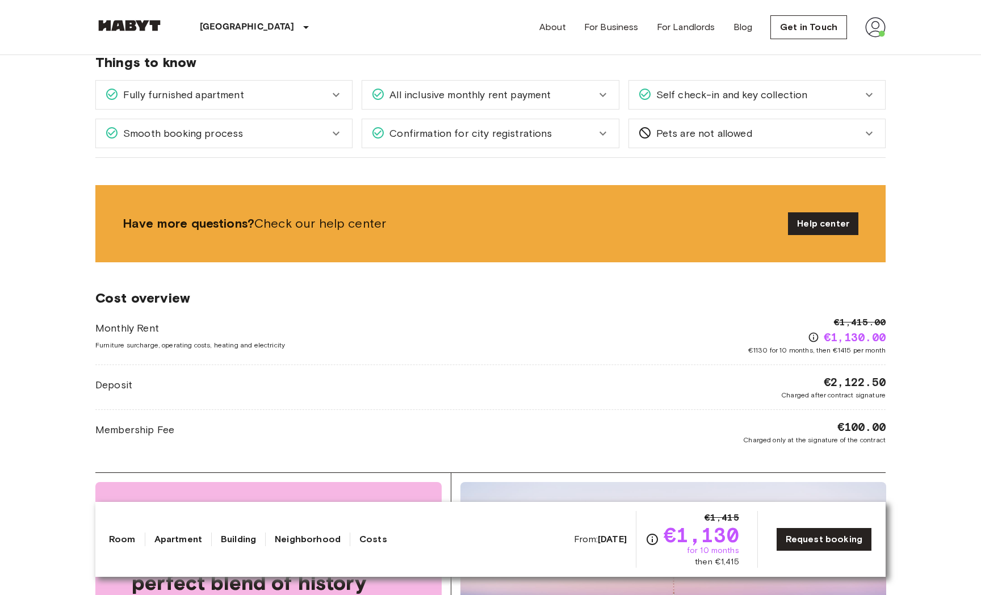
scroll to position [862, 0]
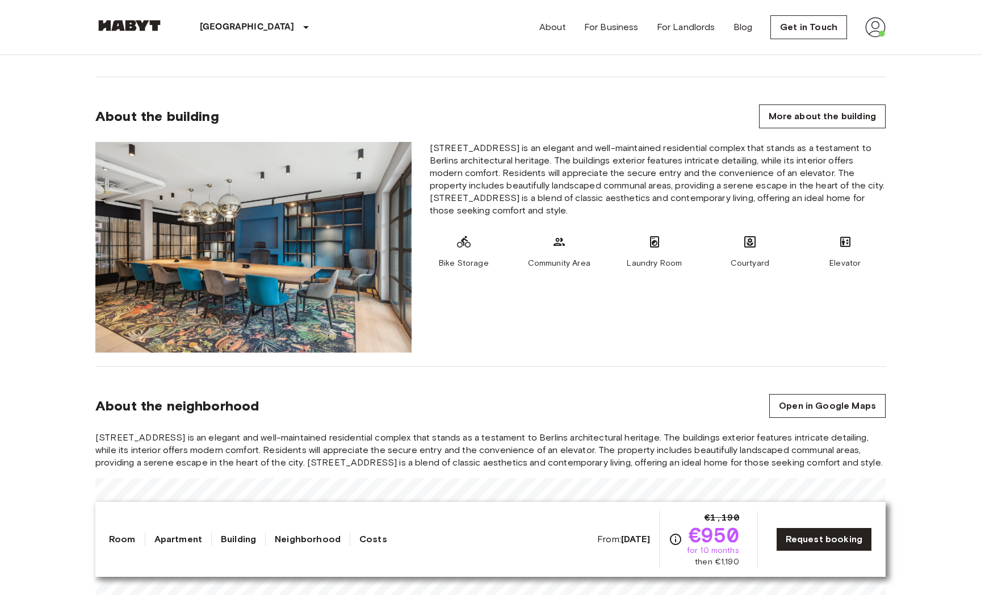
scroll to position [611, 0]
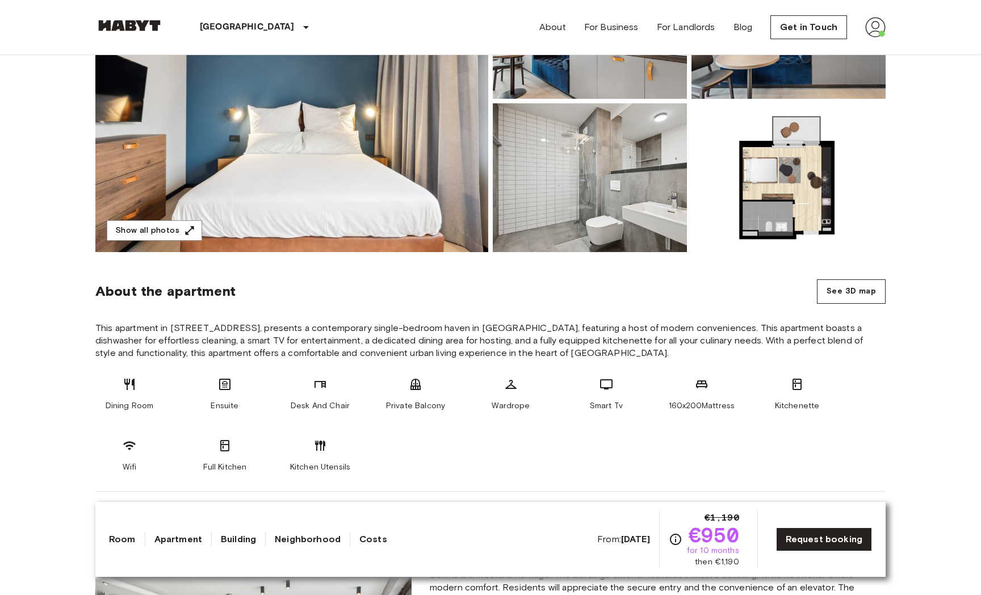
scroll to position [205, 0]
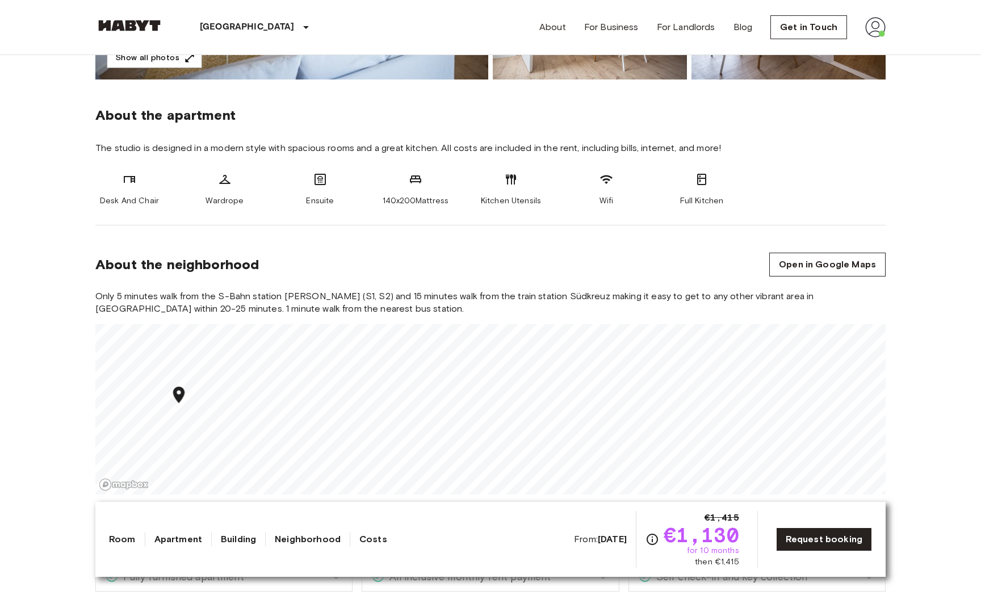
scroll to position [359, 0]
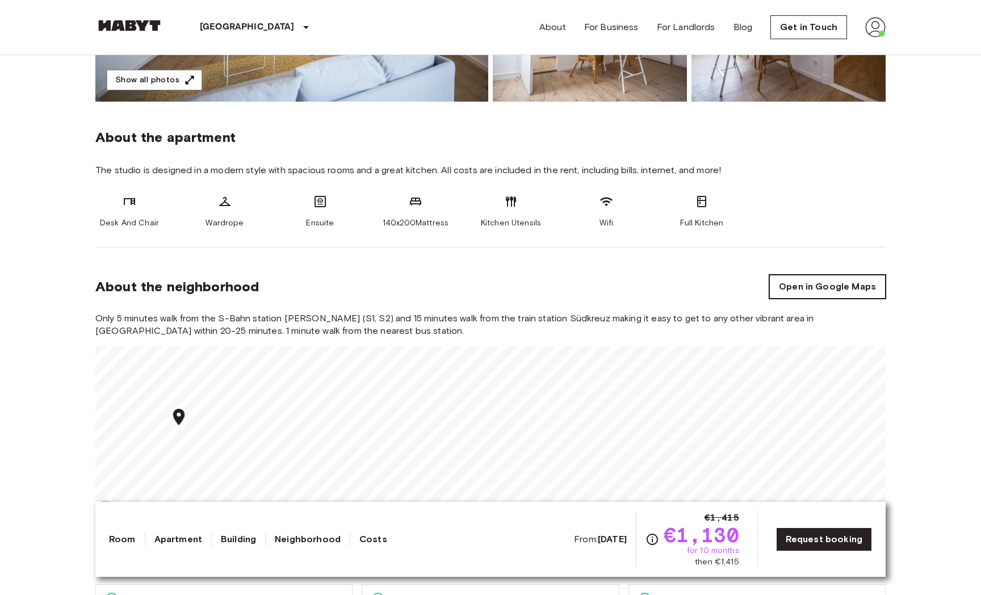
click at [864, 291] on link "Open in Google Maps" at bounding box center [827, 287] width 116 height 24
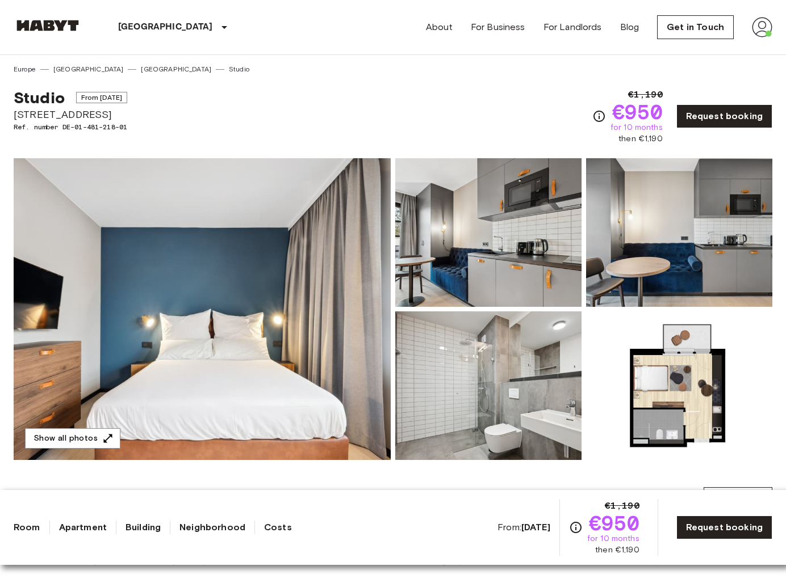
click at [428, 253] on img at bounding box center [488, 232] width 186 height 149
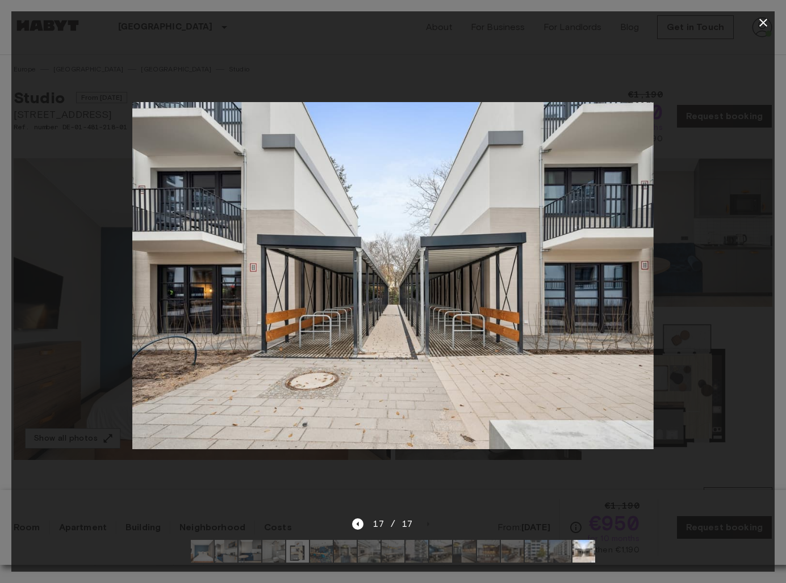
click at [763, 22] on icon "button" at bounding box center [763, 23] width 8 height 8
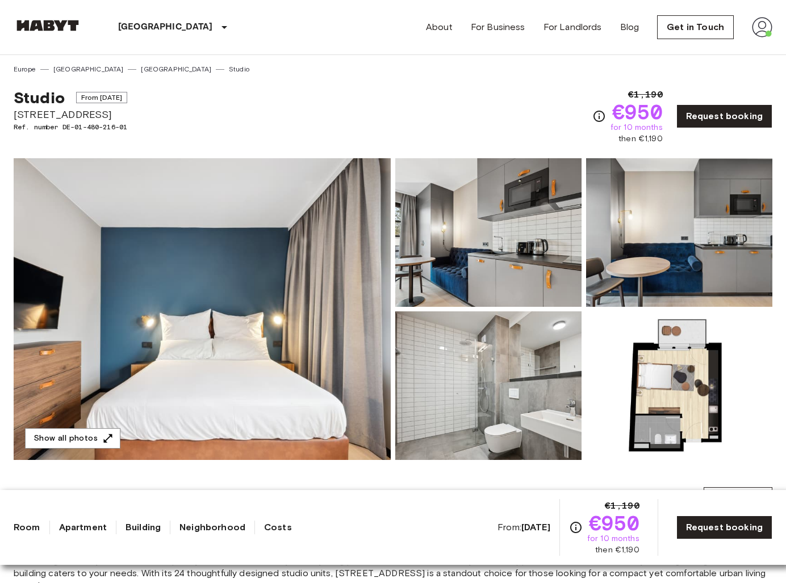
click at [141, 68] on link "[GEOGRAPHIC_DATA]" at bounding box center [176, 69] width 70 height 10
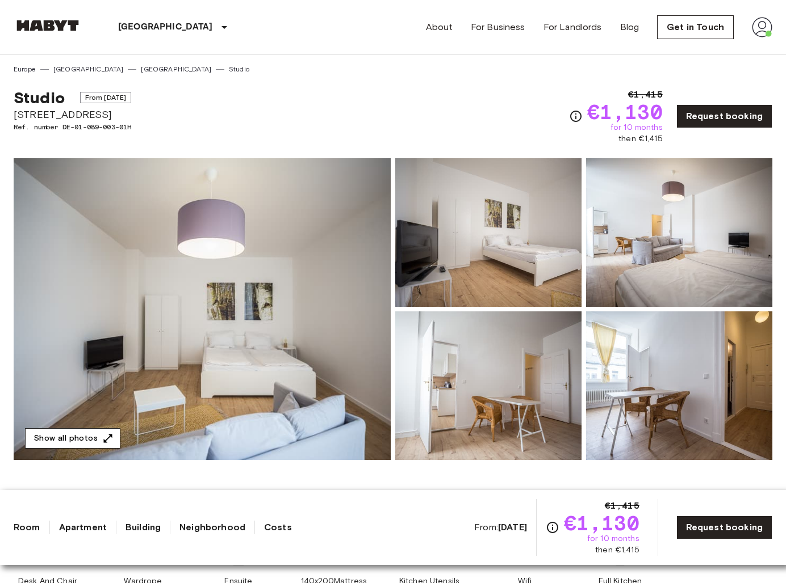
click at [104, 441] on icon "button" at bounding box center [108, 438] width 9 height 9
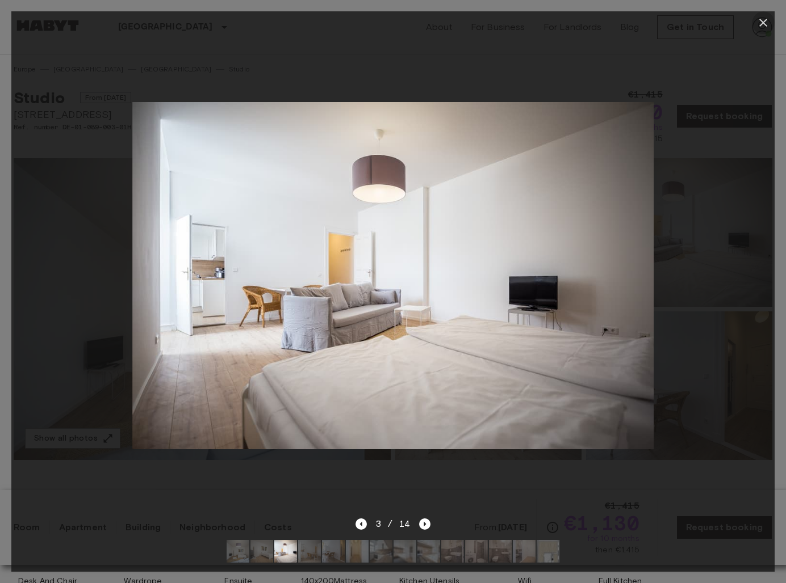
click at [763, 20] on icon "button" at bounding box center [763, 23] width 14 height 14
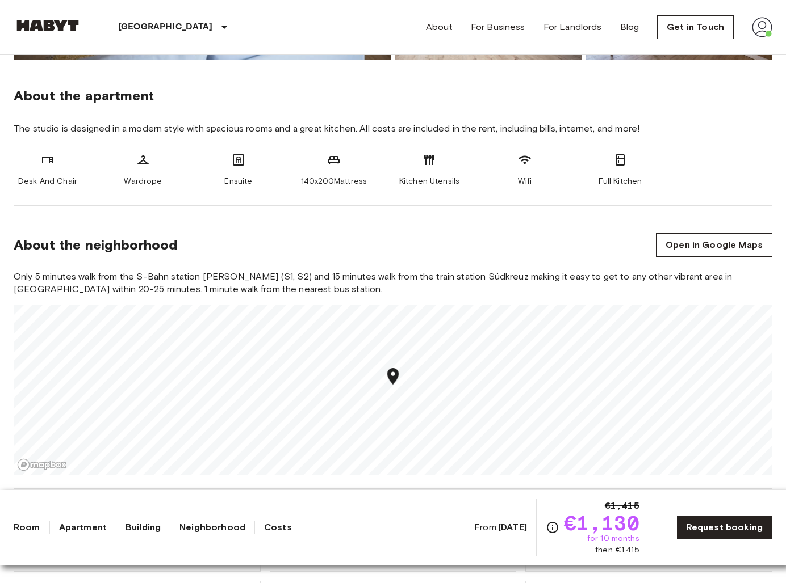
scroll to position [401, 0]
click at [690, 249] on link "Open in Google Maps" at bounding box center [714, 245] width 116 height 24
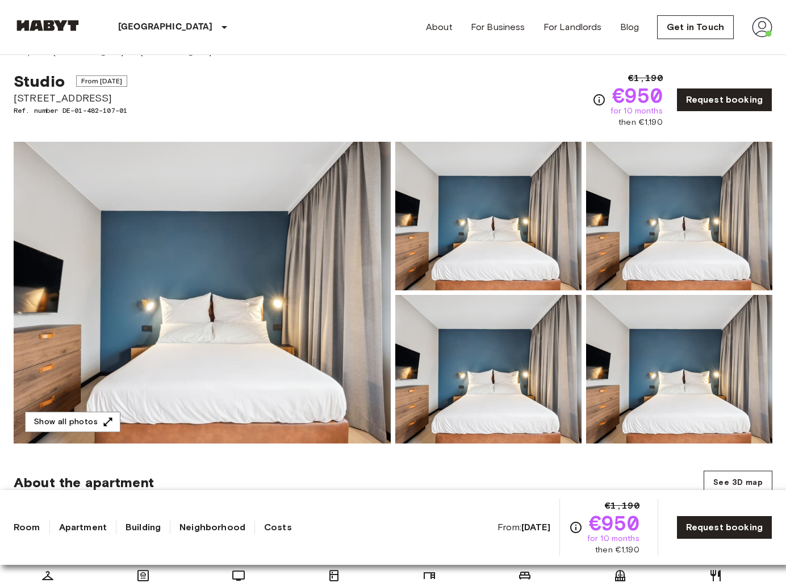
scroll to position [10, 0]
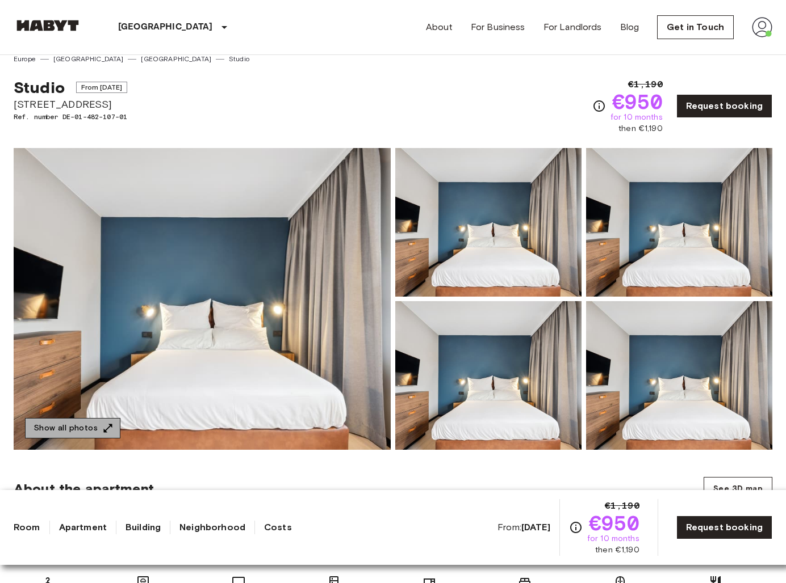
click at [114, 433] on button "Show all photos" at bounding box center [72, 428] width 95 height 21
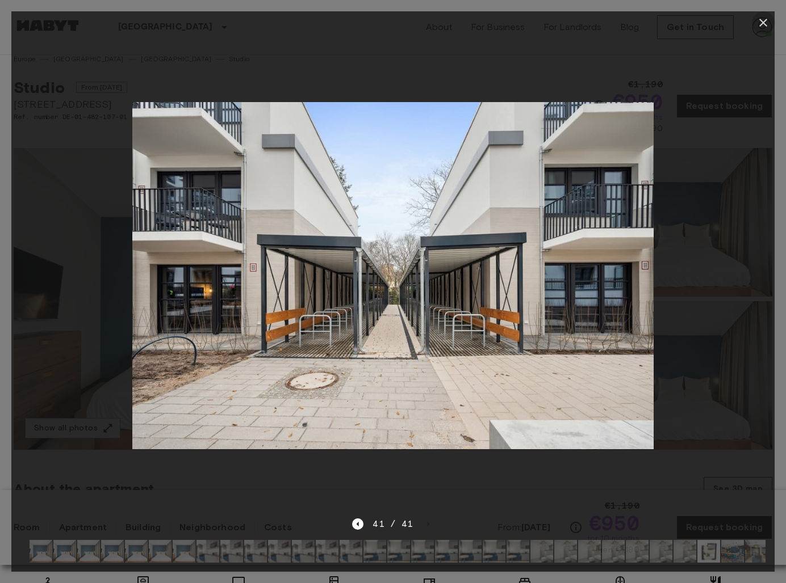
click at [768, 28] on icon "button" at bounding box center [763, 23] width 14 height 14
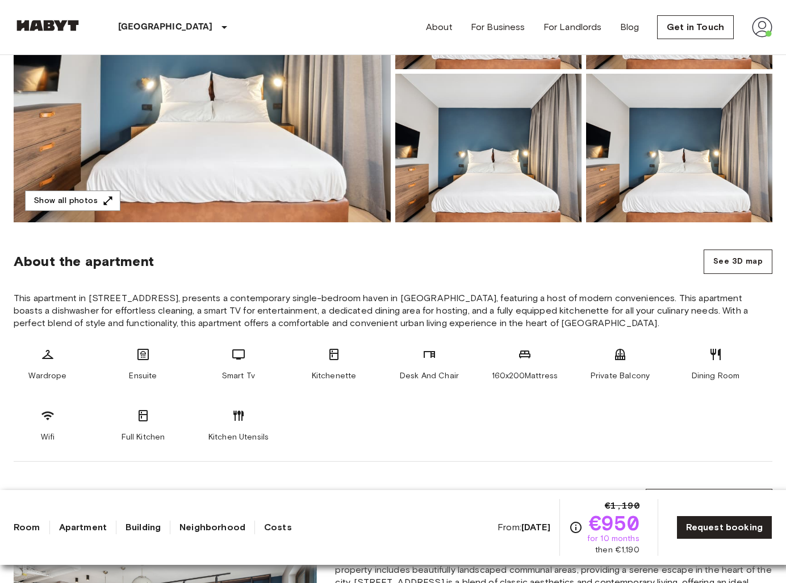
scroll to position [216, 0]
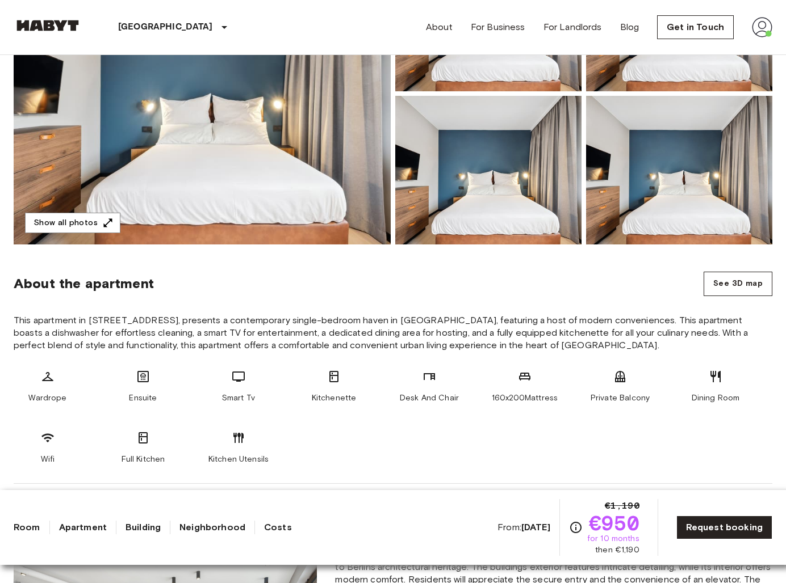
click at [135, 318] on span "This apartment in Fischerstrasse 11, presents a contemporary single-bedroom hav…" at bounding box center [393, 332] width 758 height 37
drag, startPoint x: 157, startPoint y: 320, endPoint x: 89, endPoint y: 314, distance: 68.3
click at [89, 315] on span "This apartment in [STREET_ADDRESS], presents a contemporary single-bedroom have…" at bounding box center [393, 332] width 758 height 37
copy span "Fischerstrasse 11"
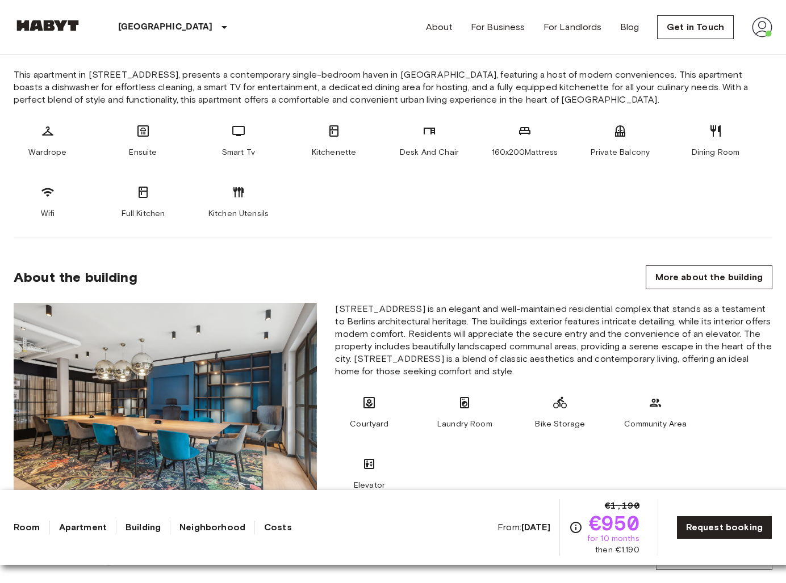
scroll to position [0, 0]
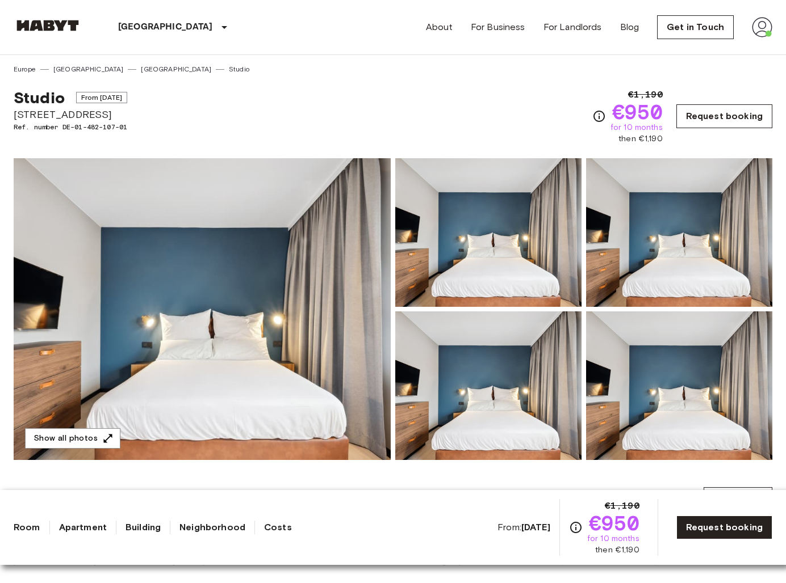
click at [720, 115] on link "Request booking" at bounding box center [724, 116] width 96 height 24
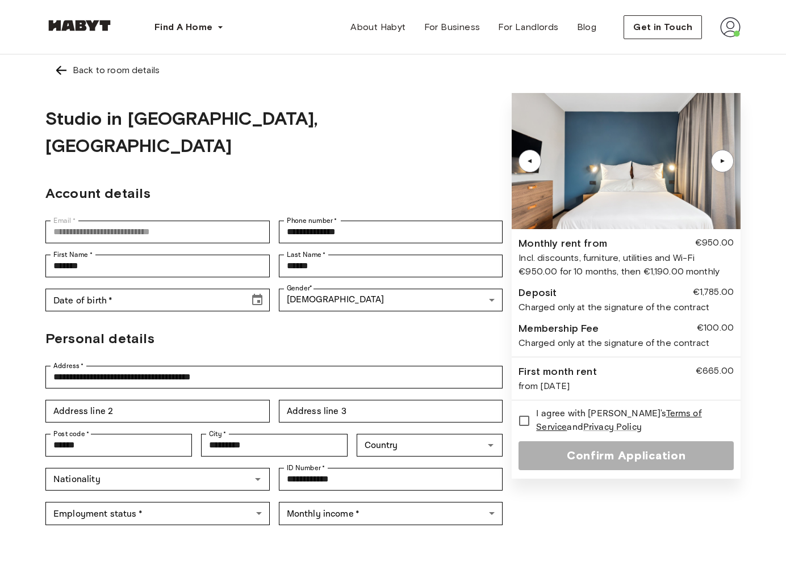
type input "**********"
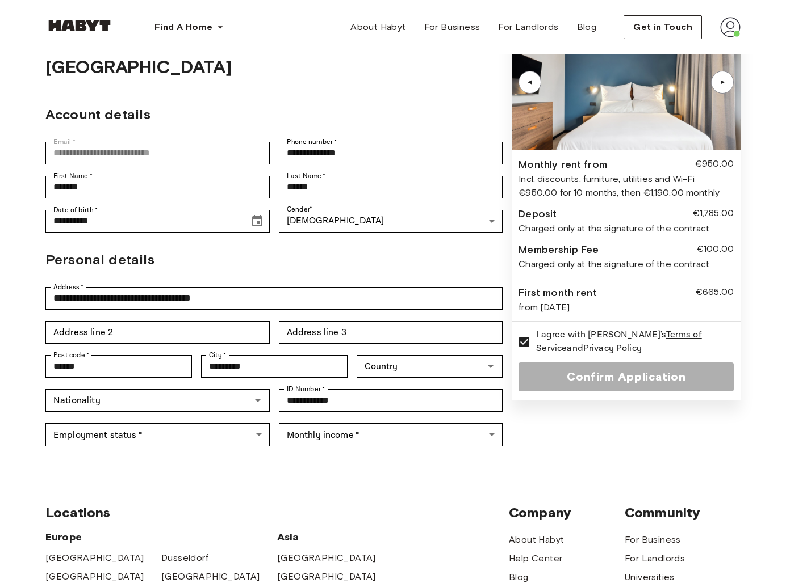
scroll to position [86, 0]
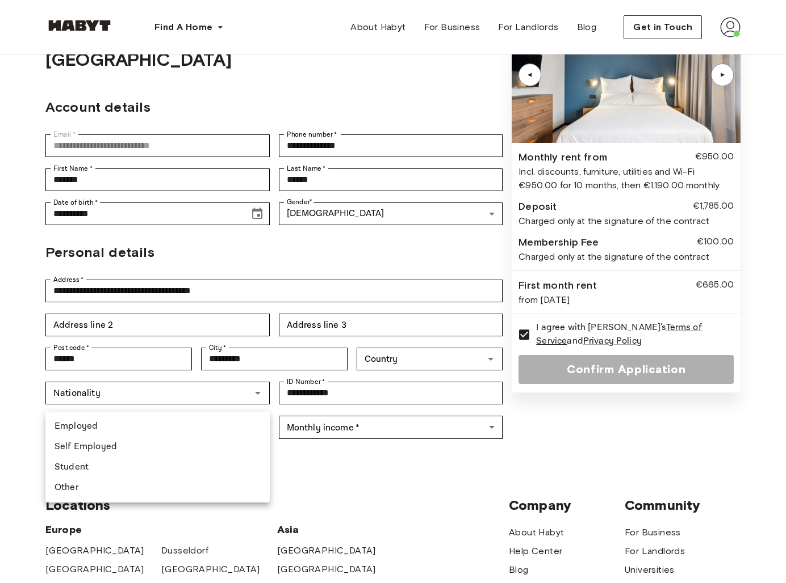
click at [254, 402] on body "**********" at bounding box center [393, 446] width 786 height 1065
click at [215, 430] on li "Employed" at bounding box center [157, 427] width 224 height 20
type input "********"
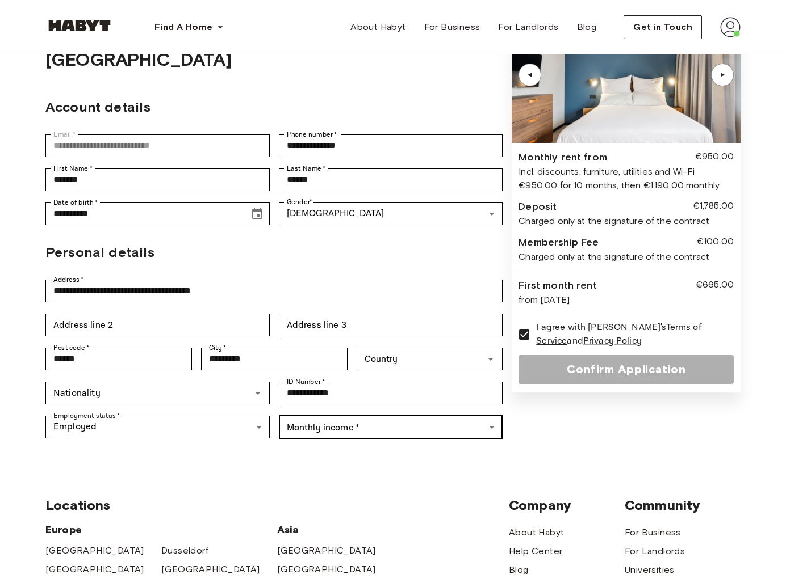
click at [324, 396] on body "**********" at bounding box center [393, 446] width 786 height 1065
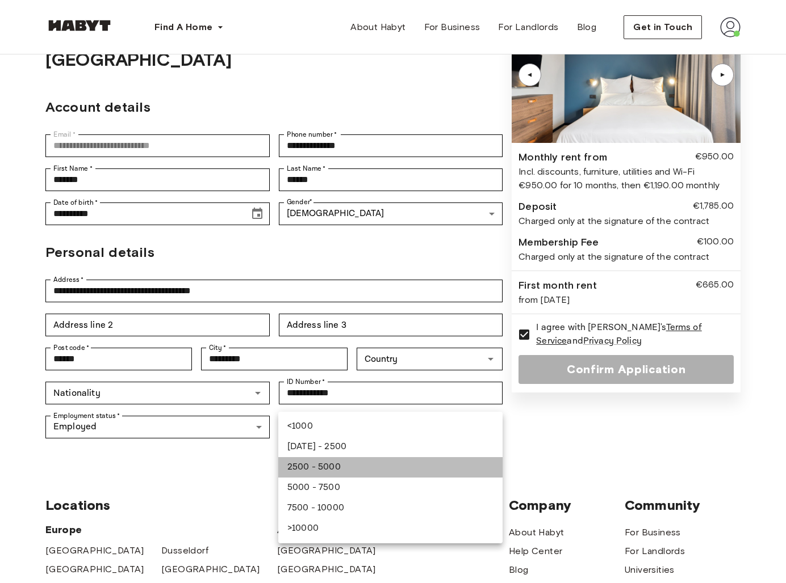
click at [325, 463] on li "2500 - 5000" at bounding box center [390, 467] width 224 height 20
type input "**********"
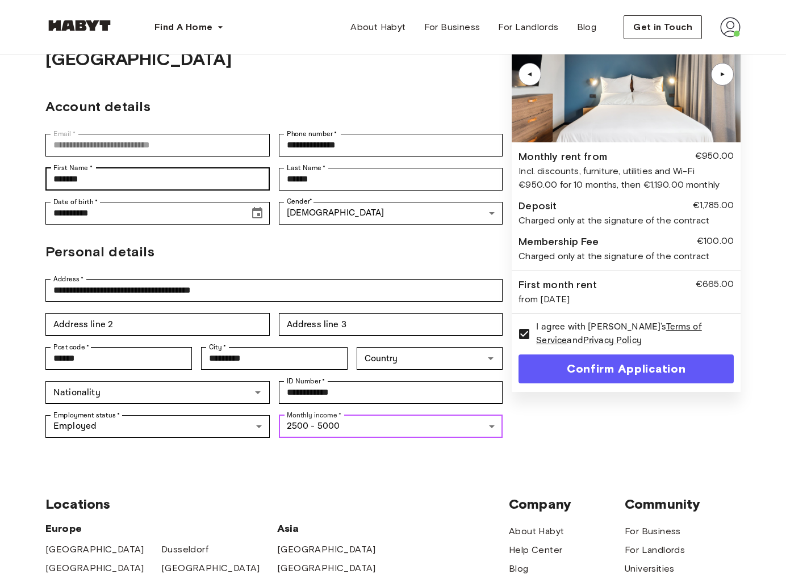
scroll to position [0, 0]
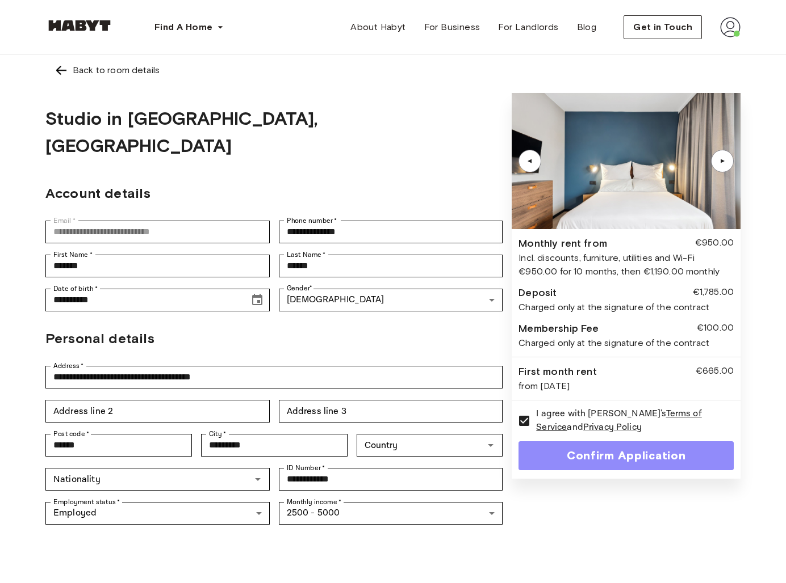
click at [585, 454] on button "Confirm Application" at bounding box center [625, 456] width 215 height 29
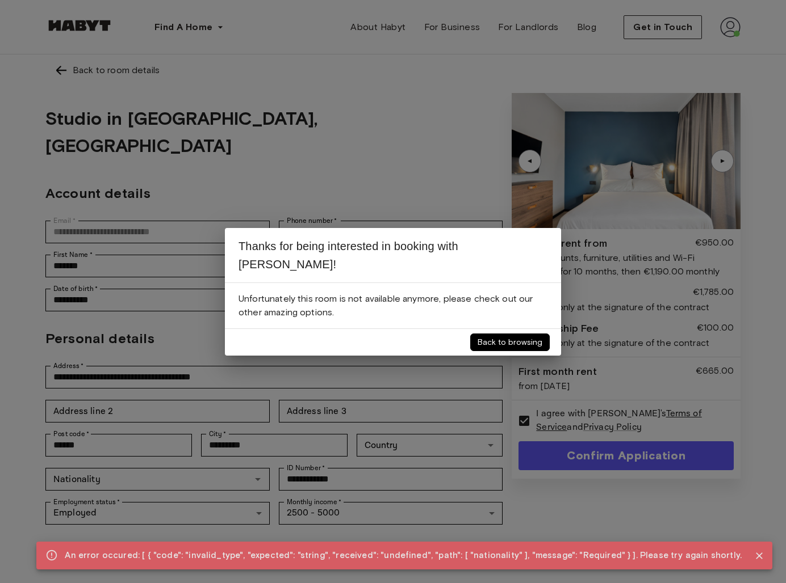
click at [496, 335] on button "Back to browsing" at bounding box center [509, 343] width 79 height 18
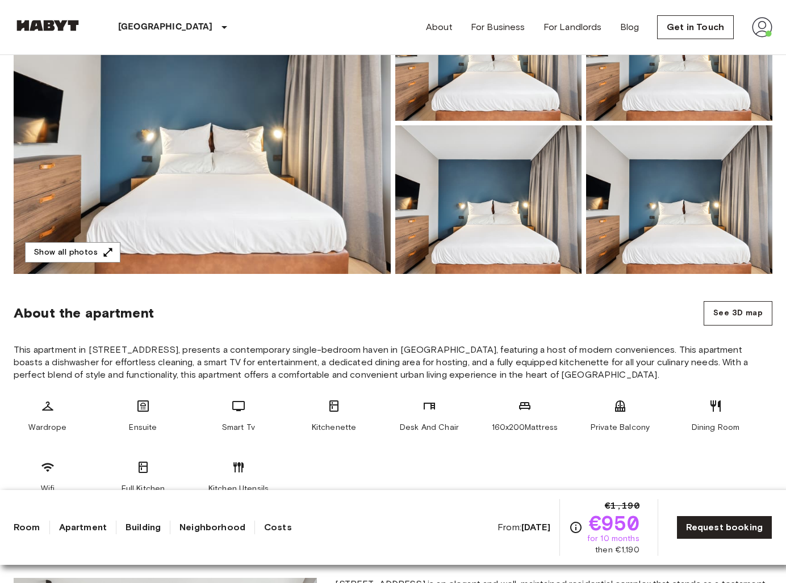
scroll to position [180, 0]
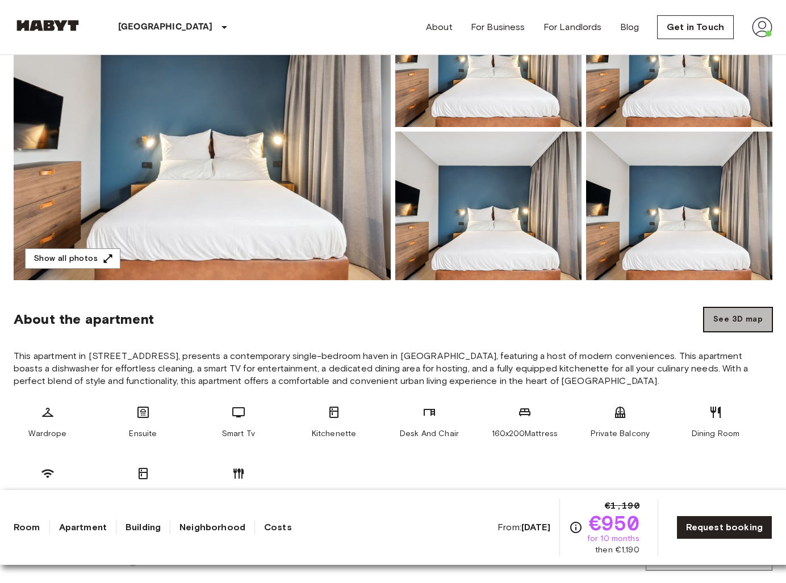
click at [746, 322] on button "See 3D map" at bounding box center [737, 320] width 69 height 24
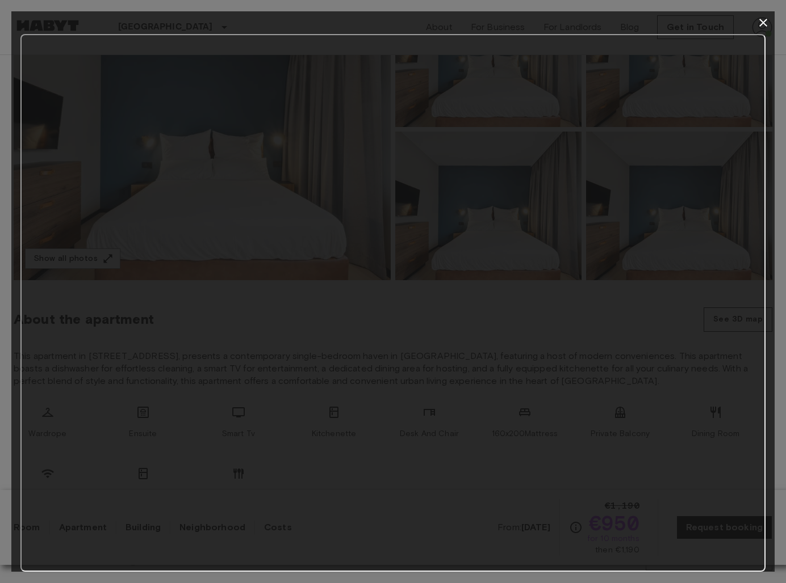
click at [760, 24] on icon "button" at bounding box center [763, 23] width 8 height 8
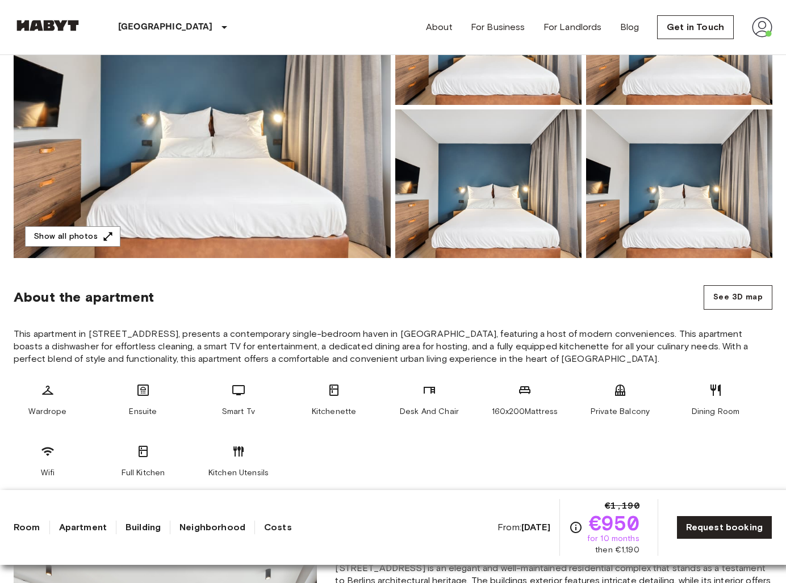
scroll to position [197, 0]
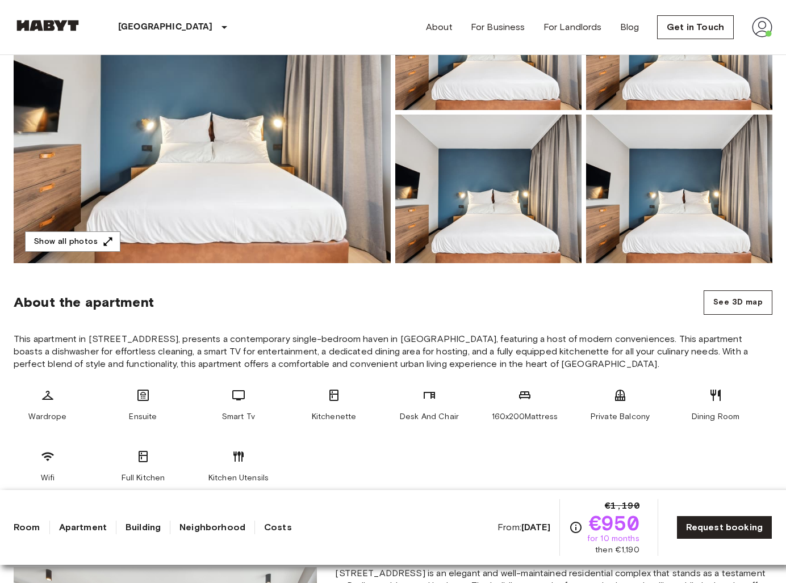
click at [530, 536] on div "From: Sep 10 2025 €1,190 €950 for 10 months then €1,190" at bounding box center [568, 527] width 142 height 57
click at [530, 527] on b "Sep 10 2025" at bounding box center [535, 527] width 29 height 11
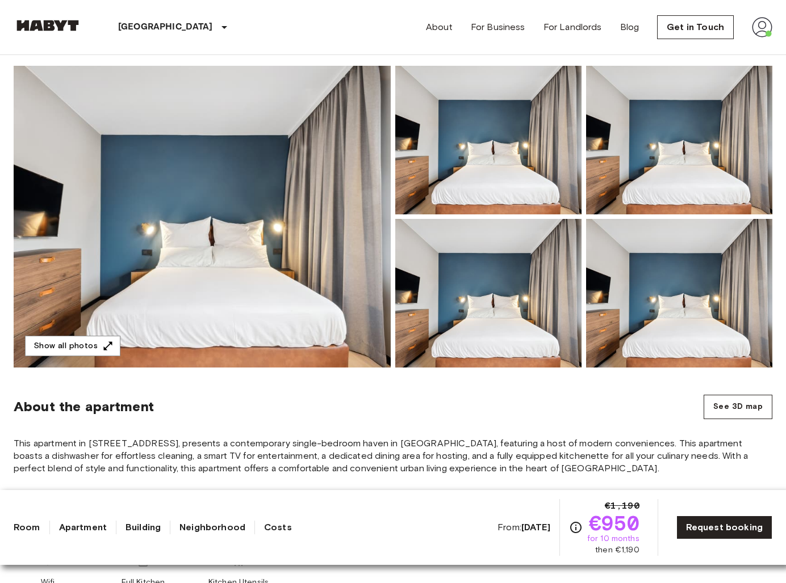
scroll to position [0, 0]
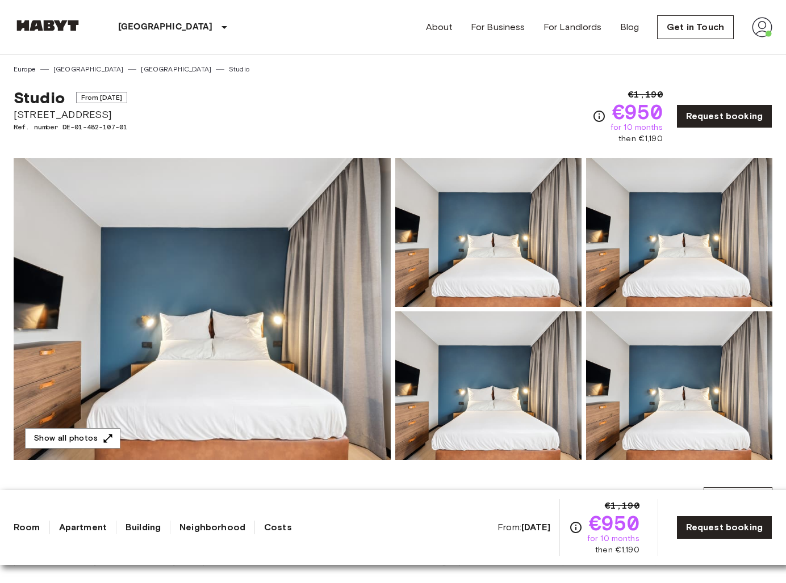
click at [141, 69] on link "[GEOGRAPHIC_DATA]" at bounding box center [176, 69] width 70 height 10
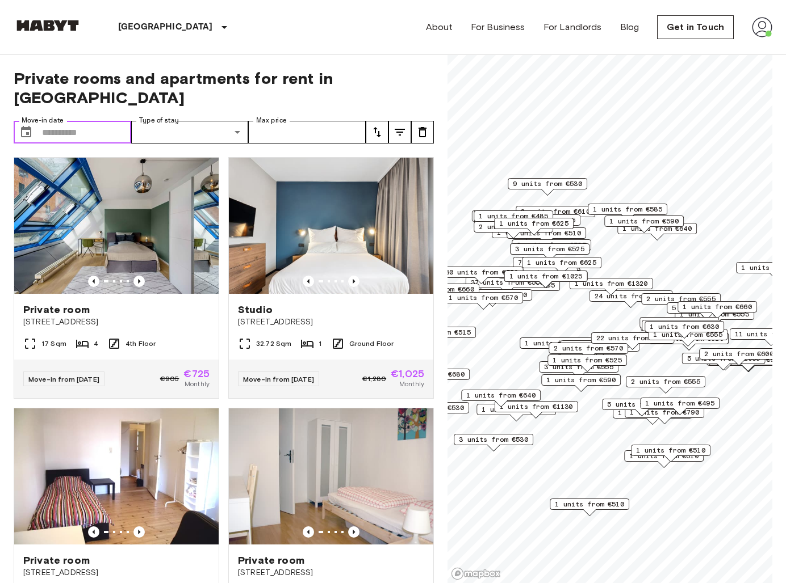
click at [95, 121] on input "Move-in date" at bounding box center [86, 132] width 89 height 23
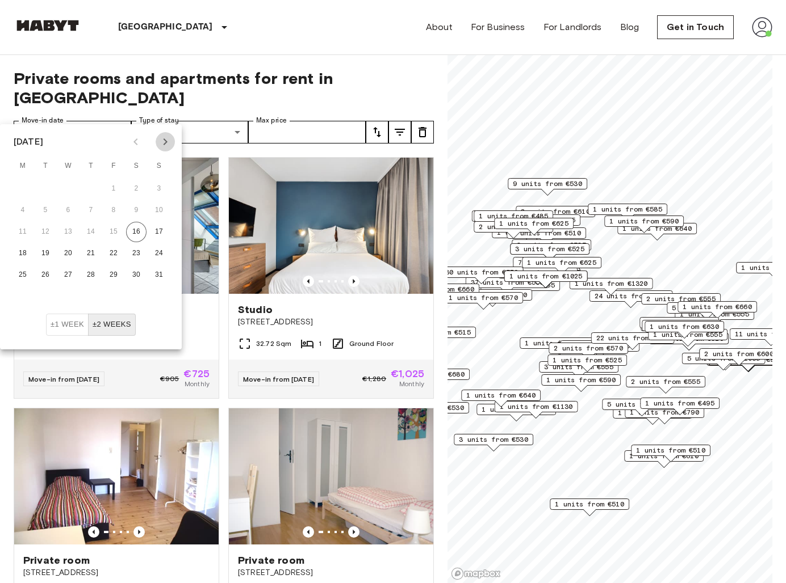
click at [164, 142] on icon "Next month" at bounding box center [165, 142] width 14 height 14
click at [27, 230] on button "15" at bounding box center [22, 232] width 20 height 20
type input "**********"
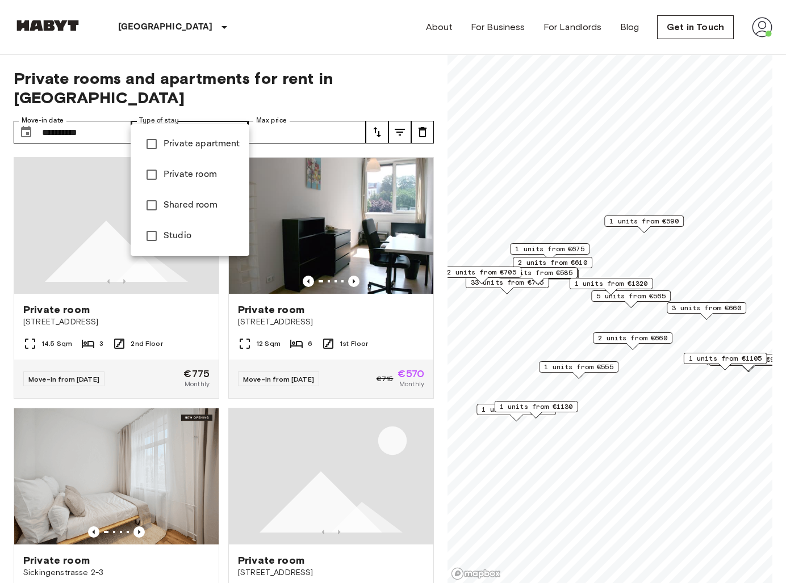
click at [170, 230] on span "Studio" at bounding box center [201, 236] width 77 height 14
type input "******"
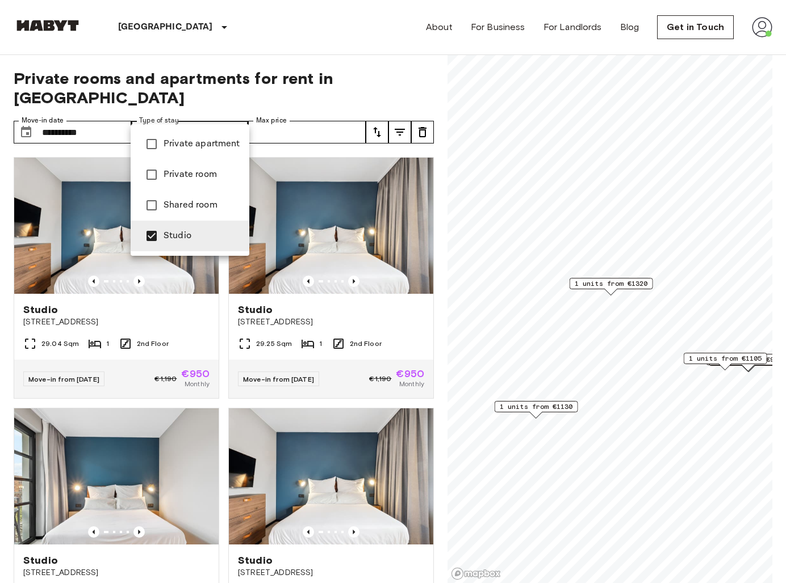
click at [400, 74] on div at bounding box center [393, 291] width 786 height 583
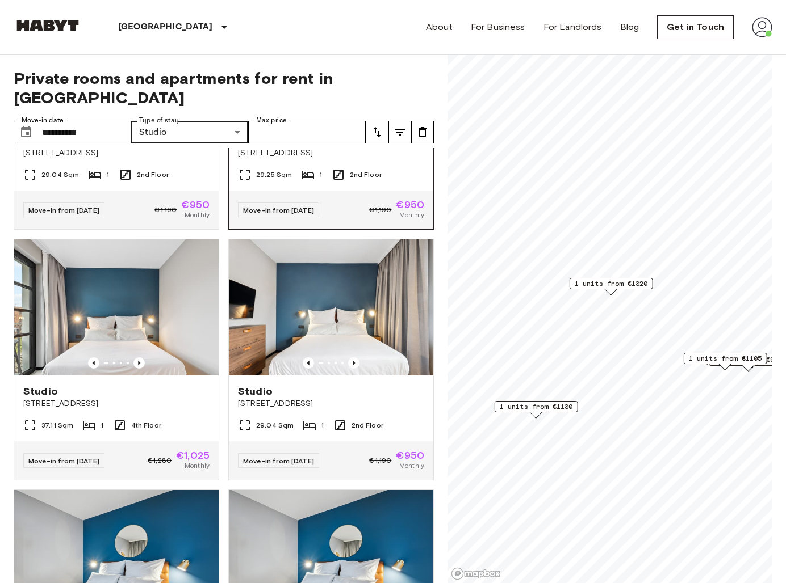
scroll to position [171, 0]
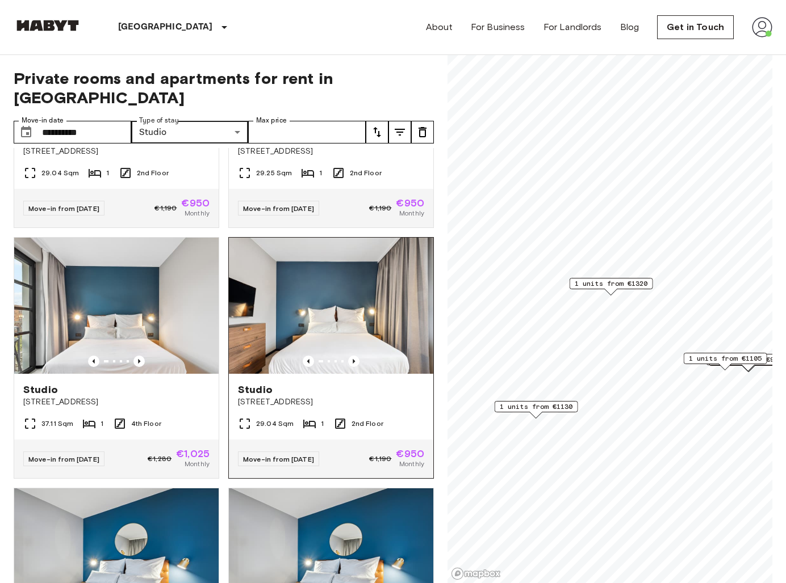
click at [345, 299] on img at bounding box center [331, 306] width 204 height 136
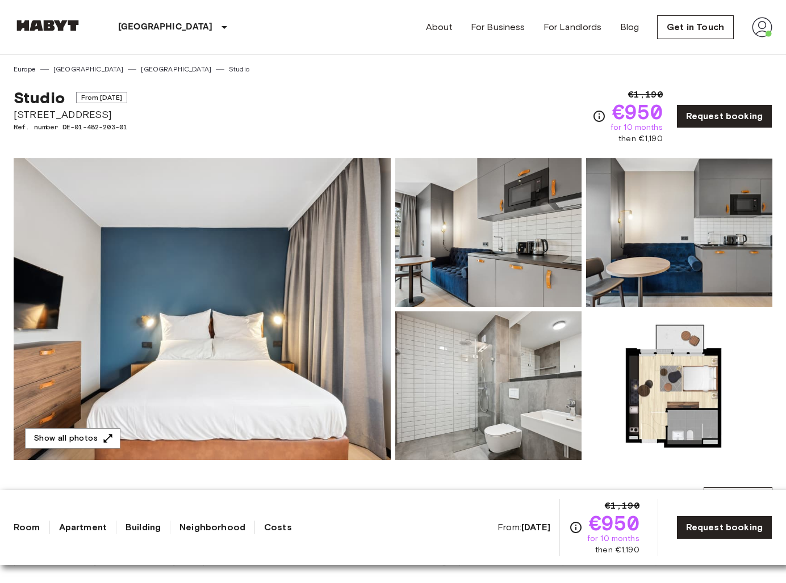
click at [751, 31] on img at bounding box center [761, 27] width 20 height 20
click at [722, 48] on li "Profile" at bounding box center [720, 47] width 114 height 20
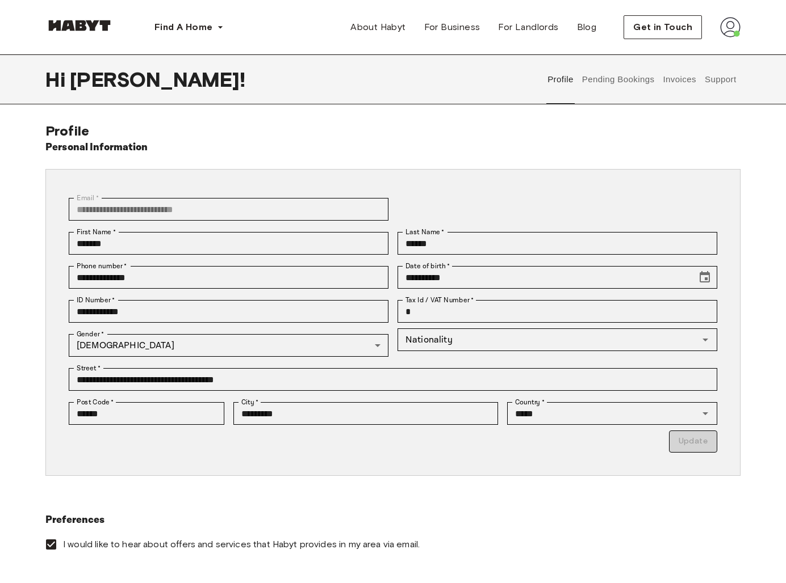
click at [614, 94] on button "Pending Bookings" at bounding box center [617, 79] width 75 height 50
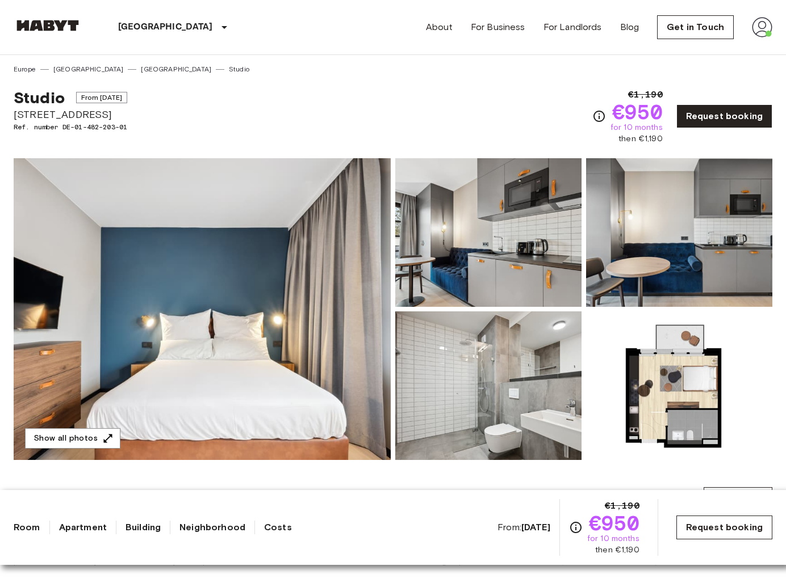
click at [728, 524] on link "Request booking" at bounding box center [724, 528] width 96 height 24
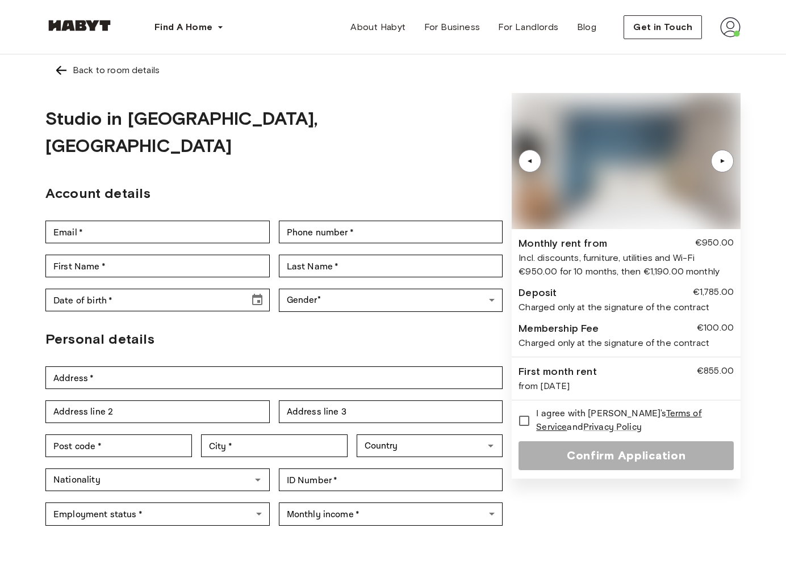
type input "**********"
type input "*******"
type input "******"
type input "****"
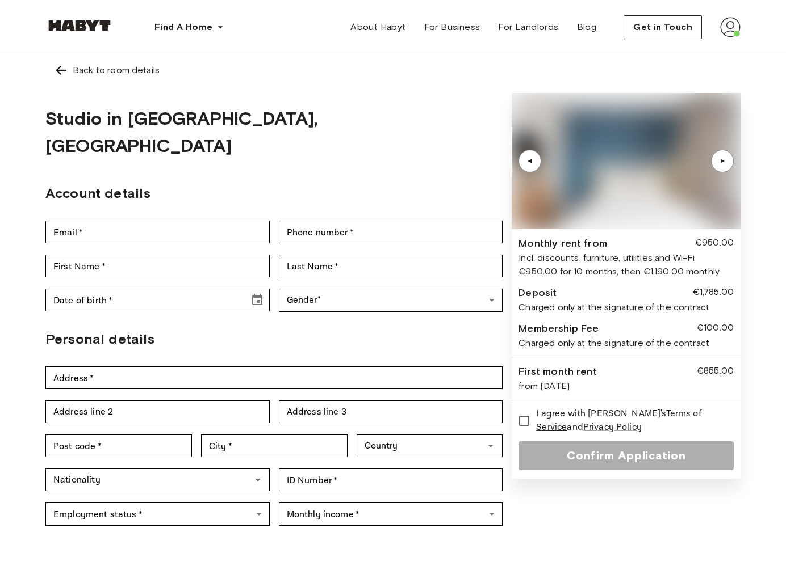
type input "**********"
type input "******"
type input "*********"
type input "**********"
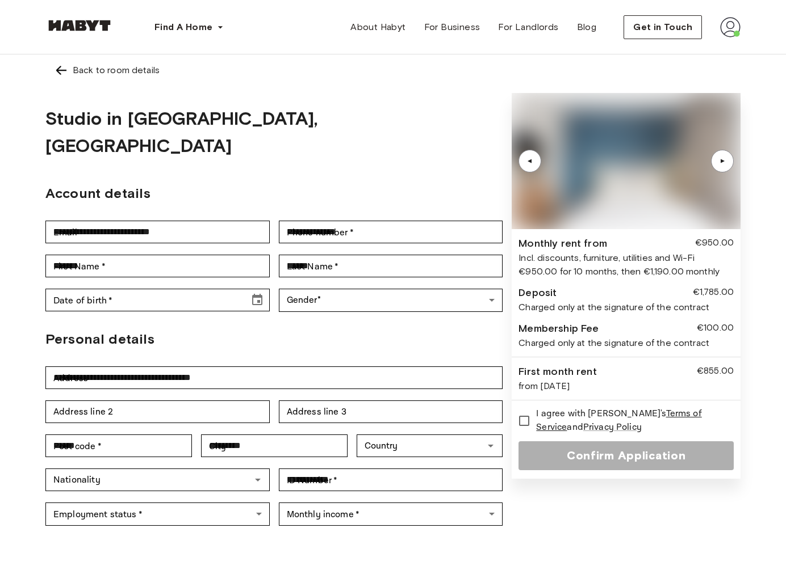
type input "**********"
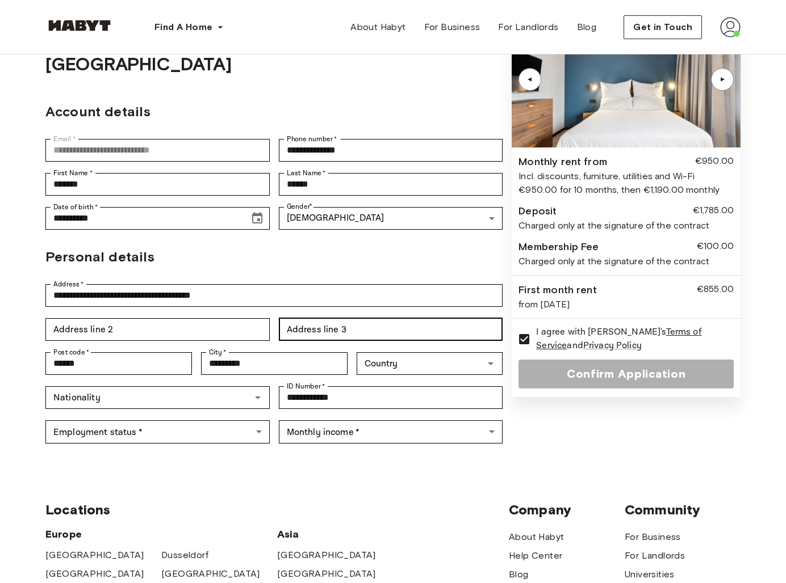
scroll to position [105, 0]
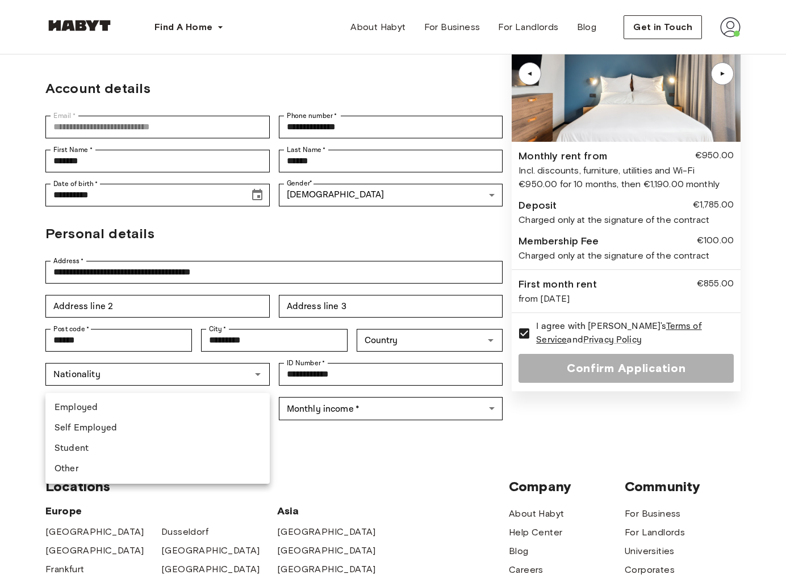
click at [225, 383] on body "**********" at bounding box center [393, 427] width 786 height 1065
click at [197, 406] on li "Employed" at bounding box center [157, 408] width 224 height 20
type input "********"
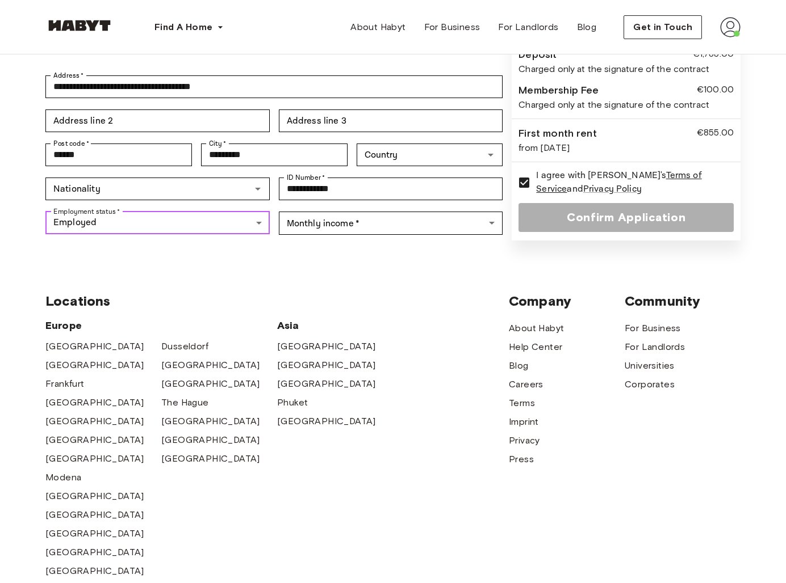
scroll to position [292, 0]
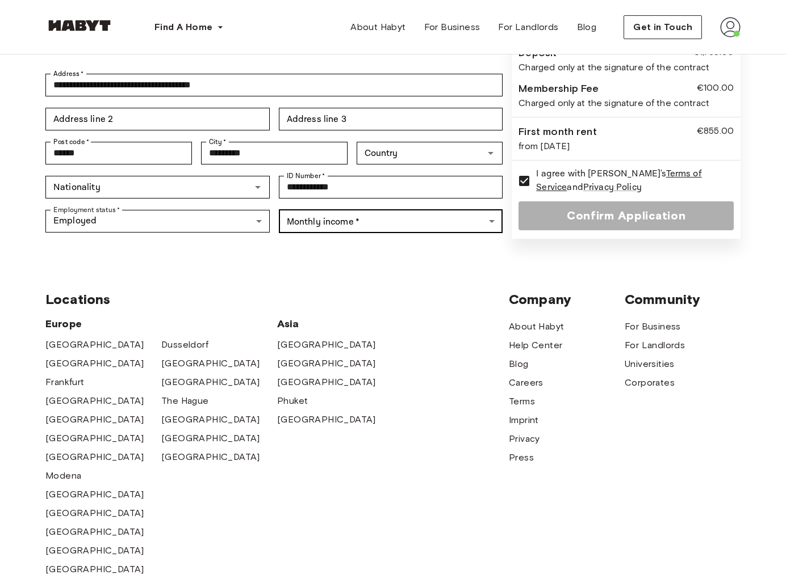
click at [344, 195] on body "**********" at bounding box center [393, 240] width 786 height 1065
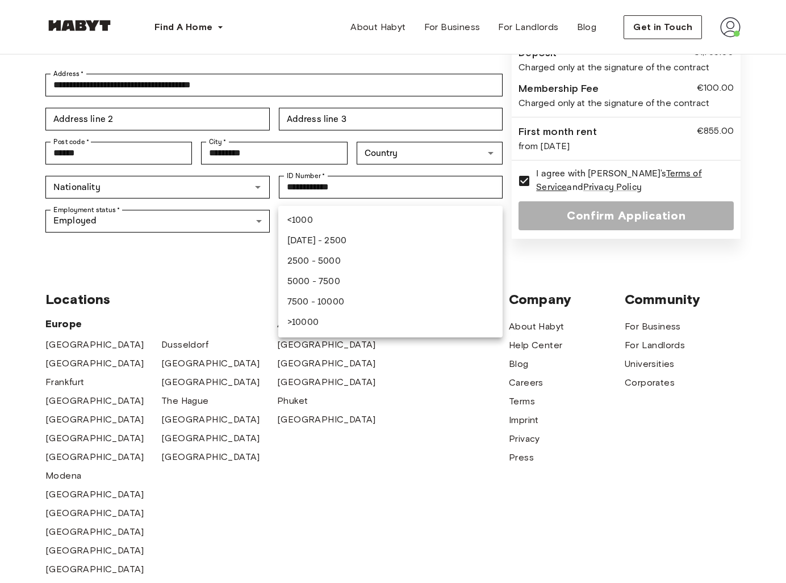
click at [335, 255] on li "2500 - 5000" at bounding box center [390, 261] width 224 height 20
type input "**********"
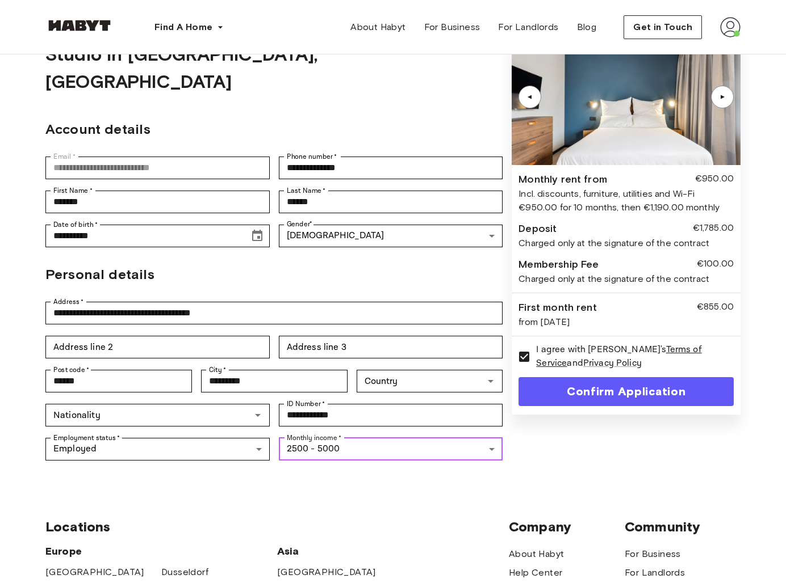
scroll to position [65, 0]
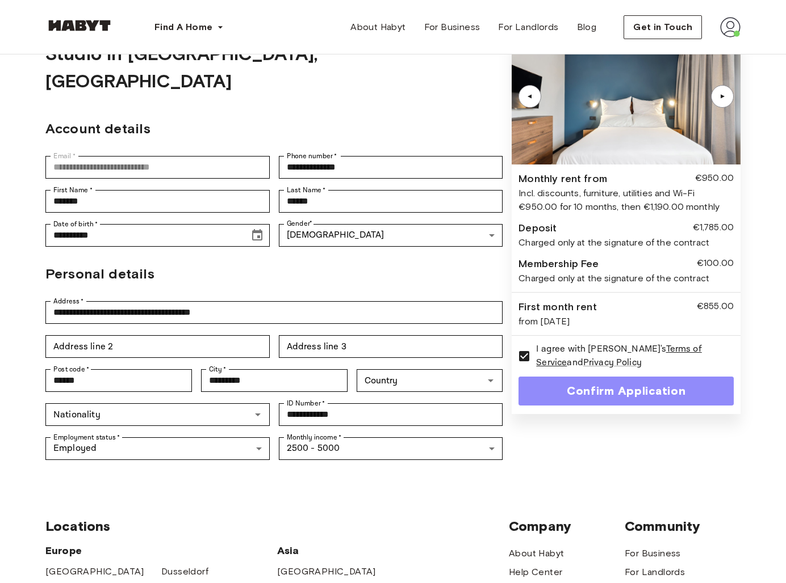
click at [565, 395] on button "Confirm Application" at bounding box center [625, 391] width 215 height 29
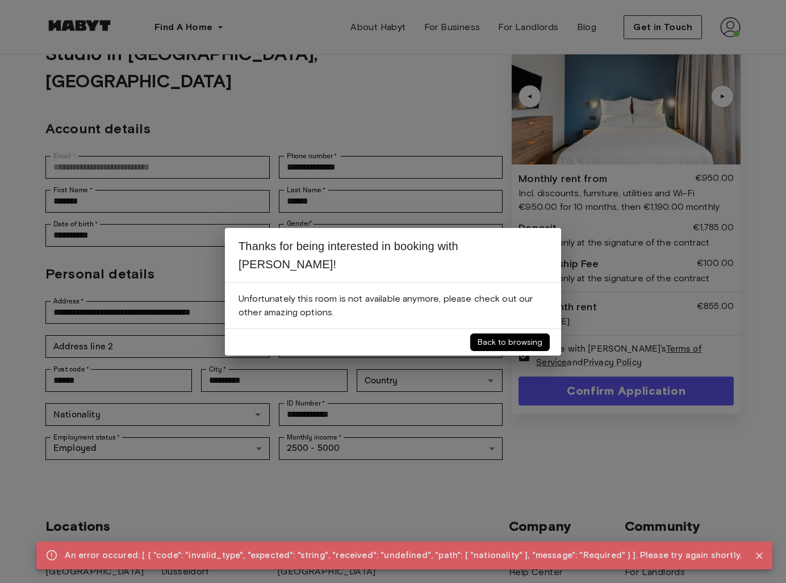
click at [503, 334] on button "Back to browsing" at bounding box center [509, 343] width 79 height 18
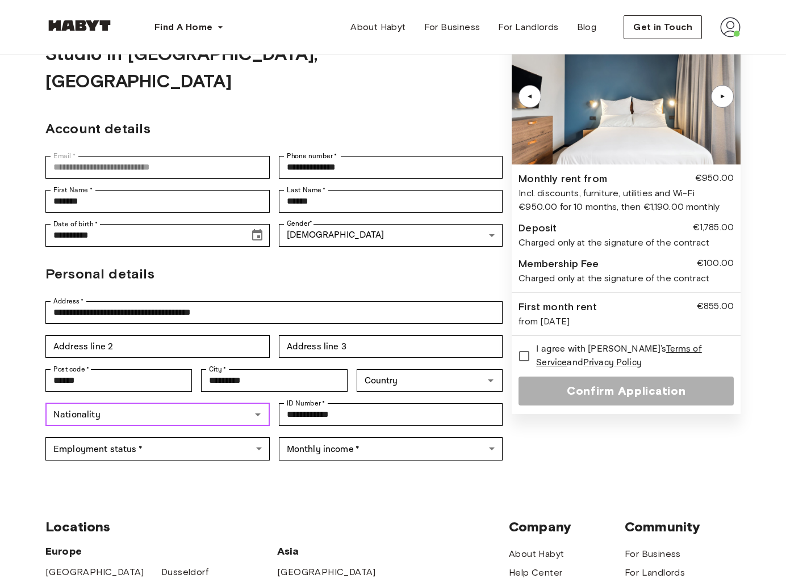
click at [198, 407] on input "Nationality" at bounding box center [148, 415] width 199 height 16
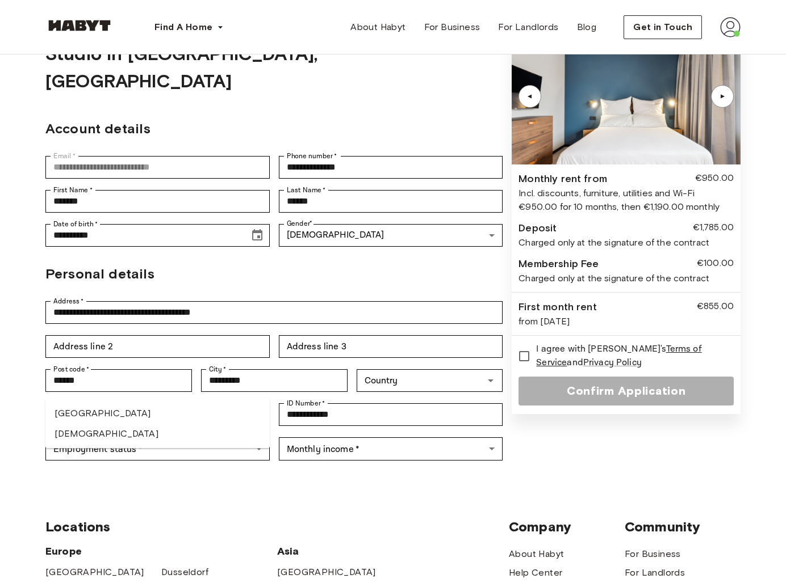
click at [117, 429] on li "Indian" at bounding box center [157, 434] width 224 height 20
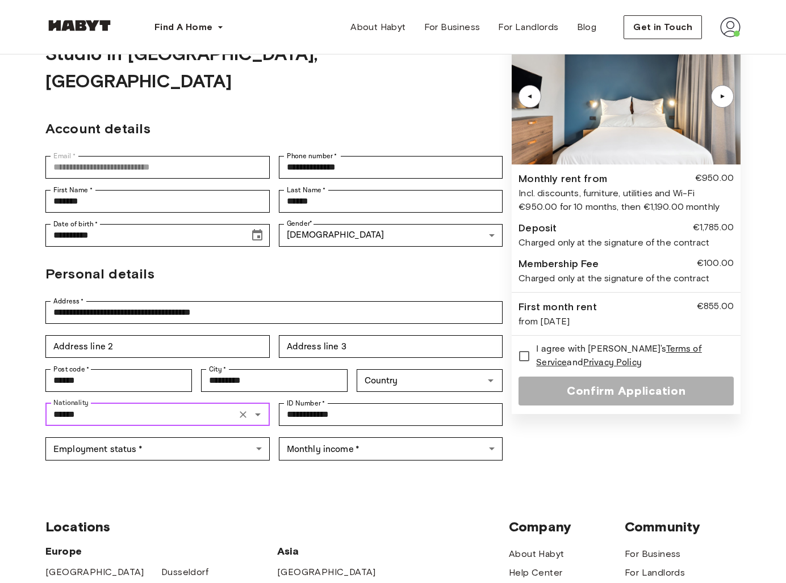
type input "******"
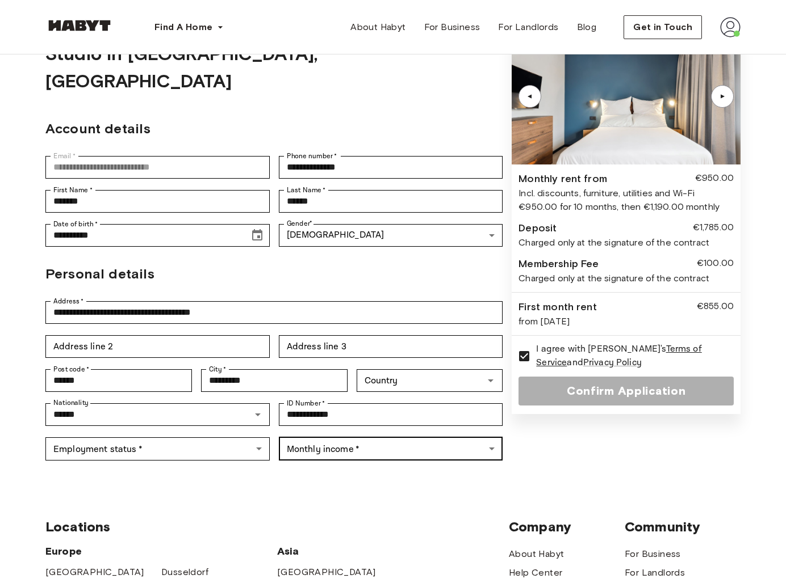
click at [376, 423] on body "**********" at bounding box center [393, 467] width 786 height 1065
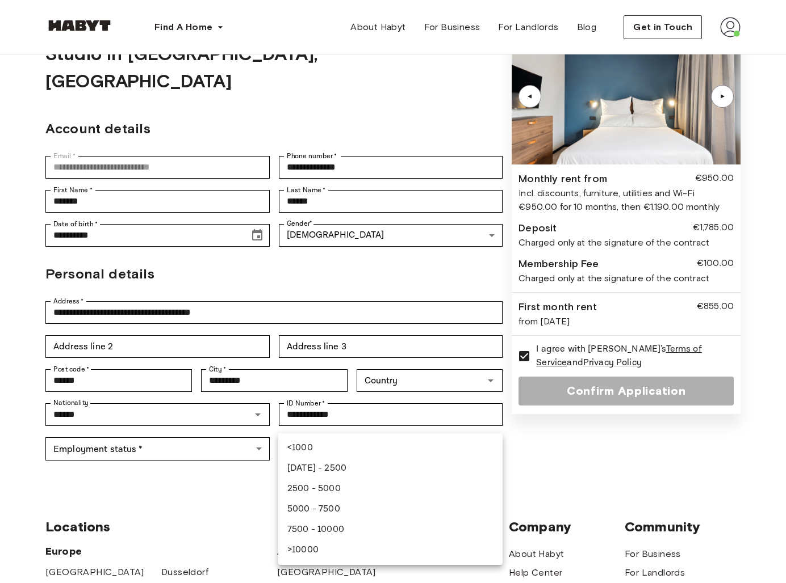
click at [331, 485] on li "2500 - 5000" at bounding box center [390, 489] width 224 height 20
type input "**********"
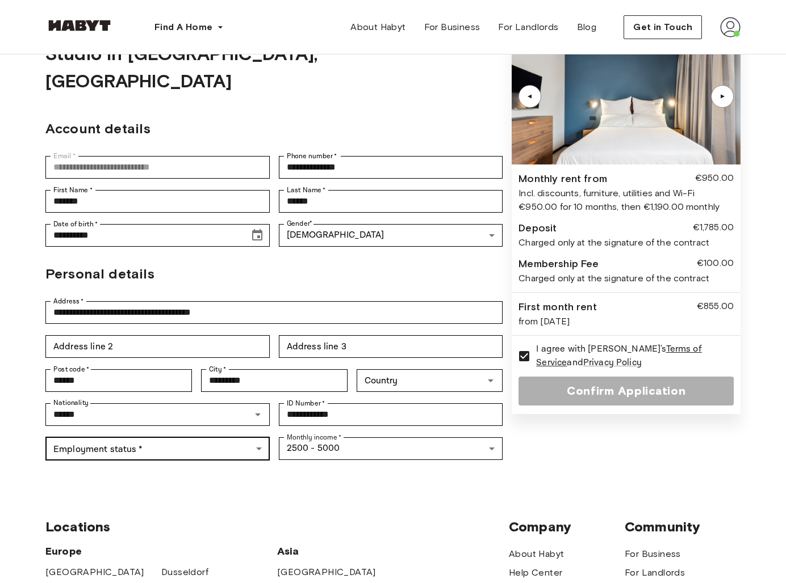
click at [156, 416] on body "**********" at bounding box center [393, 467] width 786 height 1065
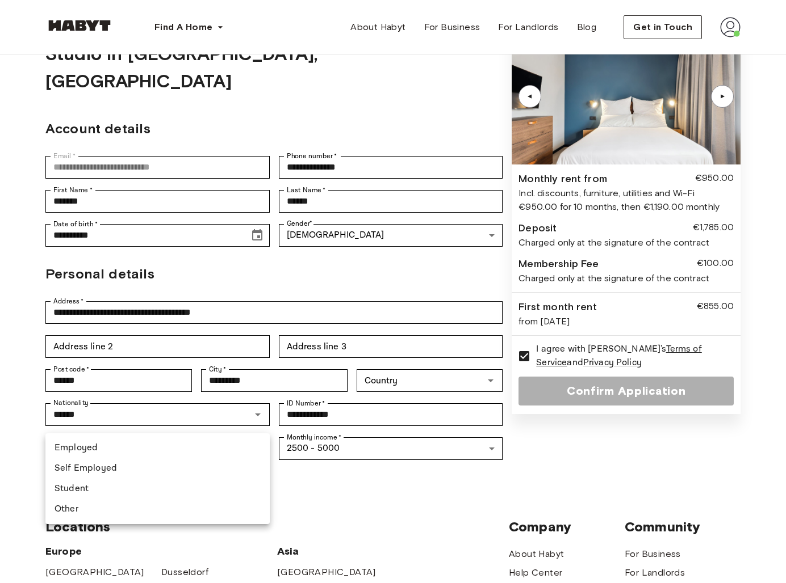
click at [133, 452] on li "Employed" at bounding box center [157, 448] width 224 height 20
type input "********"
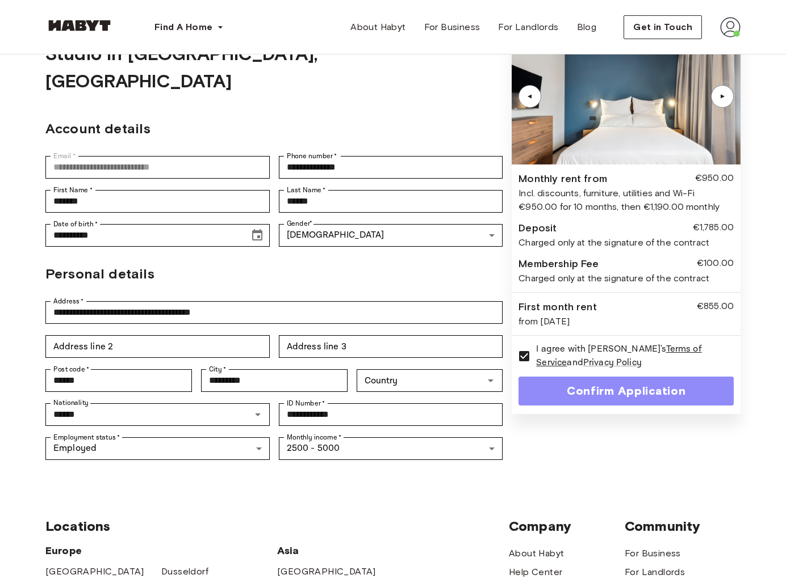
click at [541, 395] on button "Confirm Application" at bounding box center [625, 391] width 215 height 29
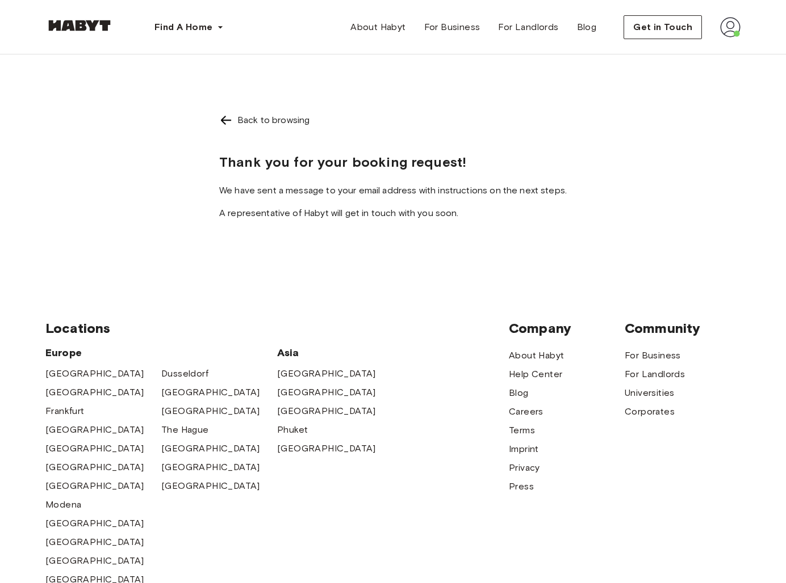
scroll to position [65, 0]
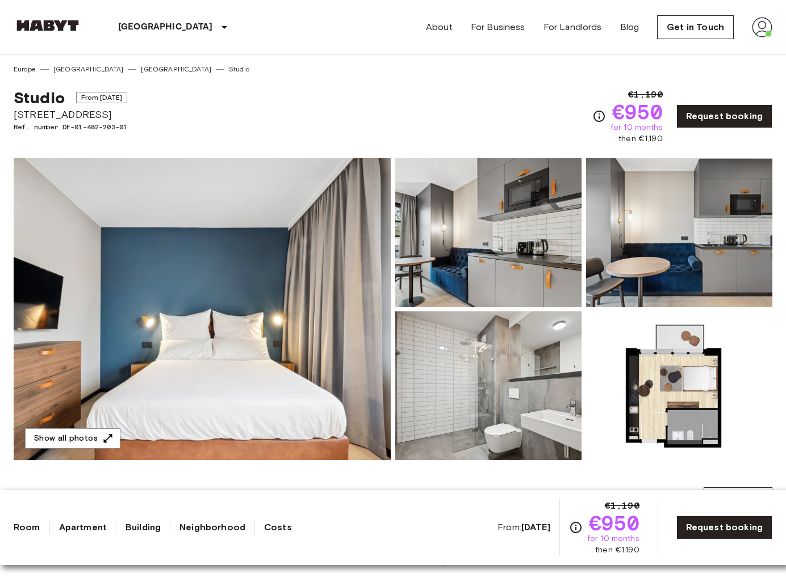
click at [761, 28] on img at bounding box center [761, 27] width 20 height 20
click at [722, 47] on li "Profile" at bounding box center [720, 47] width 114 height 20
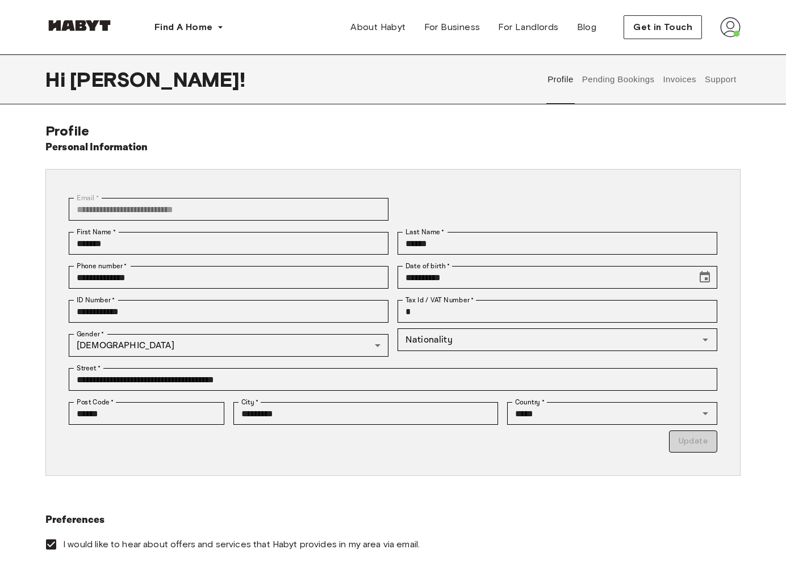
click at [599, 77] on button "Pending Bookings" at bounding box center [617, 79] width 75 height 50
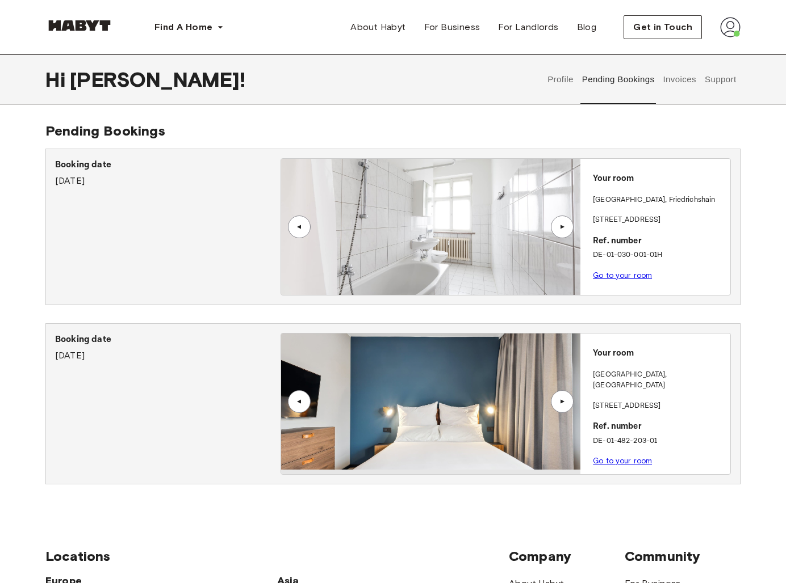
click at [608, 457] on link "Go to your room" at bounding box center [622, 461] width 59 height 9
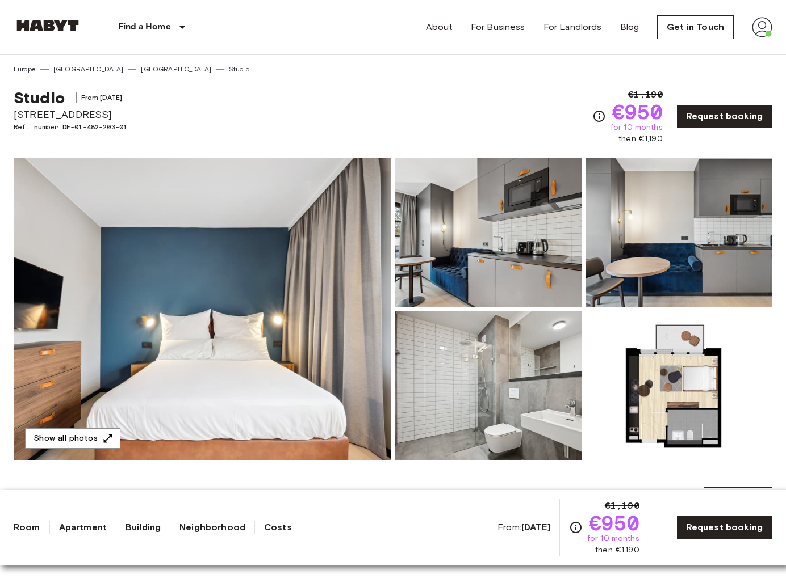
scroll to position [16, 0]
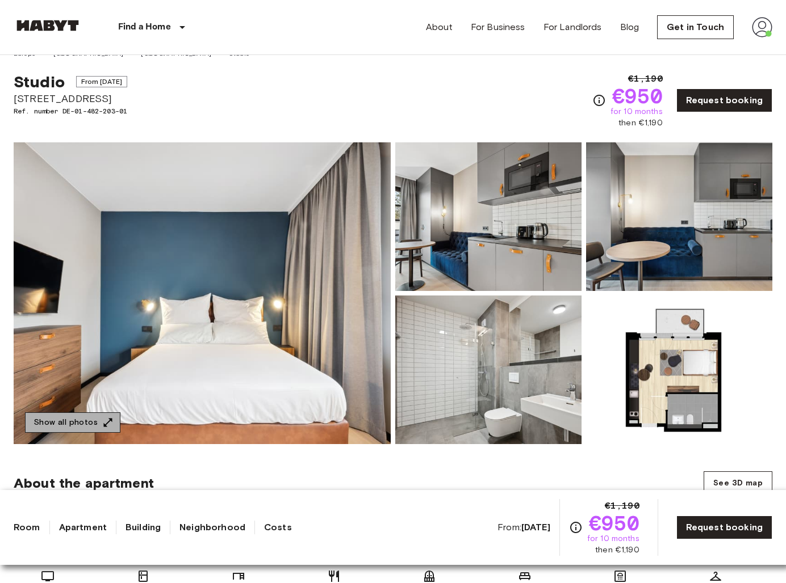
click at [107, 417] on icon "button" at bounding box center [107, 422] width 11 height 11
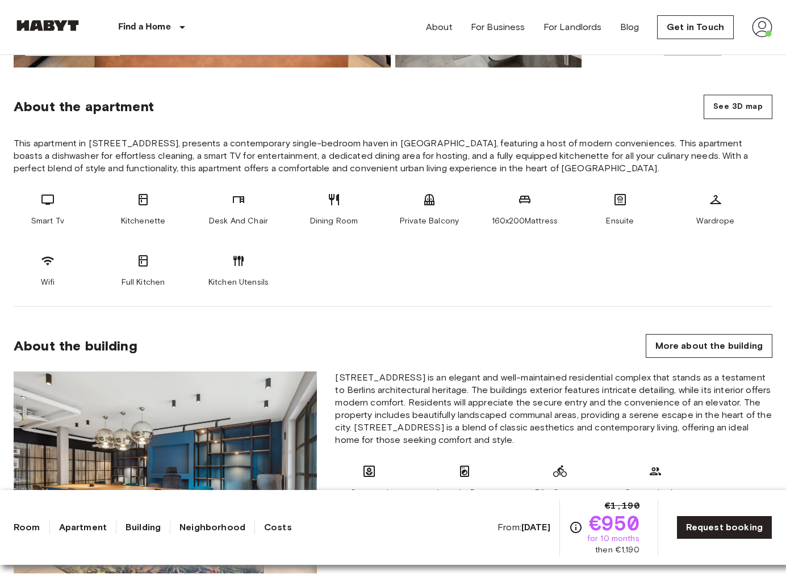
scroll to position [179, 0]
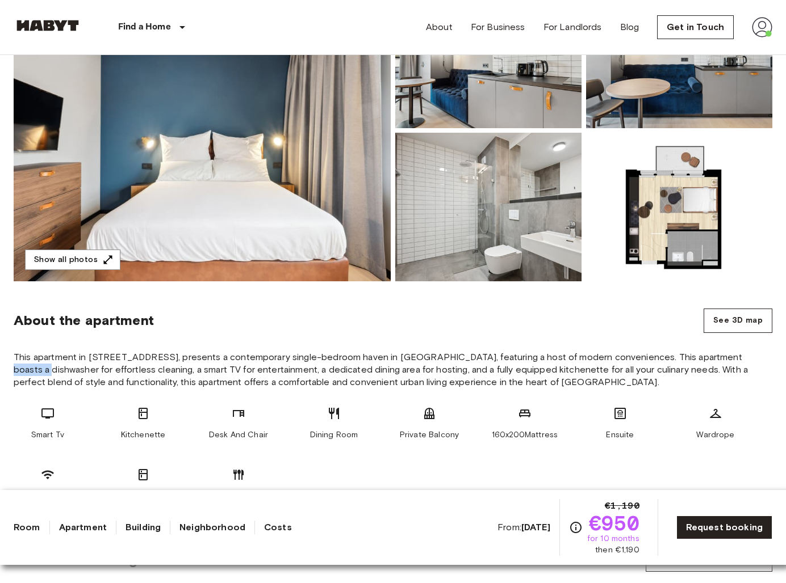
click at [756, 26] on img at bounding box center [761, 27] width 20 height 20
click at [703, 52] on li "Profile" at bounding box center [720, 47] width 114 height 20
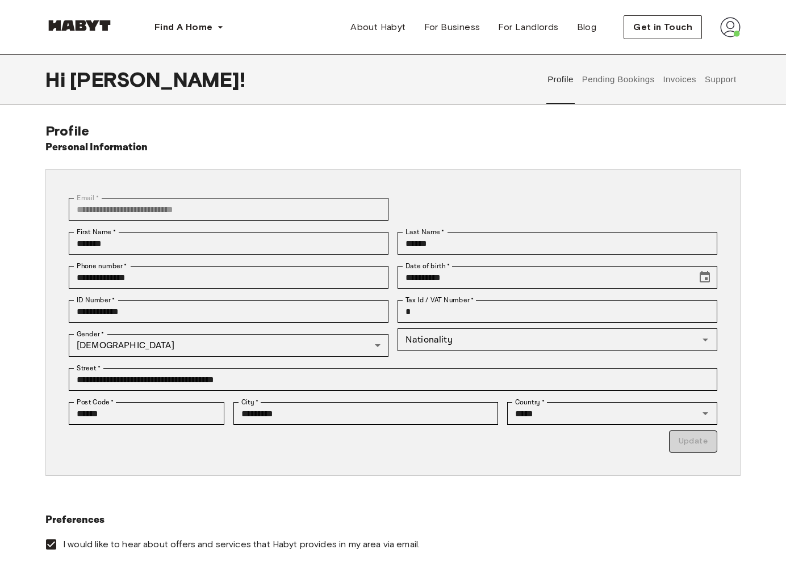
click at [609, 70] on button "Pending Bookings" at bounding box center [617, 79] width 75 height 50
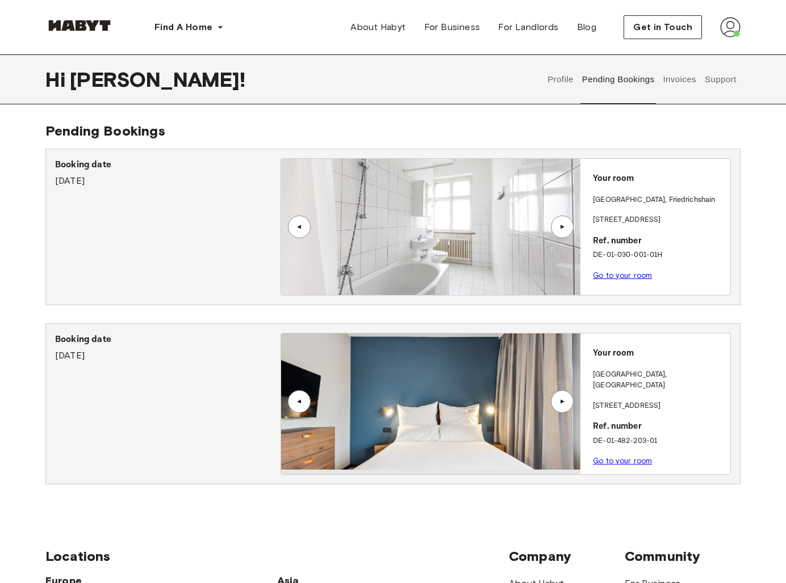
click at [610, 457] on link "Go to your room" at bounding box center [622, 461] width 59 height 9
